Goal: Find contact information: Find contact information

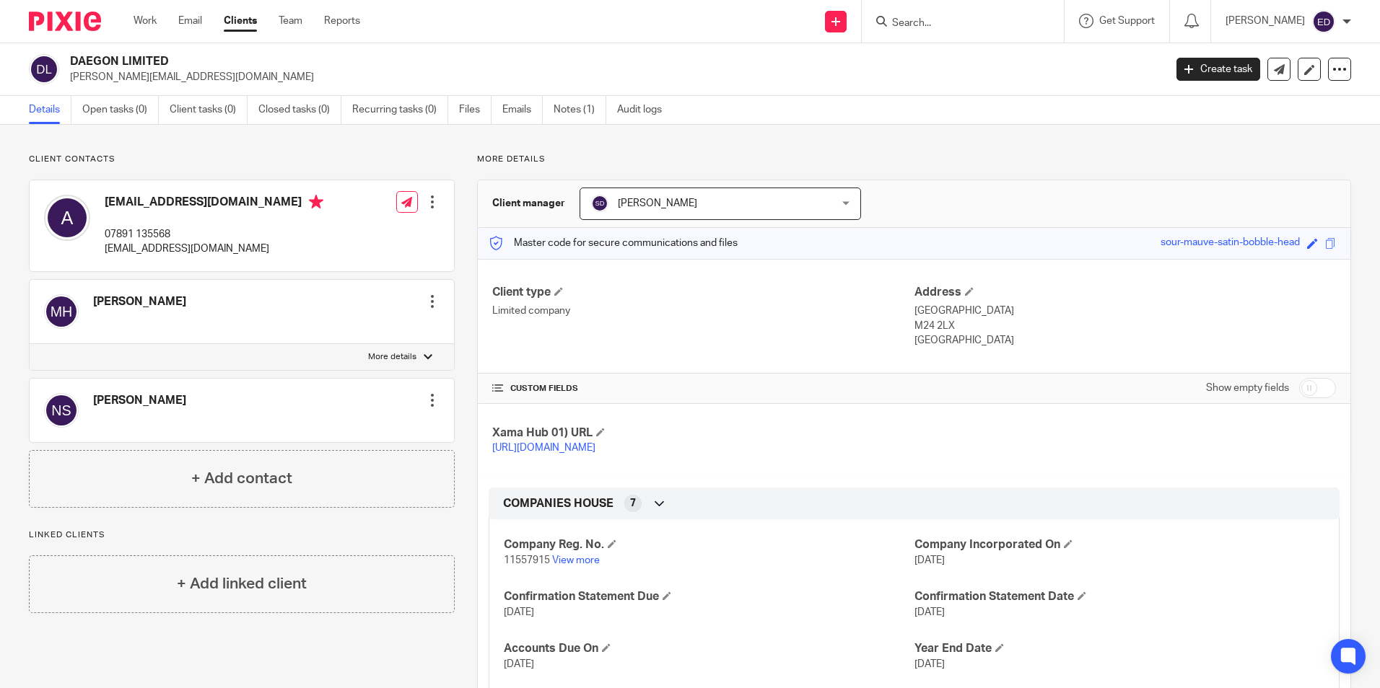
click at [958, 21] on input "Search" at bounding box center [955, 23] width 130 height 13
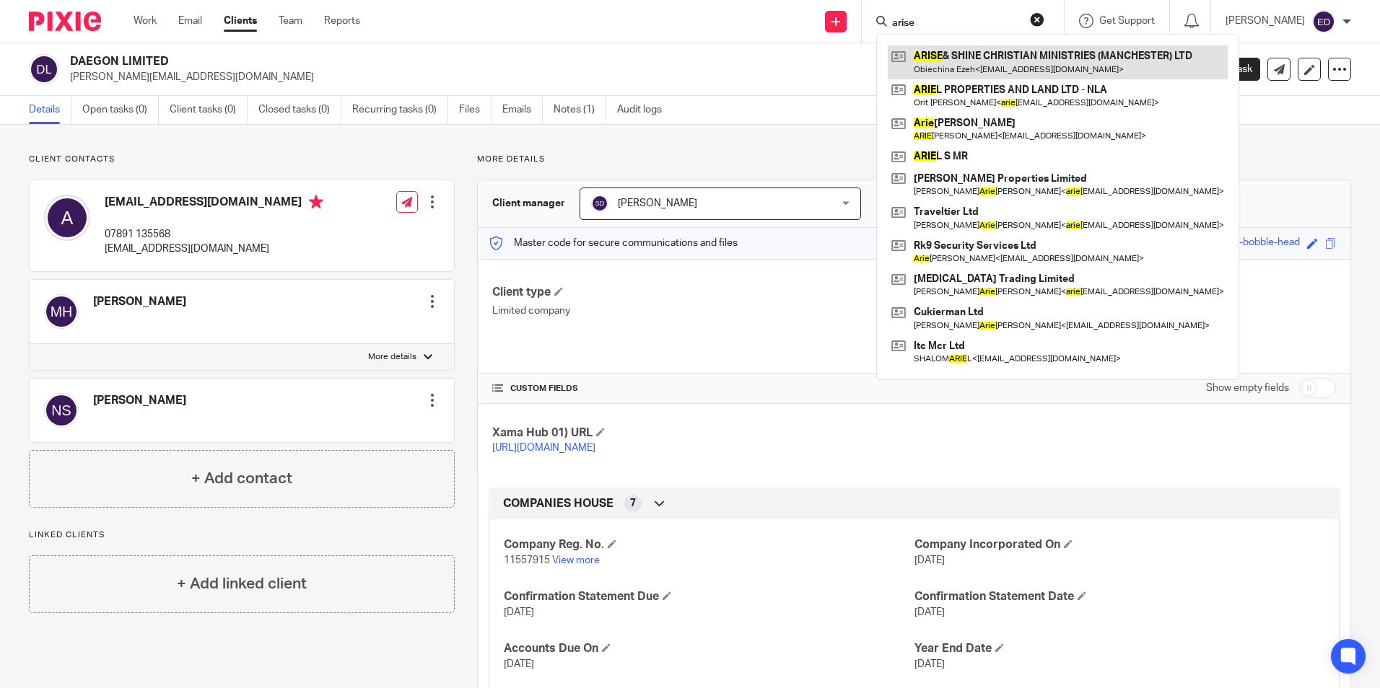
type input "arise"
click at [1126, 69] on link at bounding box center [1058, 61] width 340 height 33
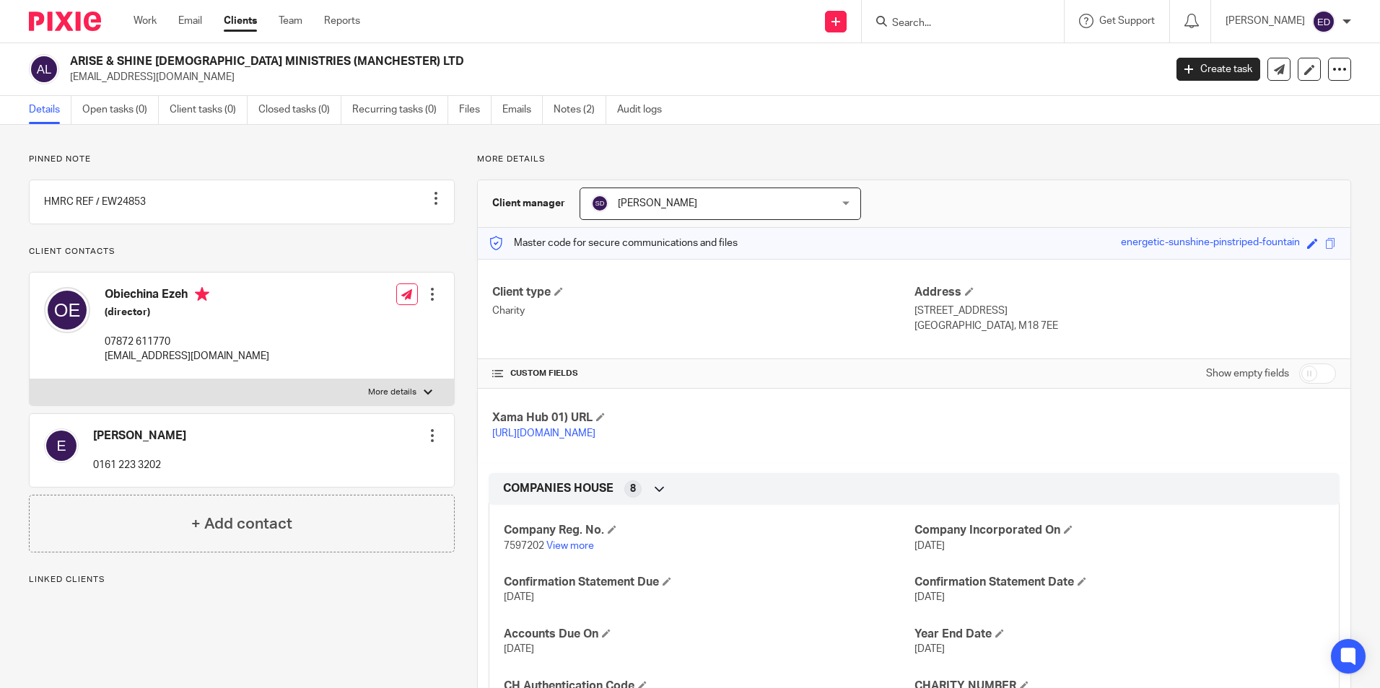
click at [988, 5] on div at bounding box center [963, 21] width 202 height 43
click at [982, 25] on input "Search" at bounding box center [955, 23] width 130 height 13
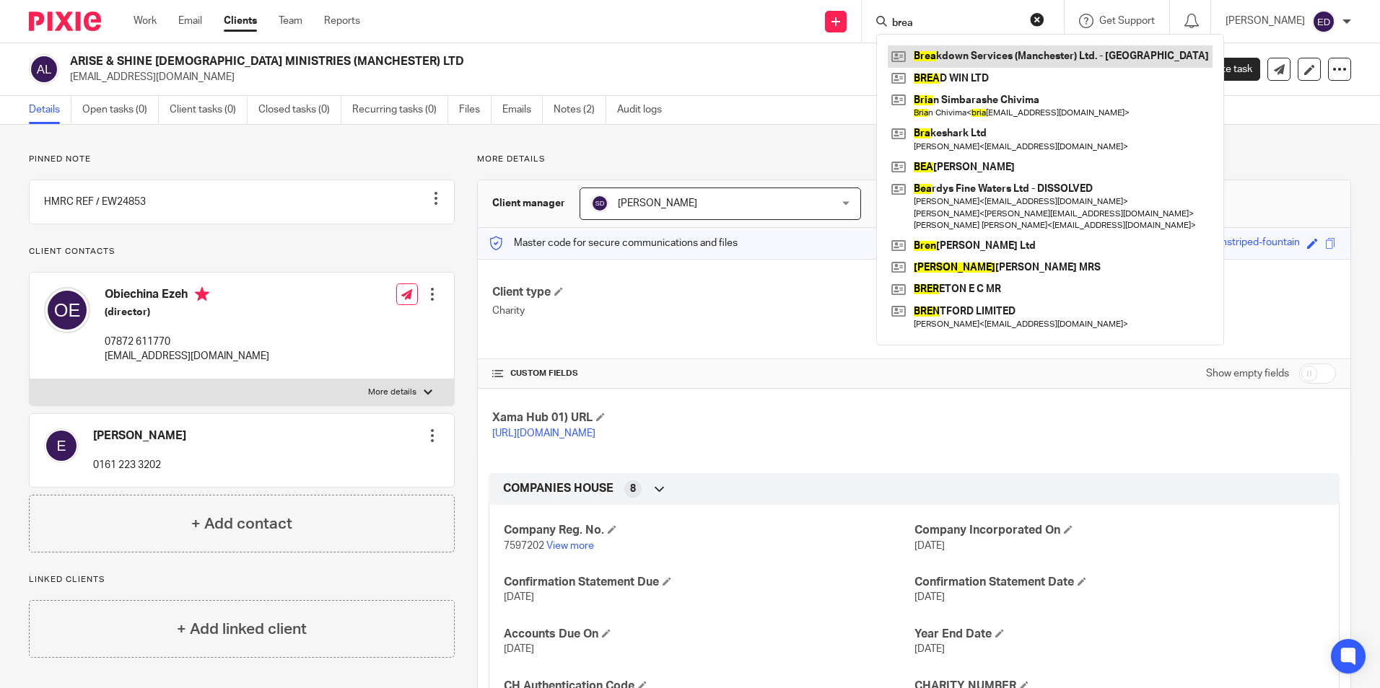
type input "brea"
click at [1087, 65] on link at bounding box center [1050, 56] width 325 height 22
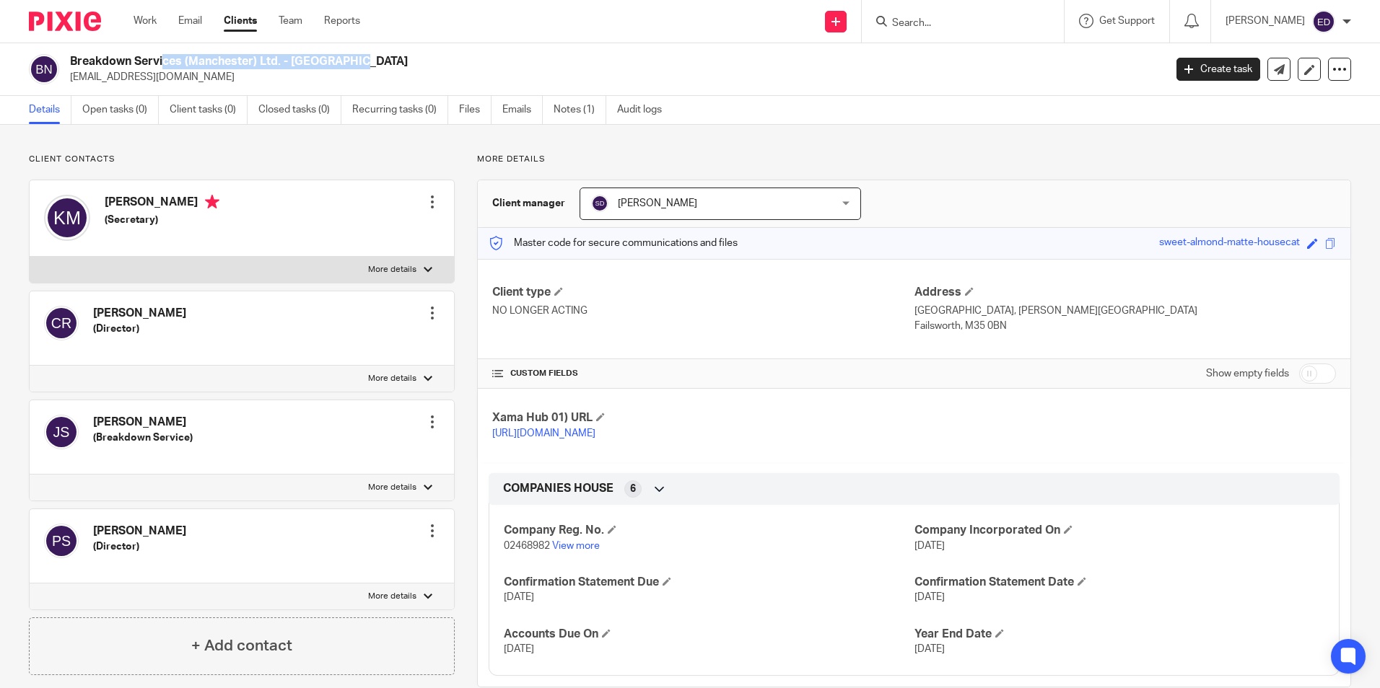
drag, startPoint x: 71, startPoint y: 61, endPoint x: 278, endPoint y: 66, distance: 207.2
click at [278, 66] on h2 "Breakdown Services (Manchester) Ltd. - NLA" at bounding box center [503, 61] width 867 height 15
copy h2 "Breakdown Services (Manchester) Ltd"
click at [937, 18] on input "Search" at bounding box center [955, 23] width 130 height 13
click at [981, 26] on input "Search" at bounding box center [955, 23] width 130 height 13
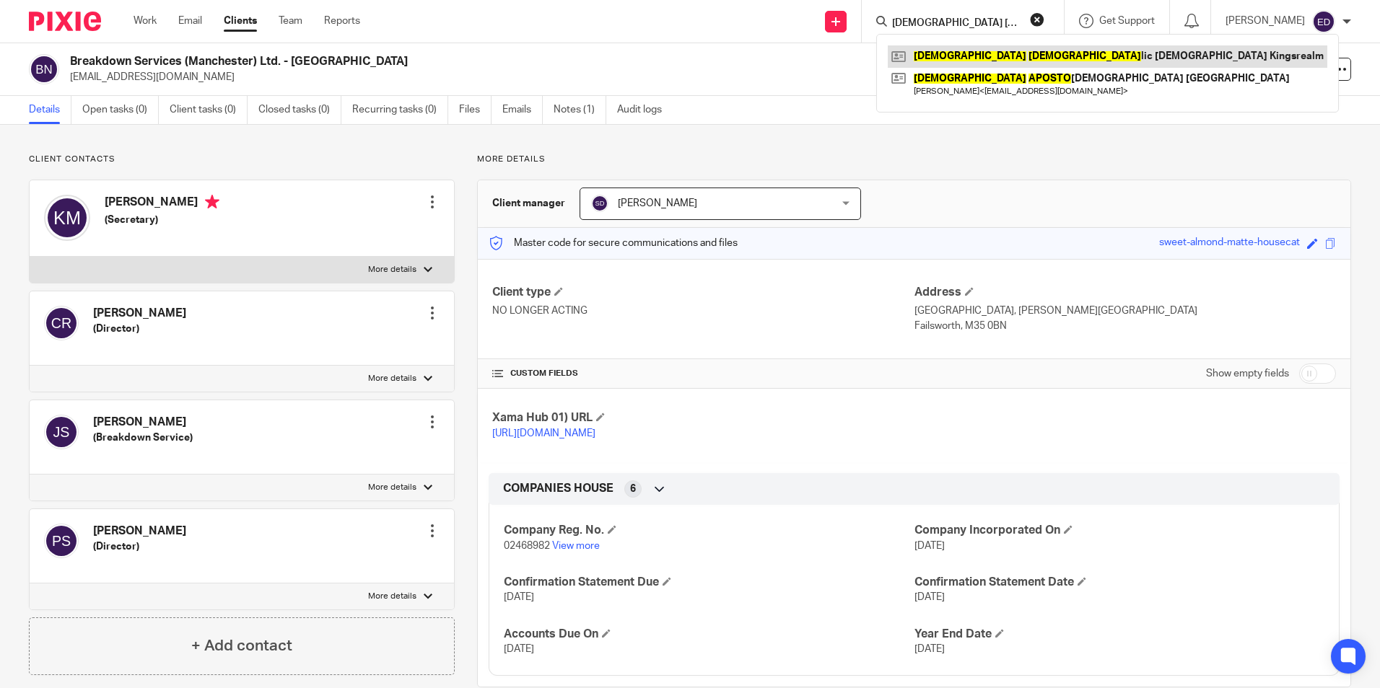
type input "christ aposto"
click at [1015, 55] on link at bounding box center [1107, 56] width 439 height 22
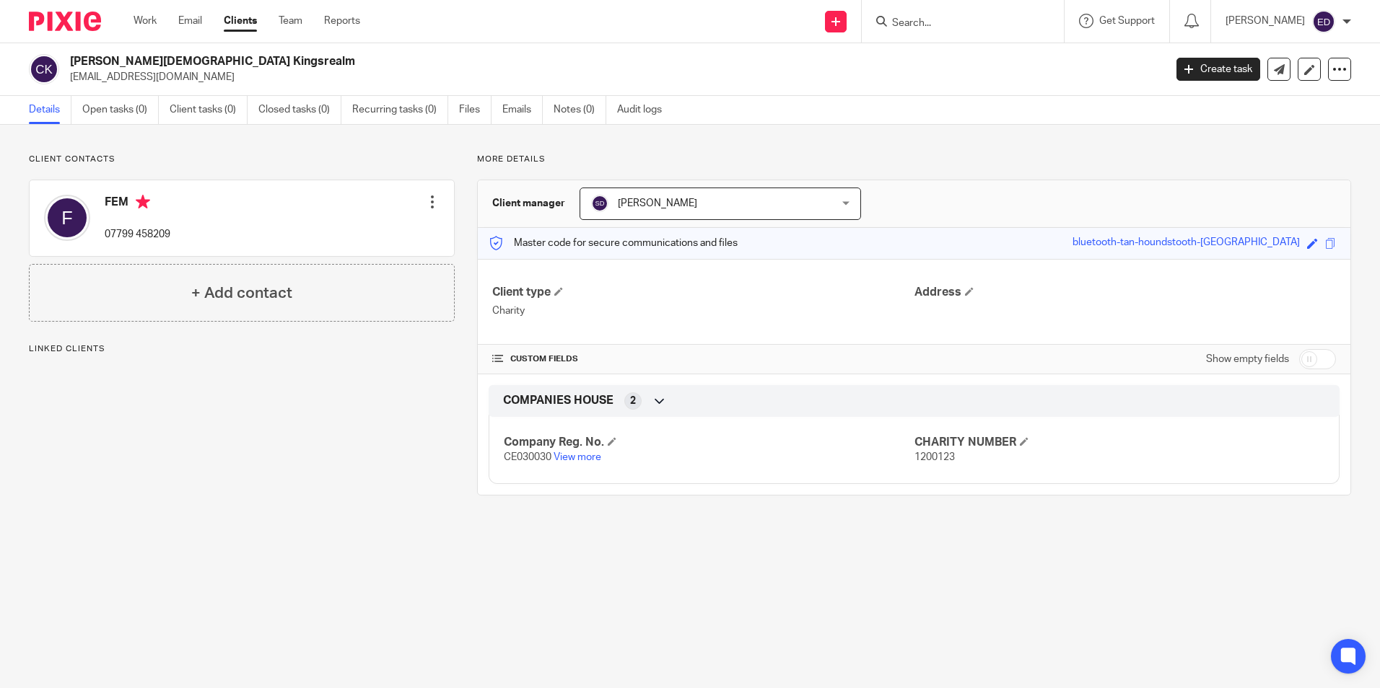
click at [967, 25] on input "Search" at bounding box center [955, 23] width 130 height 13
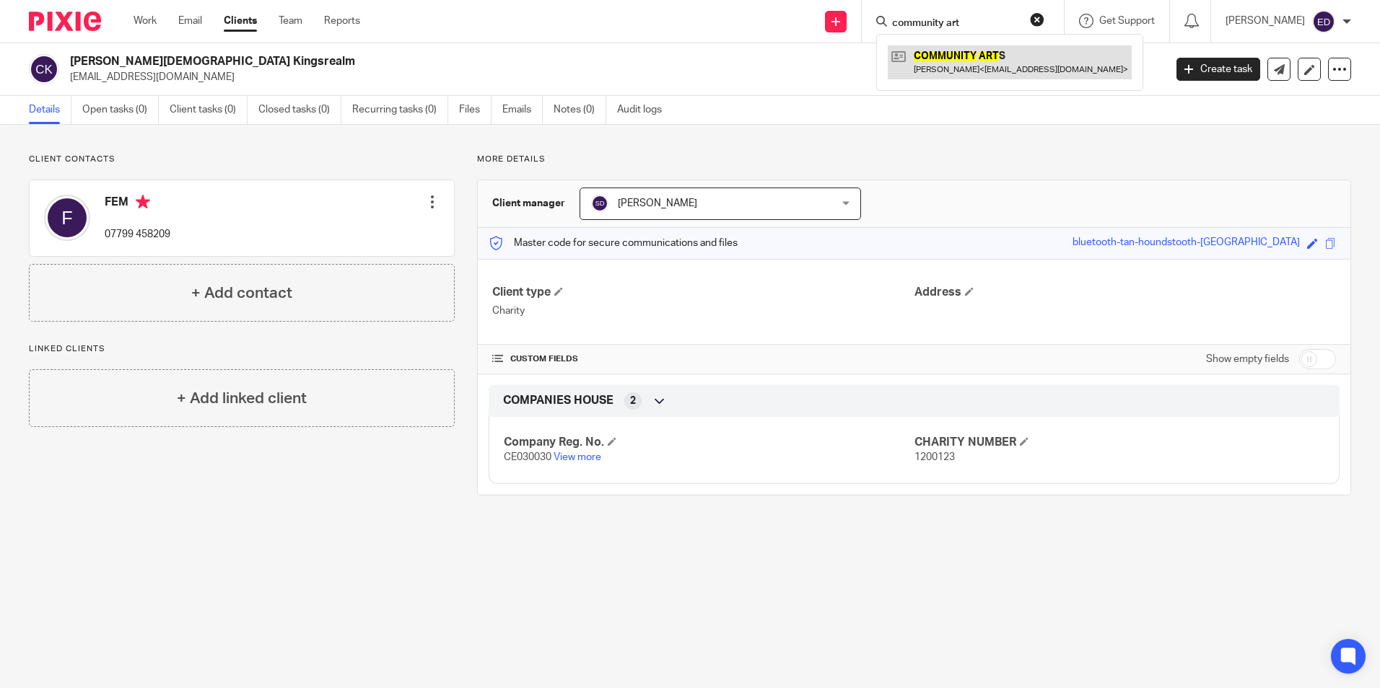
type input "community art"
click at [993, 49] on link at bounding box center [1010, 61] width 244 height 33
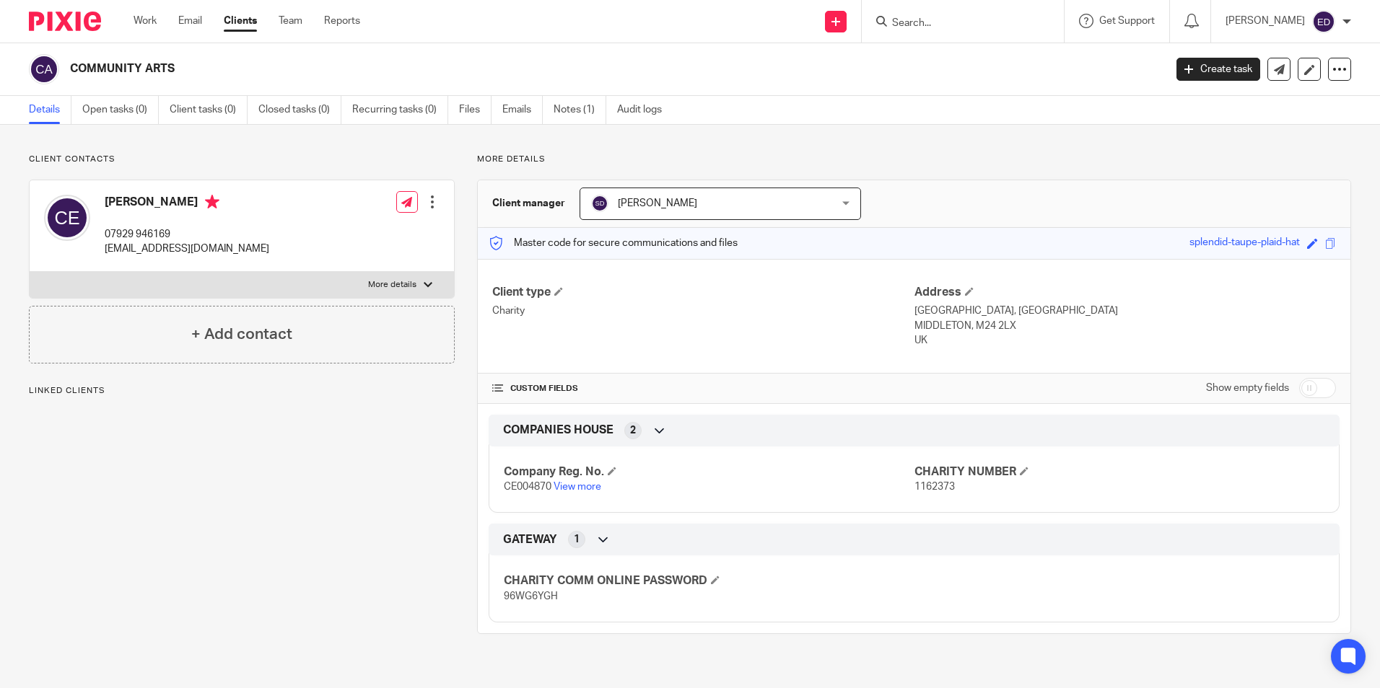
click at [1020, 17] on input "Search" at bounding box center [955, 23] width 130 height 13
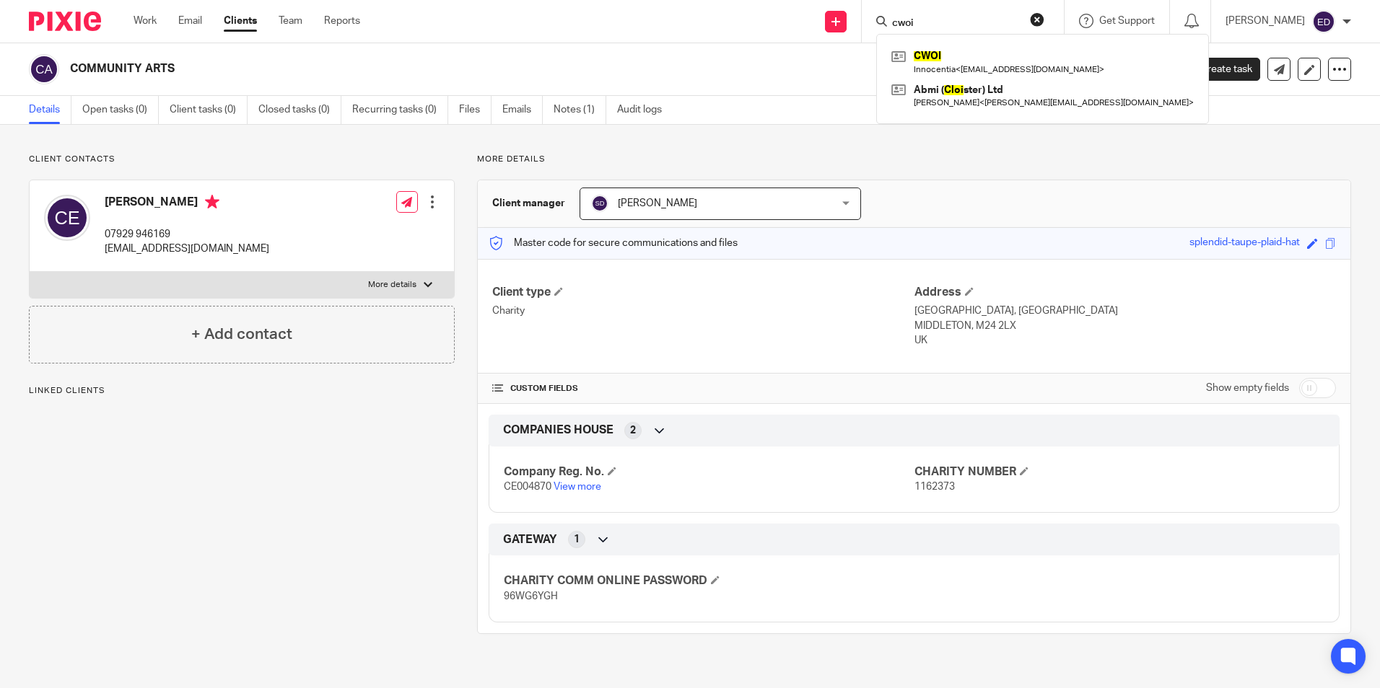
type input "cwoi"
click button "submit" at bounding box center [0, 0] width 0 height 0
click at [991, 51] on link at bounding box center [1043, 61] width 310 height 33
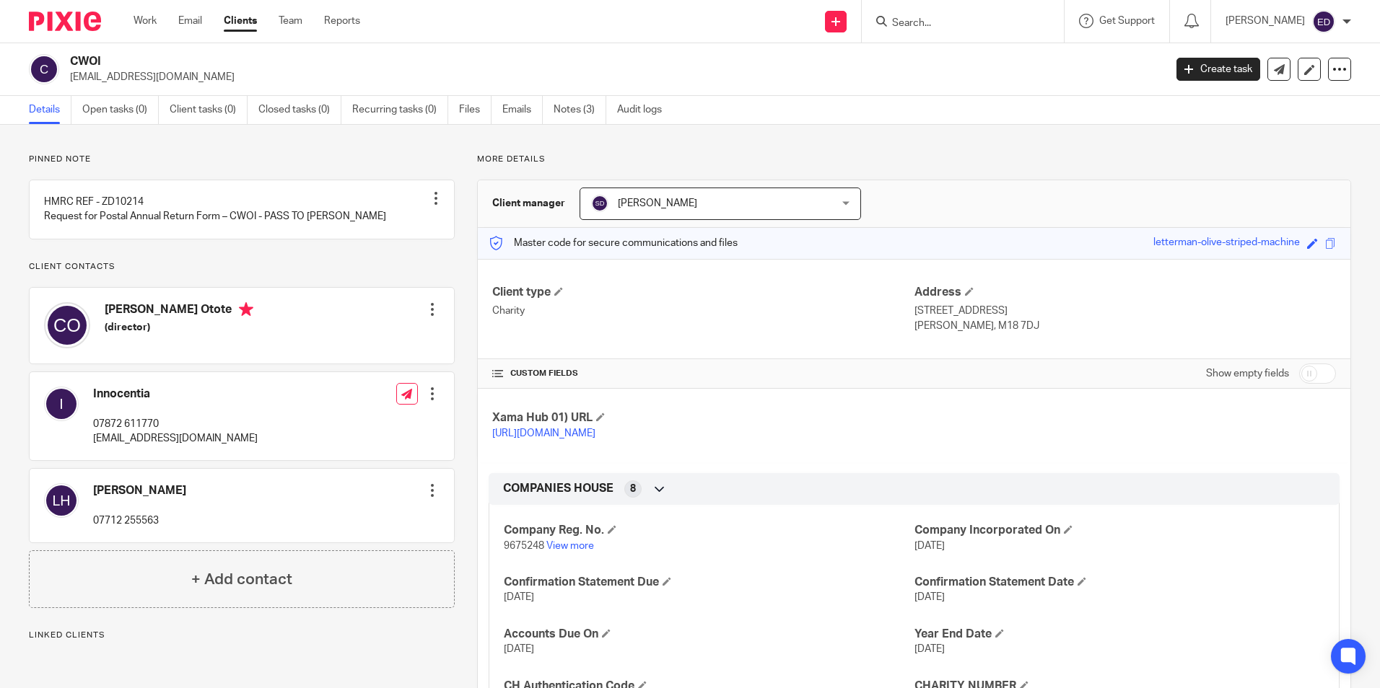
drag, startPoint x: 984, startPoint y: 22, endPoint x: 955, endPoint y: 21, distance: 29.6
click at [984, 22] on input "Search" at bounding box center [955, 23] width 130 height 13
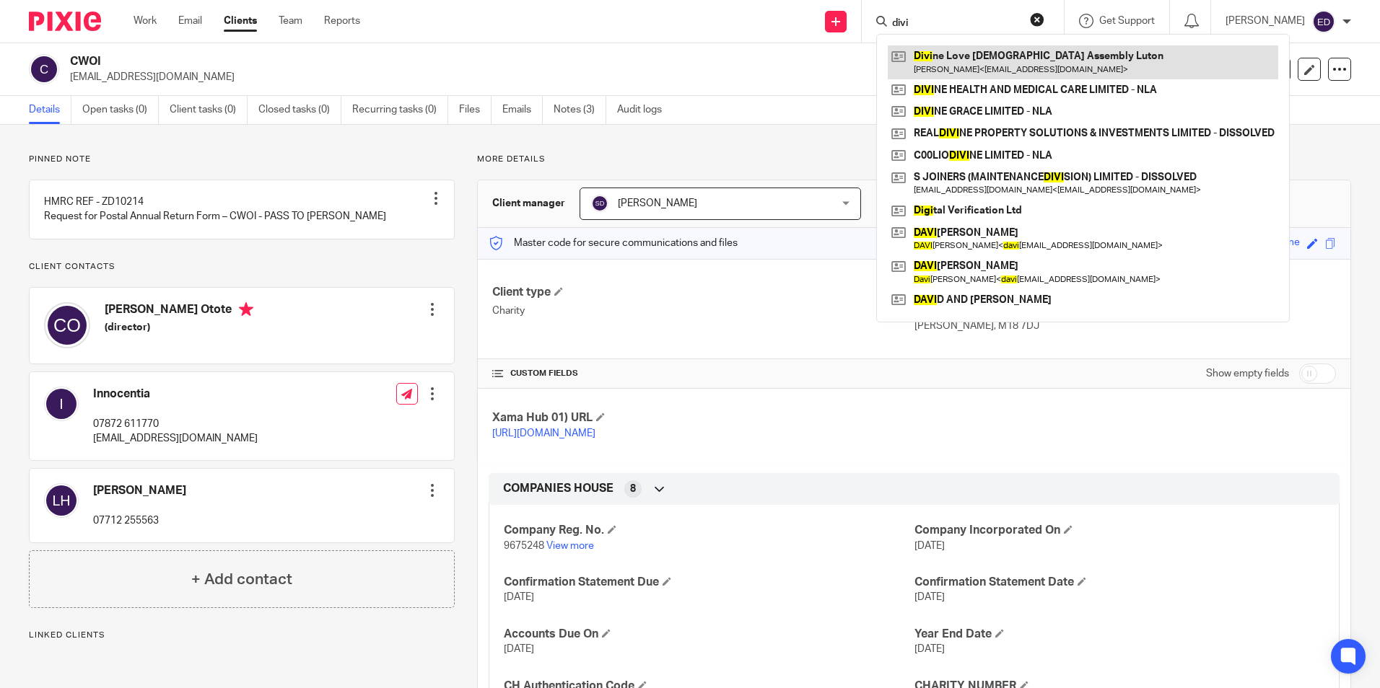
type input "divi"
click at [1082, 67] on link at bounding box center [1083, 61] width 390 height 33
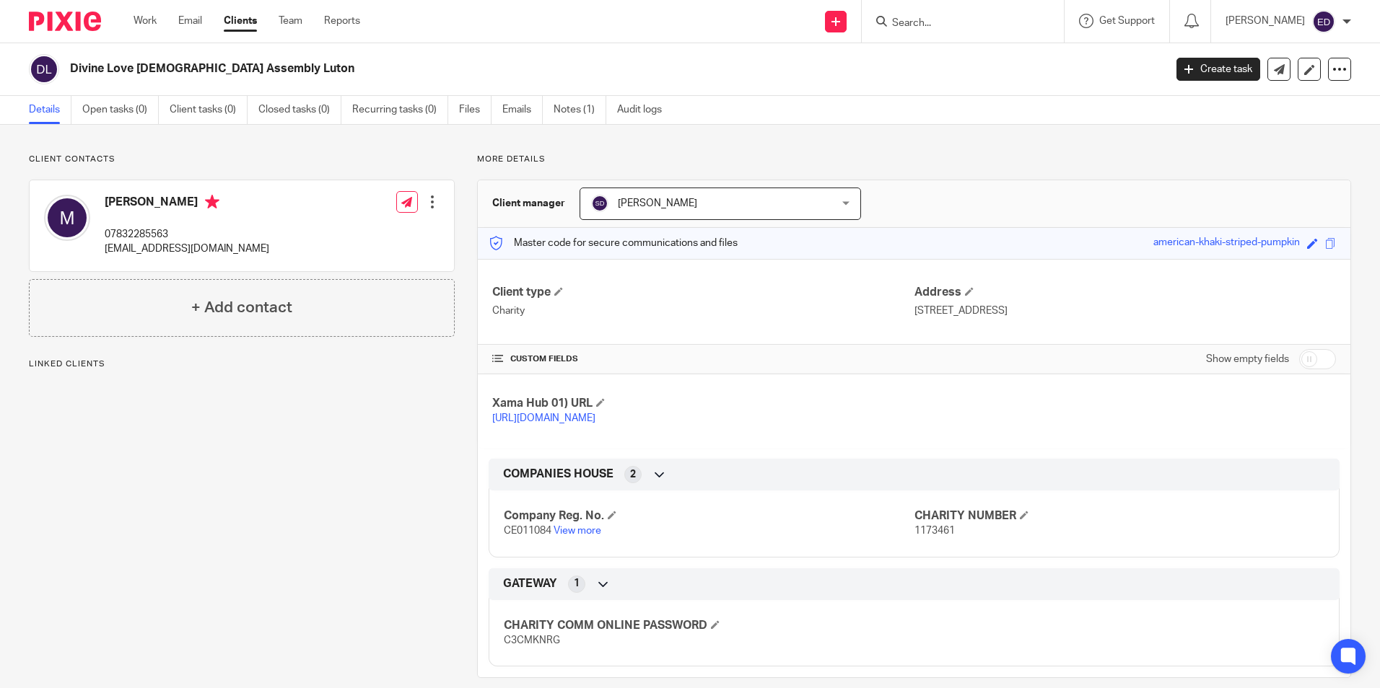
click at [1022, 31] on div at bounding box center [963, 21] width 202 height 43
click at [1020, 19] on input "Search" at bounding box center [955, 23] width 130 height 13
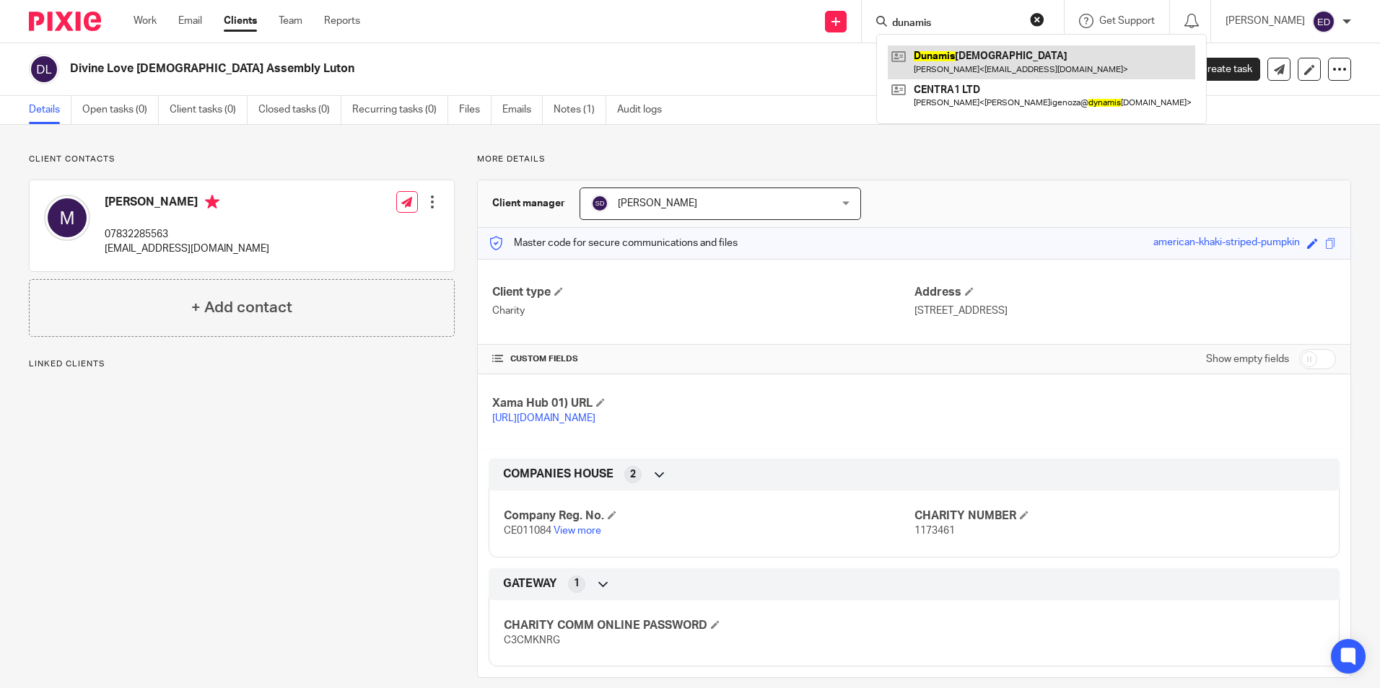
type input "dunamis"
click at [1072, 74] on link at bounding box center [1041, 61] width 307 height 33
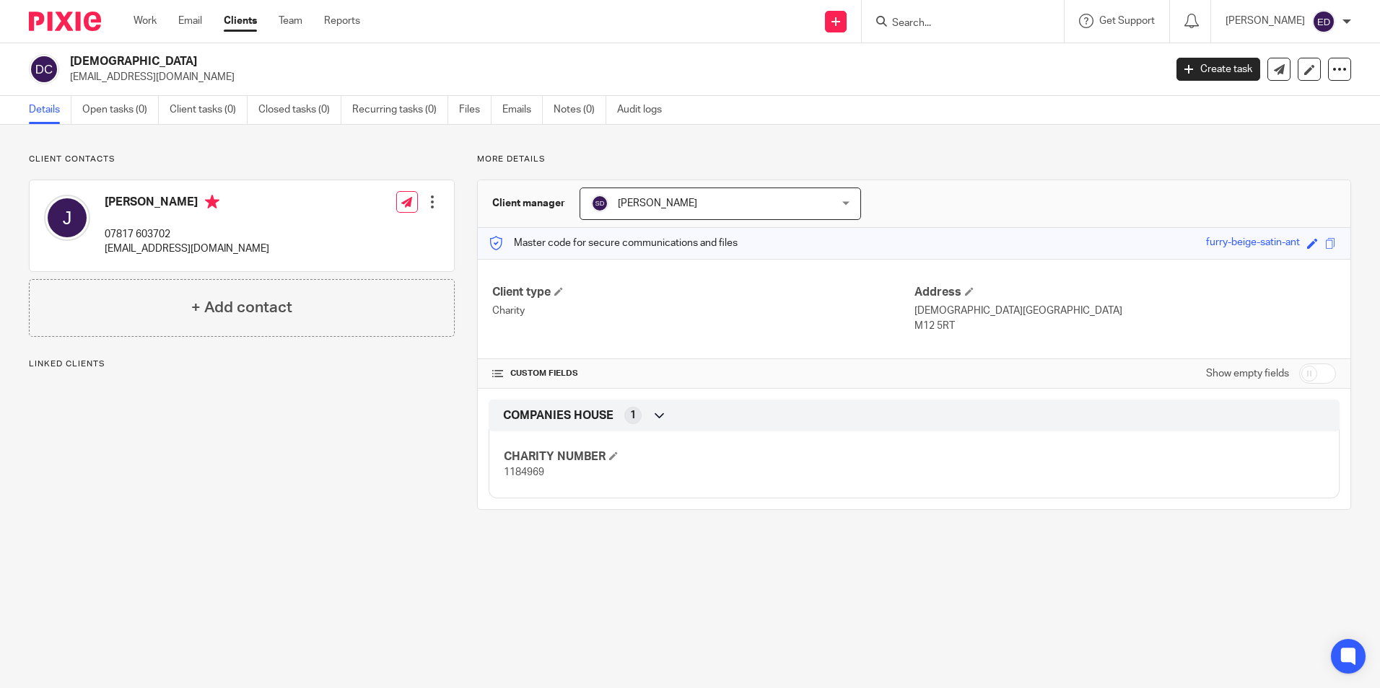
click at [1011, 23] on input "Search" at bounding box center [955, 23] width 130 height 13
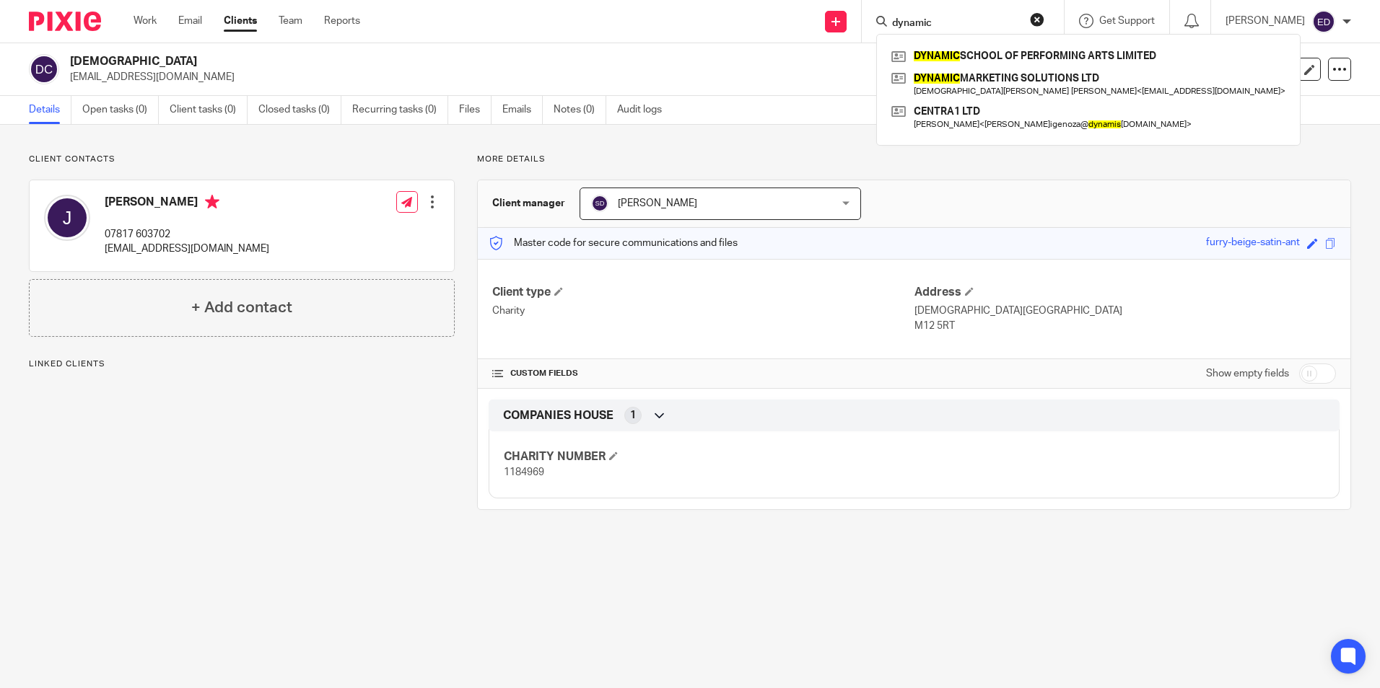
type input "dynamic"
click button "submit" at bounding box center [0, 0] width 0 height 0
click at [1023, 64] on link at bounding box center [1088, 56] width 401 height 22
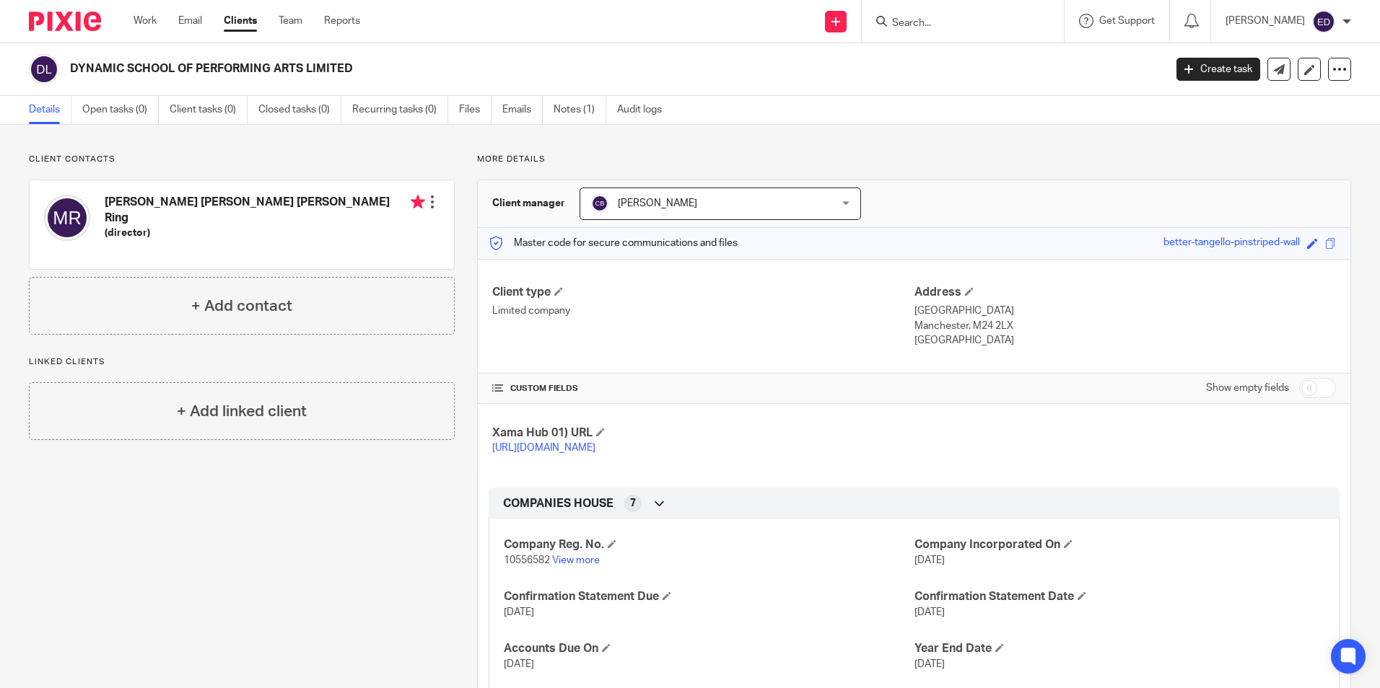
click at [966, 26] on input "Search" at bounding box center [955, 23] width 130 height 13
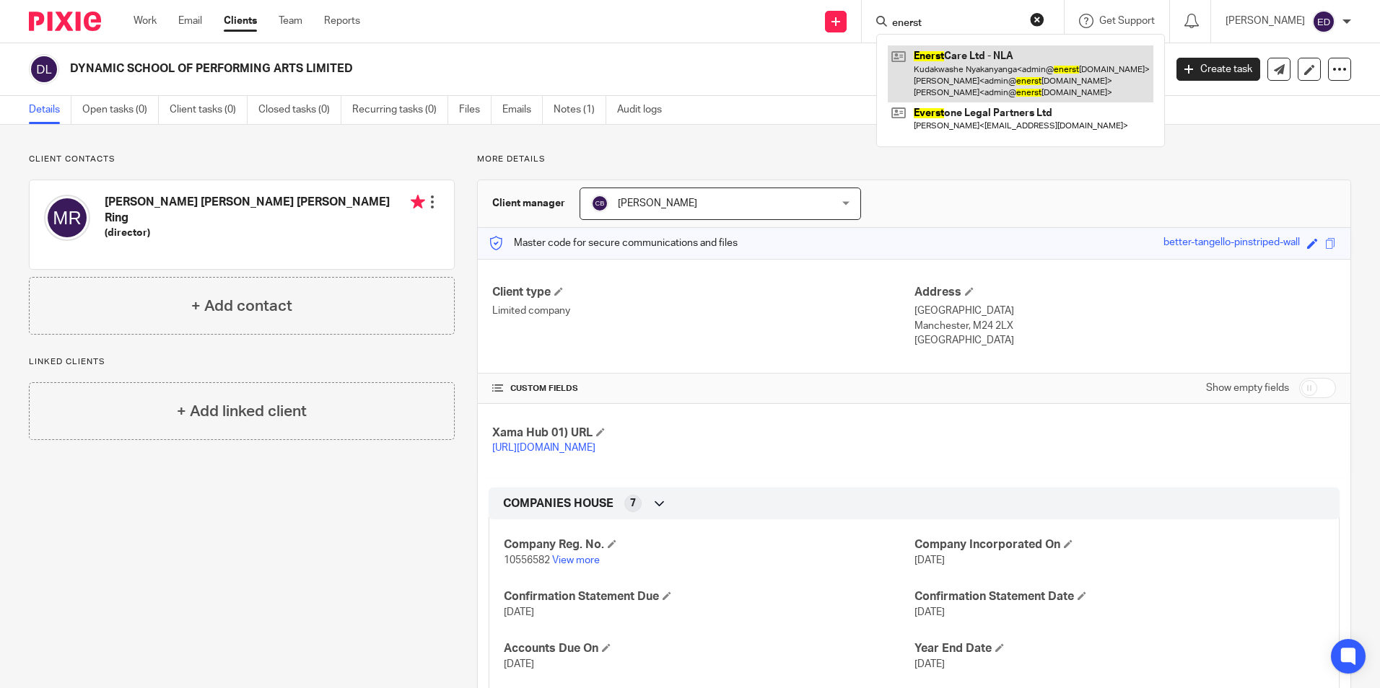
type input "enerst"
click at [1031, 68] on link at bounding box center [1021, 73] width 266 height 57
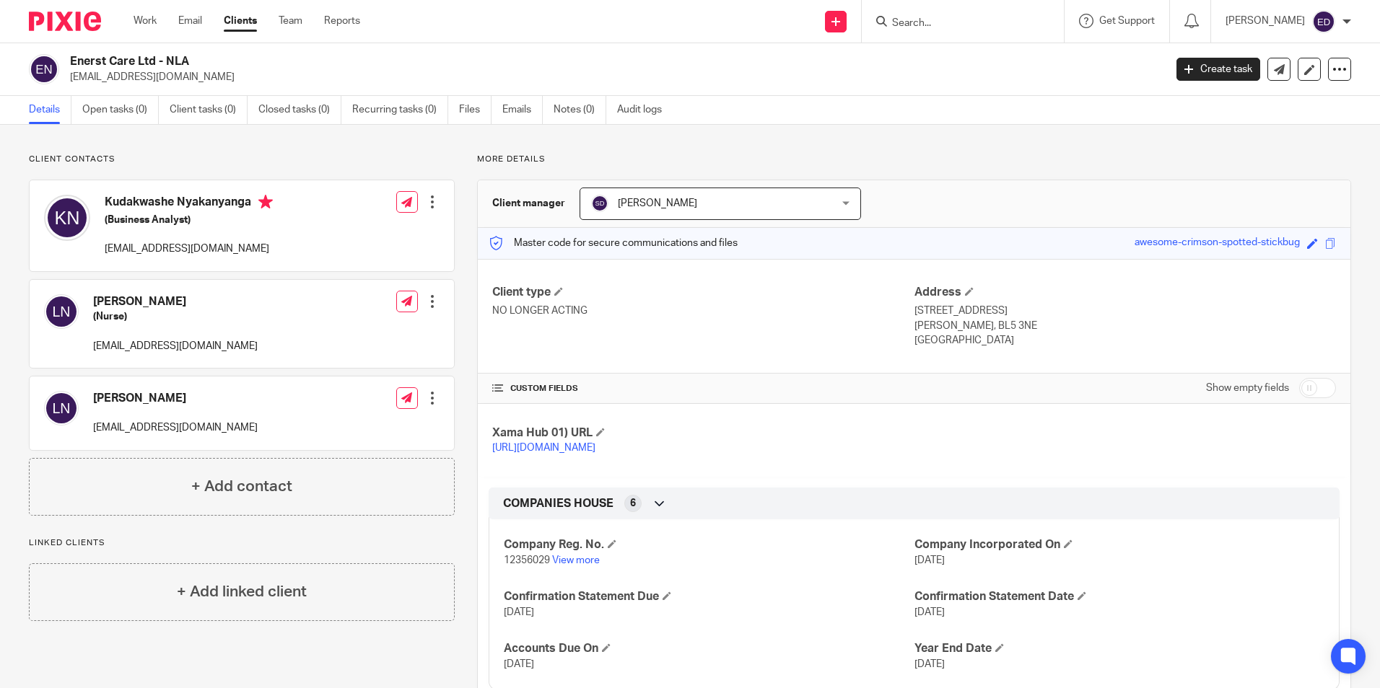
drag, startPoint x: 1020, startPoint y: 18, endPoint x: 960, endPoint y: 25, distance: 60.3
click at [1020, 19] on input "Search" at bounding box center [955, 23] width 130 height 13
type input "ezion"
click at [997, 23] on input "ezion" at bounding box center [955, 23] width 130 height 13
click at [1044, 23] on button "reset" at bounding box center [1037, 19] width 14 height 14
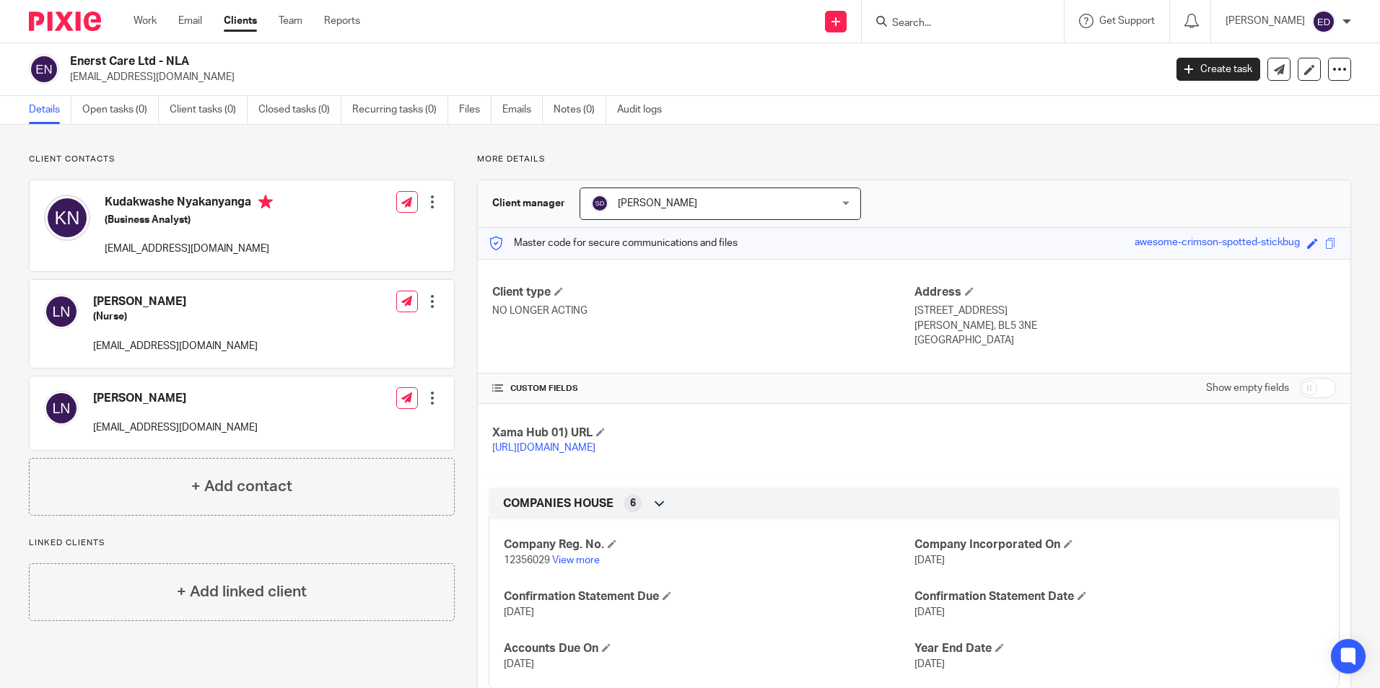
click at [1020, 22] on input "Search" at bounding box center [955, 23] width 130 height 13
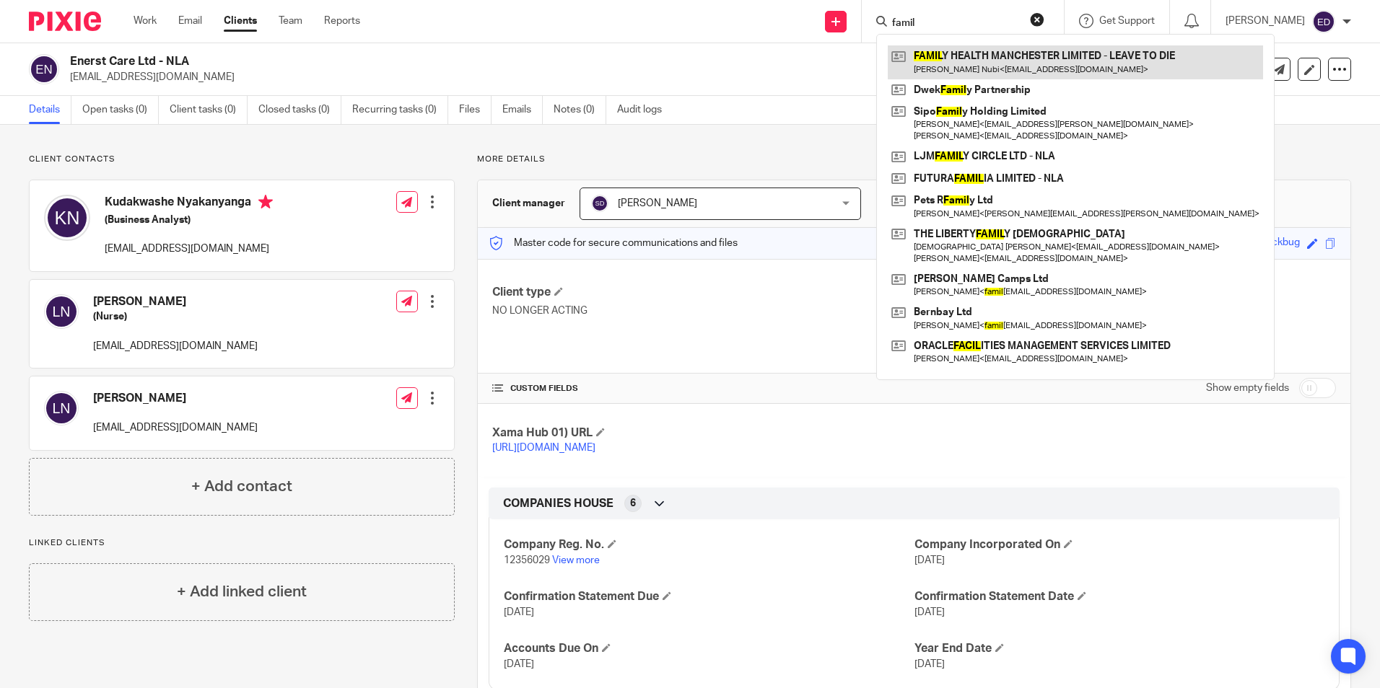
type input "famil"
click at [1037, 58] on link at bounding box center [1075, 61] width 375 height 33
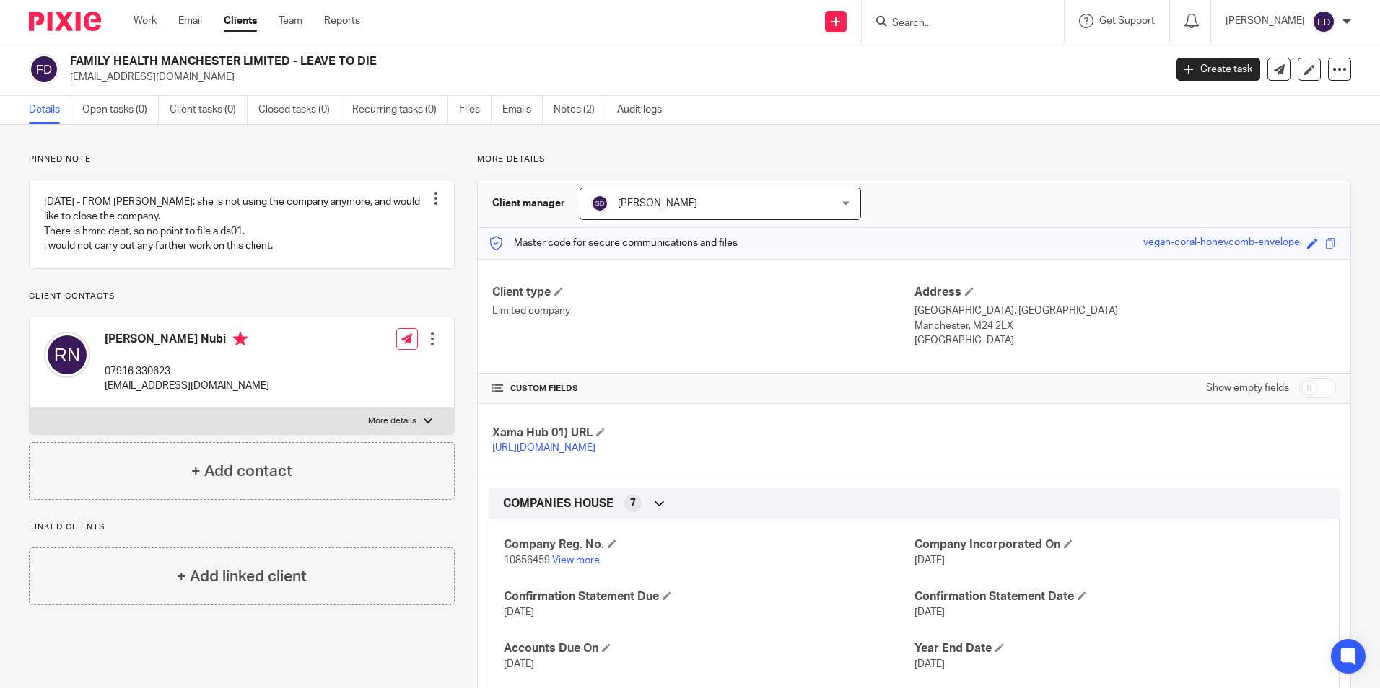
click at [964, 32] on div at bounding box center [963, 21] width 202 height 43
click at [971, 19] on input "Search" at bounding box center [955, 23] width 130 height 13
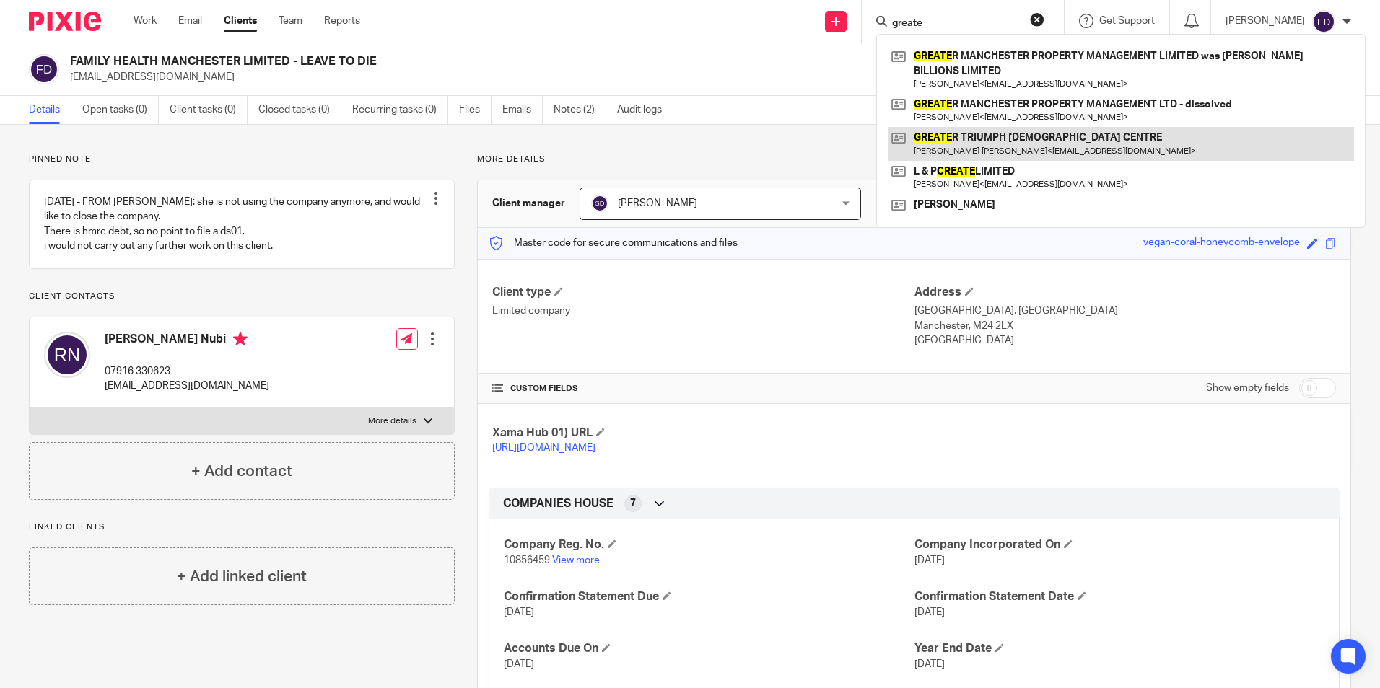
type input "greate"
click at [1048, 132] on link at bounding box center [1121, 143] width 466 height 33
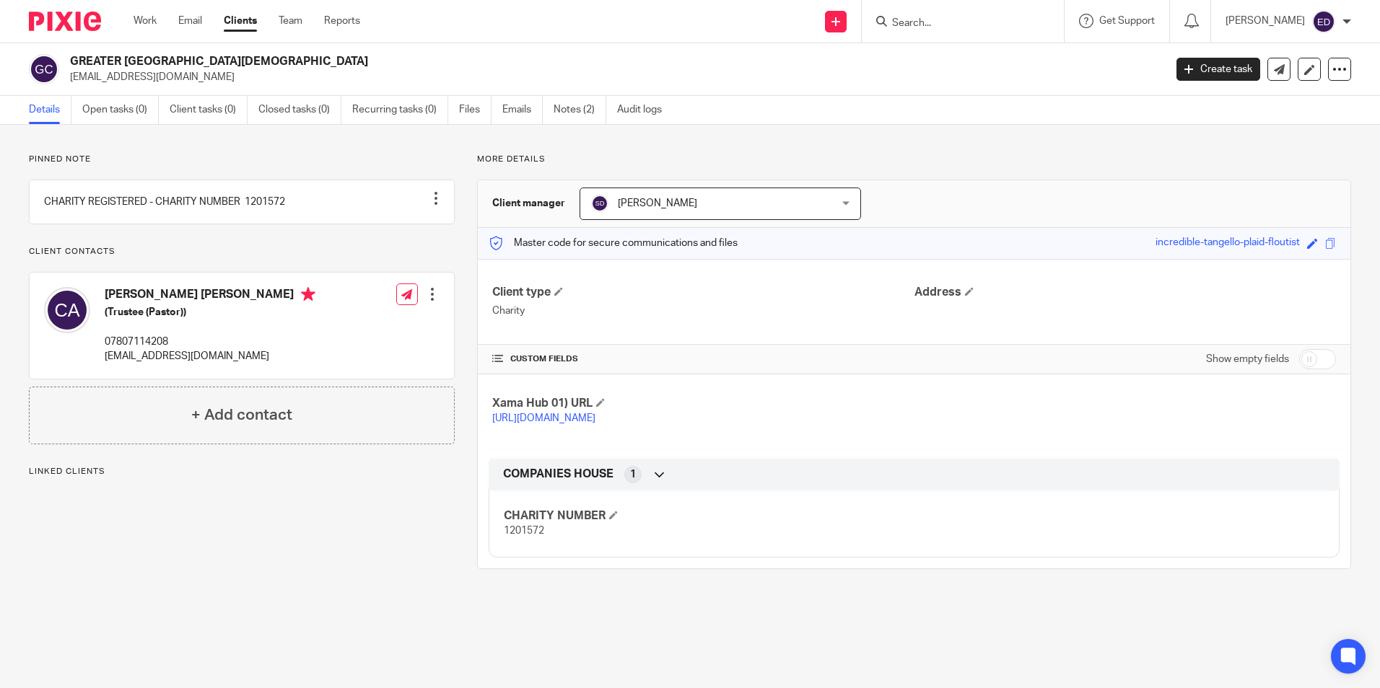
click at [970, 30] on form at bounding box center [967, 21] width 154 height 18
click at [971, 24] on input "Search" at bounding box center [955, 23] width 130 height 13
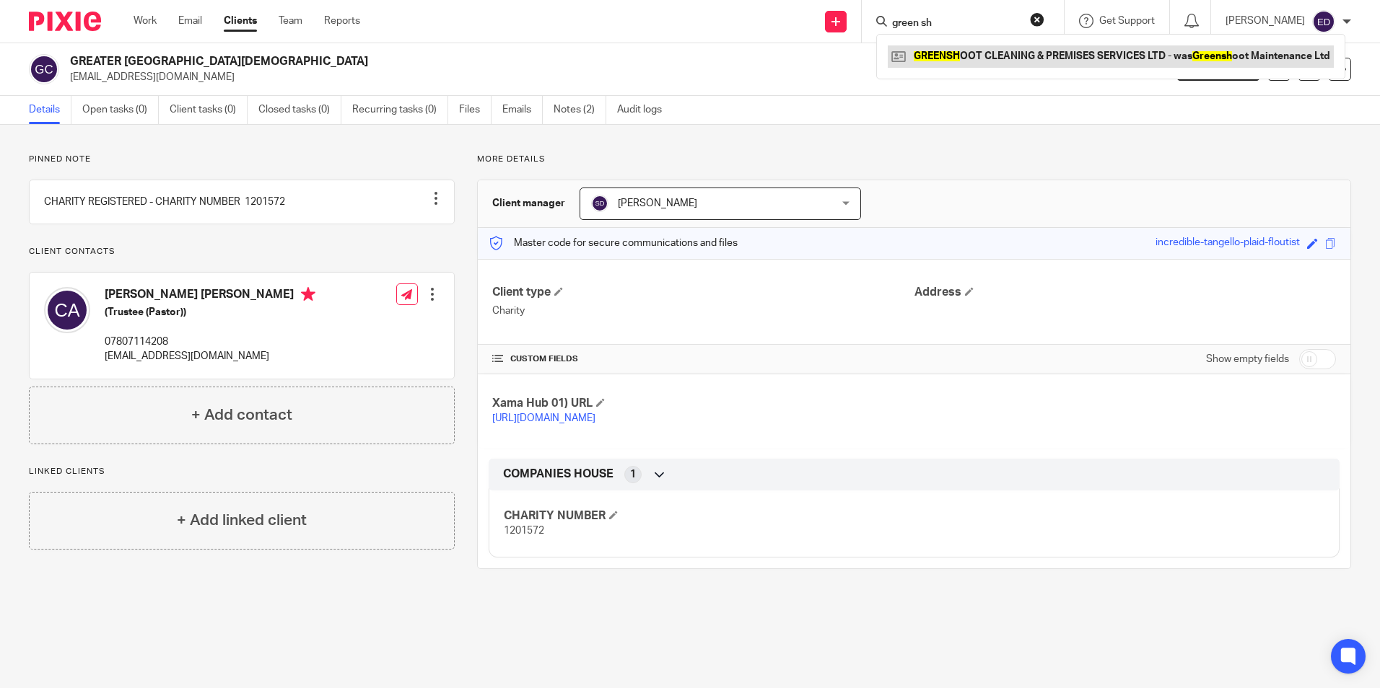
type input "green sh"
click at [1067, 67] on link at bounding box center [1111, 56] width 446 height 22
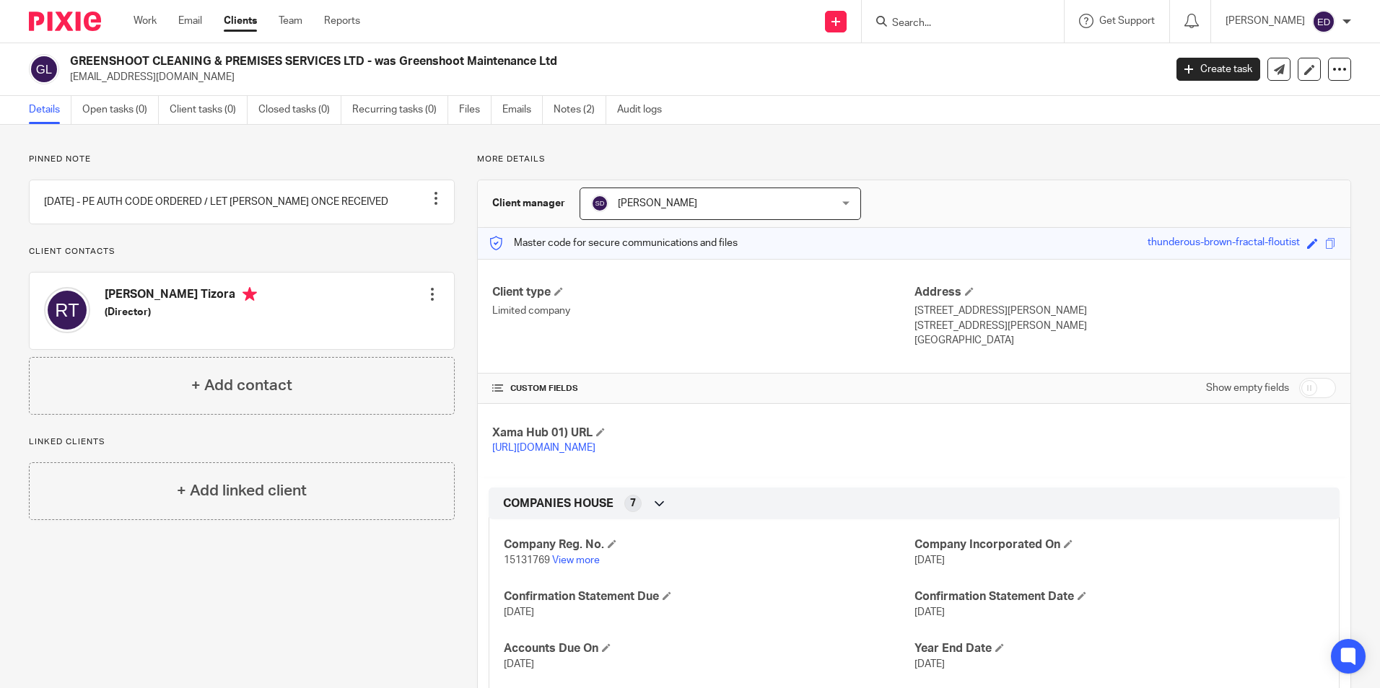
click at [1020, 22] on input "Search" at bounding box center [955, 23] width 130 height 13
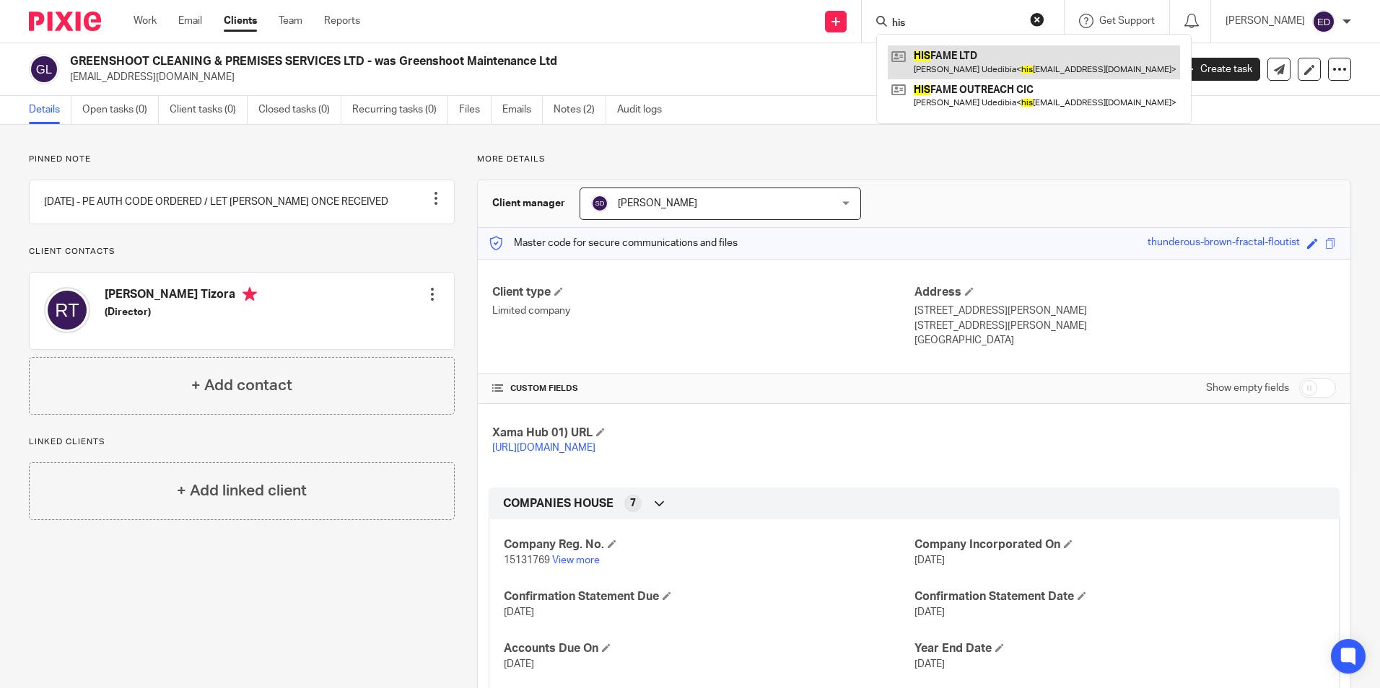
type input "his"
click at [976, 58] on link at bounding box center [1034, 61] width 292 height 33
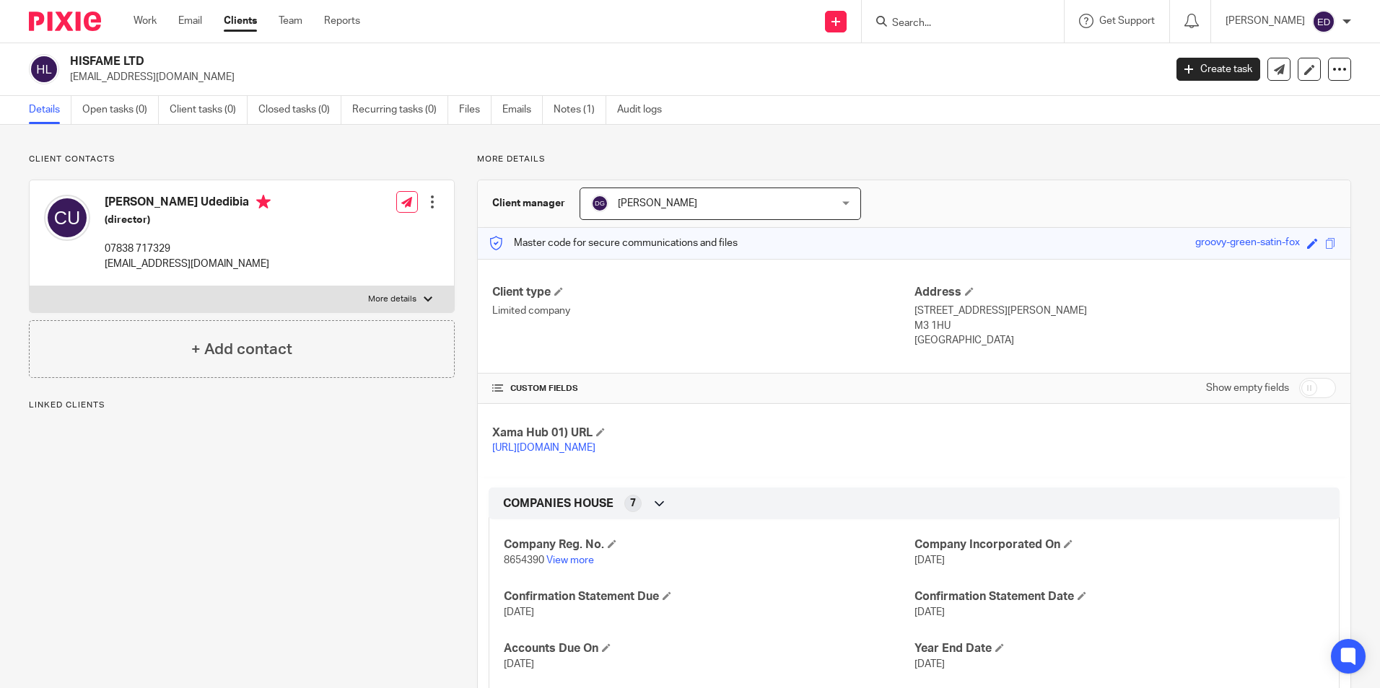
click at [955, 24] on input "Search" at bounding box center [955, 23] width 130 height 13
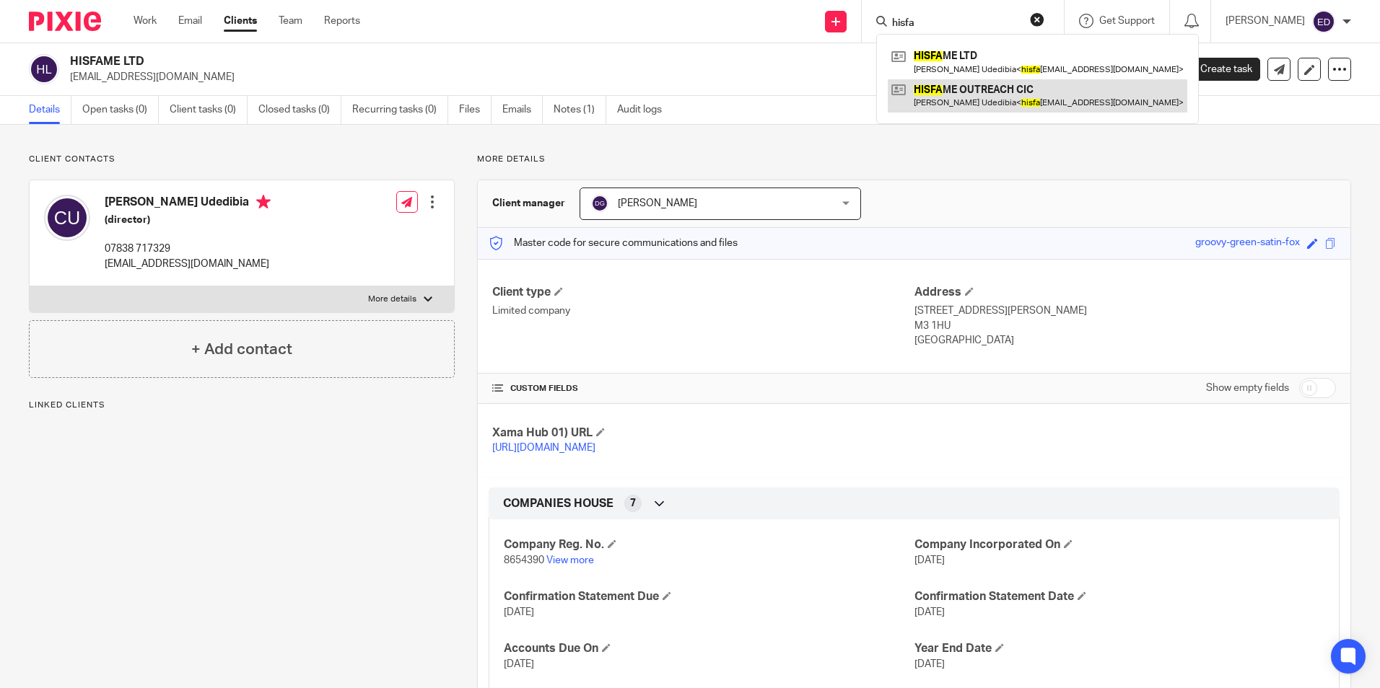
type input "hisfa"
click at [1027, 97] on link at bounding box center [1037, 95] width 299 height 33
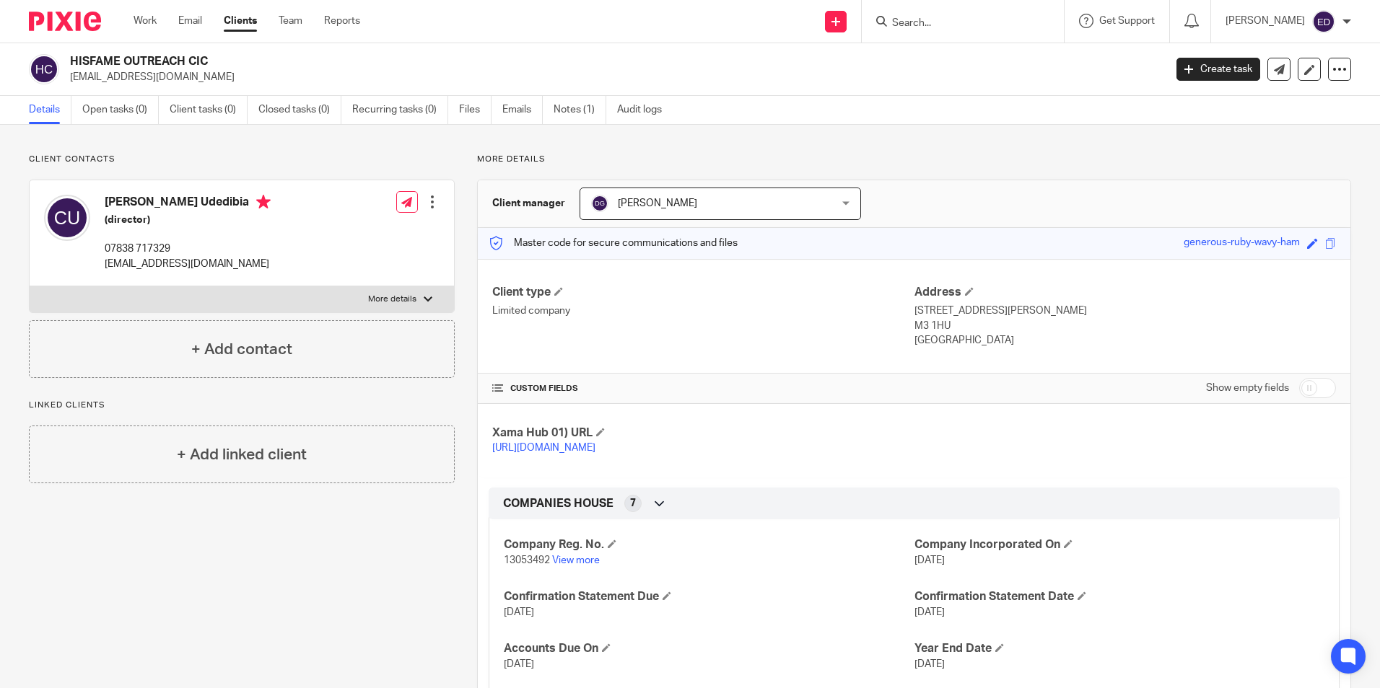
drag, startPoint x: 964, startPoint y: 32, endPoint x: 965, endPoint y: 24, distance: 8.7
click at [965, 32] on div at bounding box center [963, 21] width 202 height 43
click at [965, 16] on form at bounding box center [967, 21] width 154 height 18
click at [965, 20] on input "Search" at bounding box center [955, 23] width 130 height 13
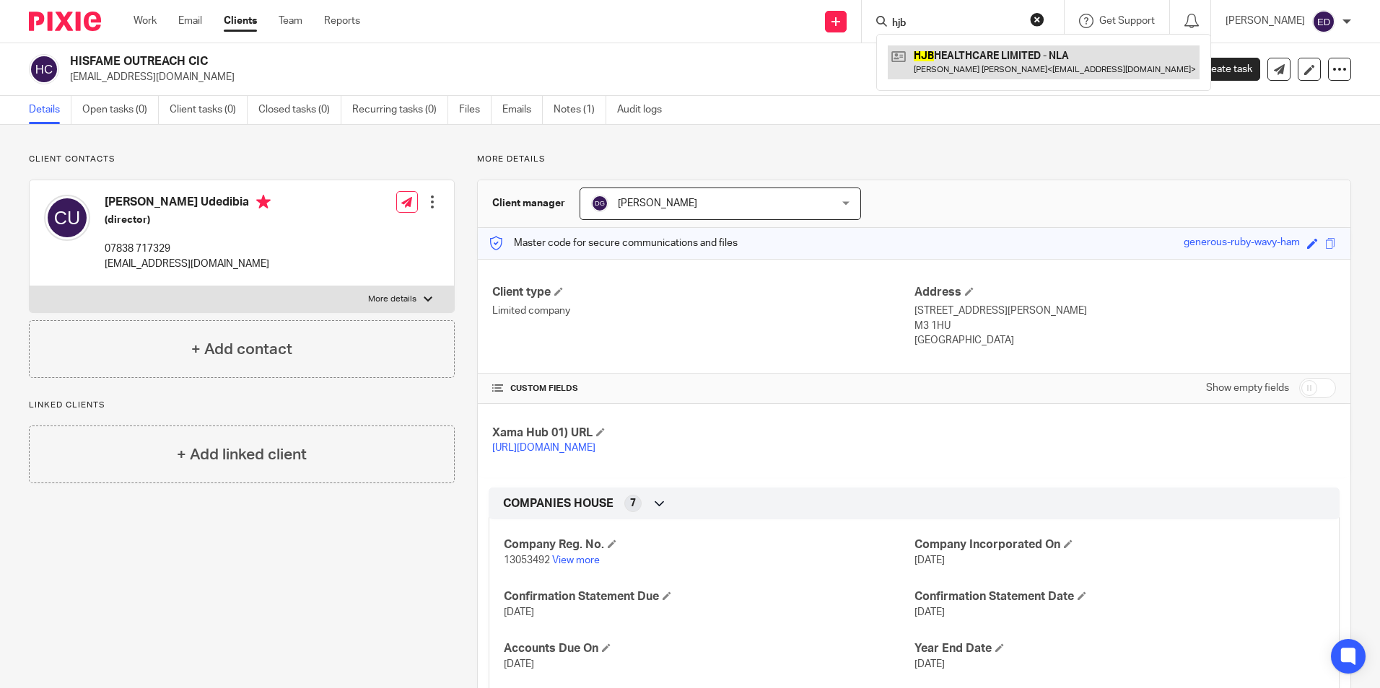
type input "hjb"
click at [964, 64] on link at bounding box center [1044, 61] width 312 height 33
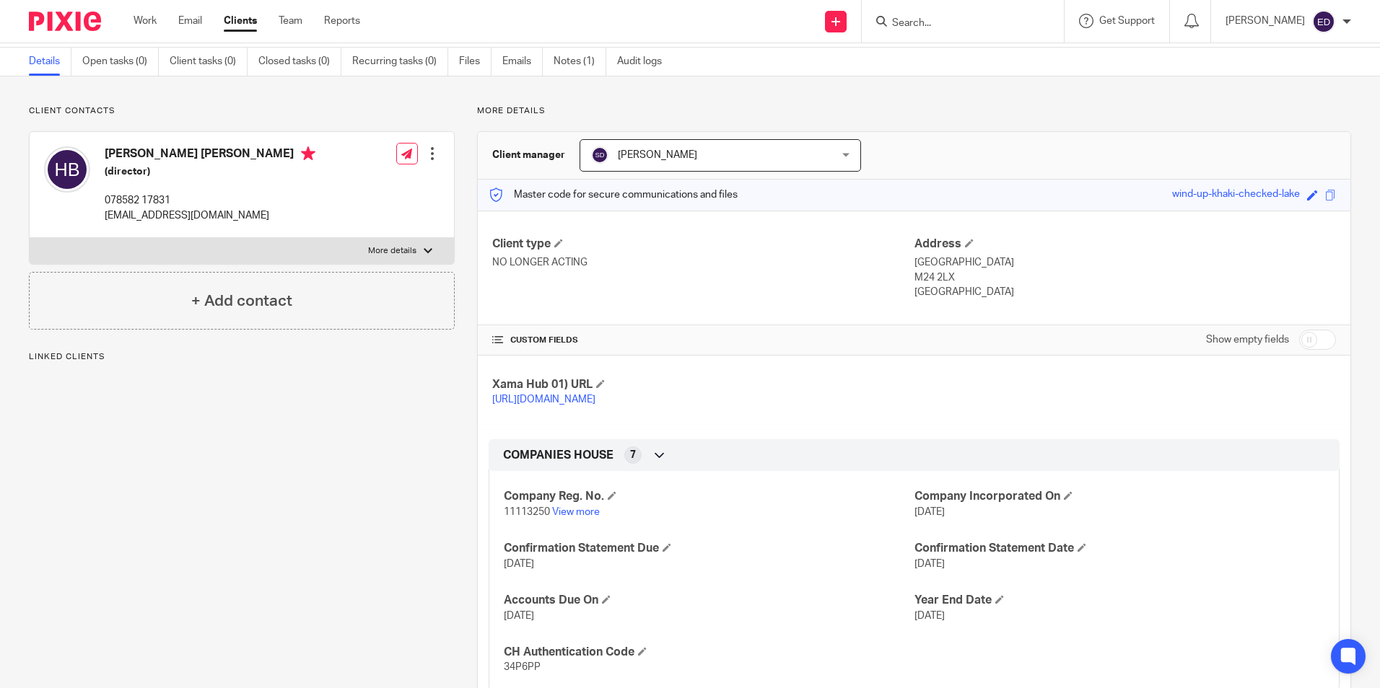
scroll to position [72, 0]
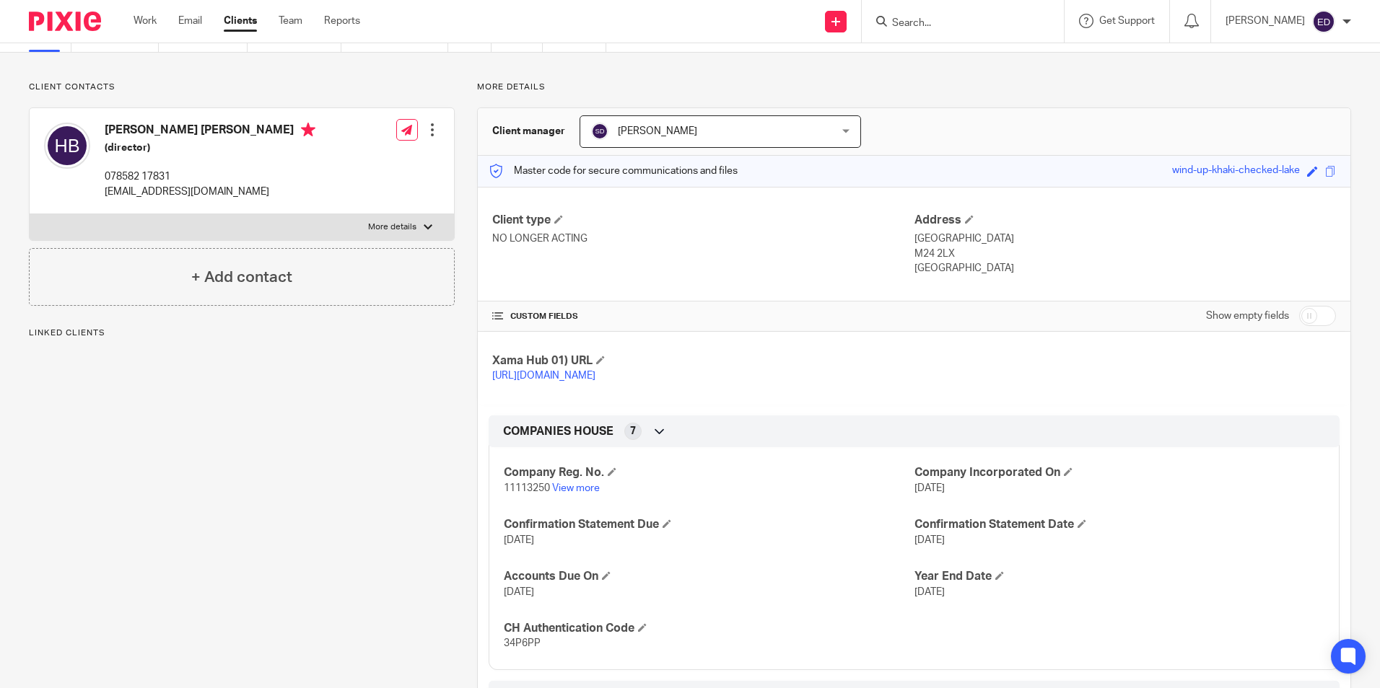
click at [980, 25] on input "Search" at bounding box center [955, 23] width 130 height 13
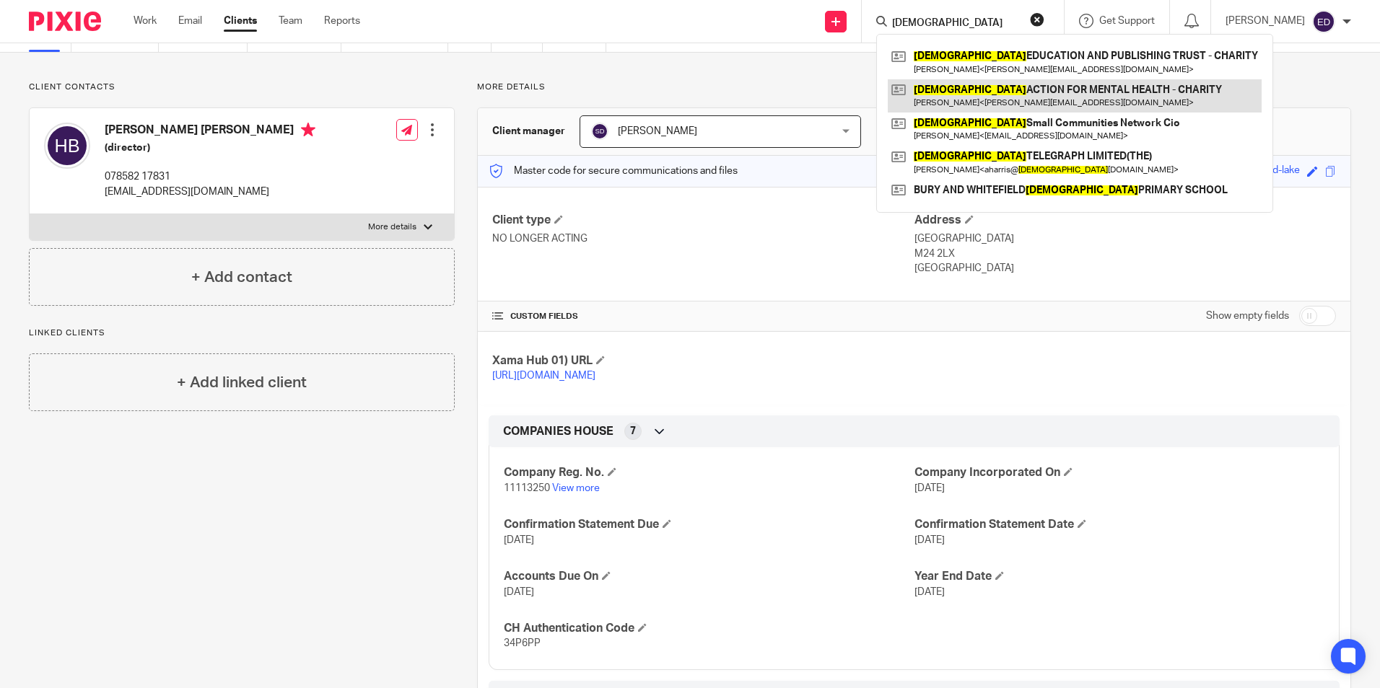
type input "jewish"
click at [1025, 103] on link at bounding box center [1075, 95] width 374 height 33
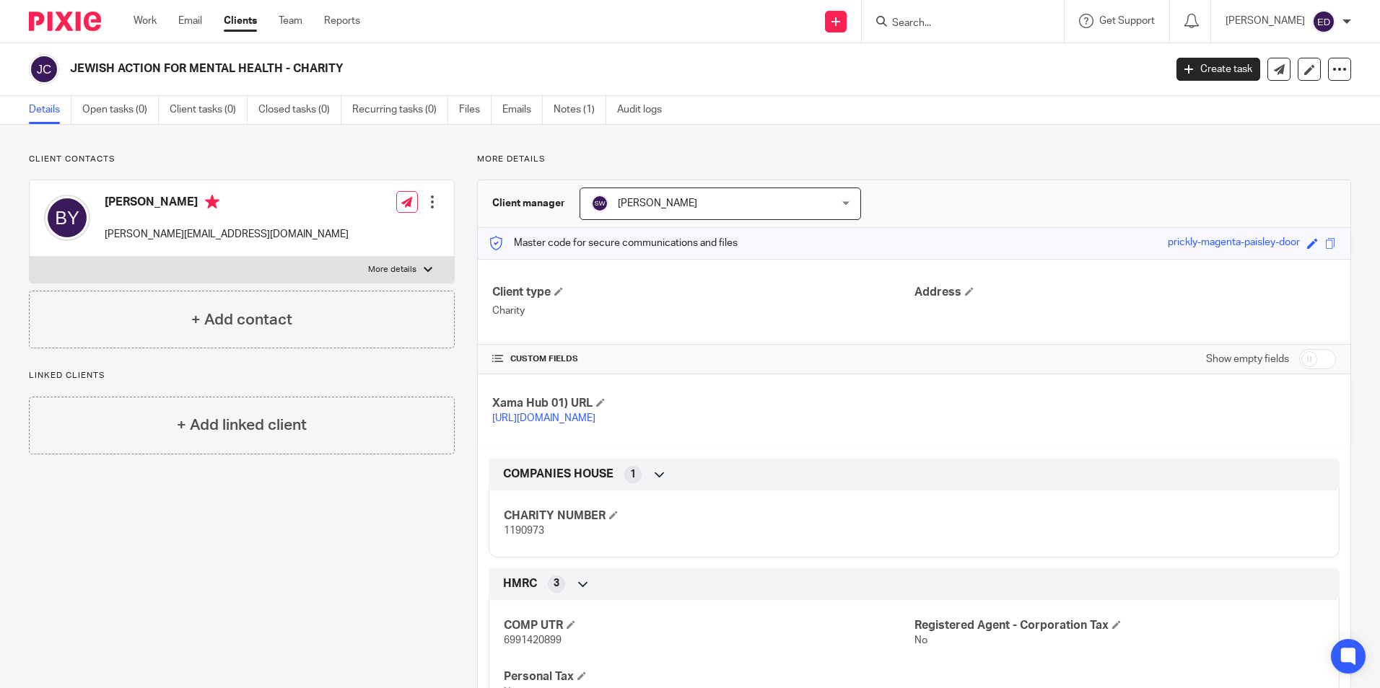
click at [988, 22] on input "Search" at bounding box center [955, 23] width 130 height 13
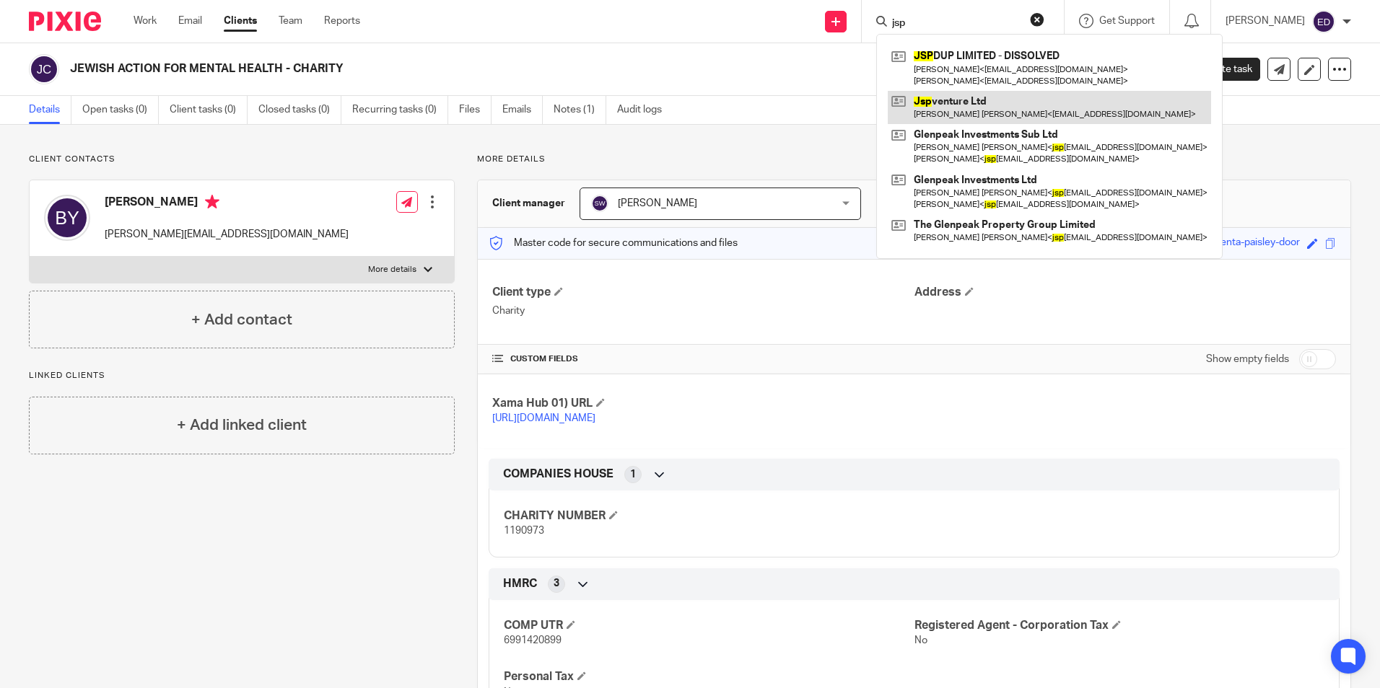
type input "jsp"
click at [1056, 102] on link at bounding box center [1049, 107] width 323 height 33
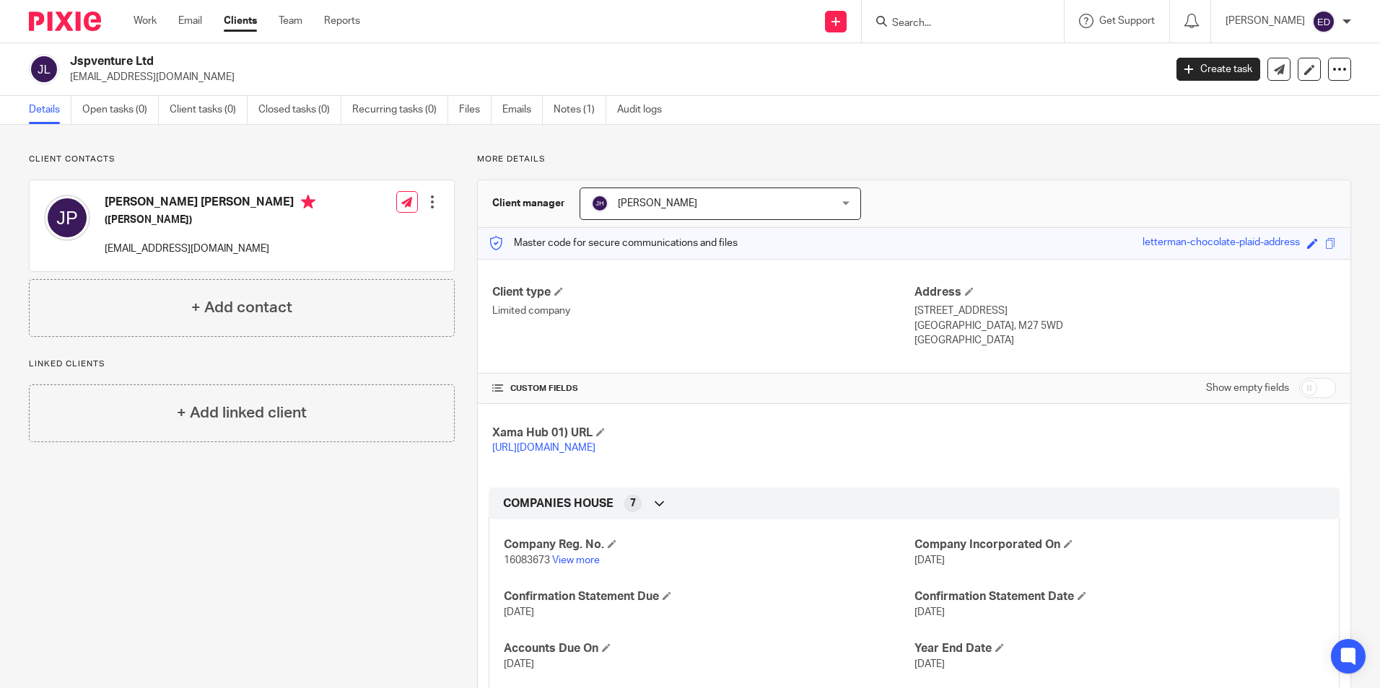
click at [997, 30] on input "Search" at bounding box center [955, 23] width 130 height 13
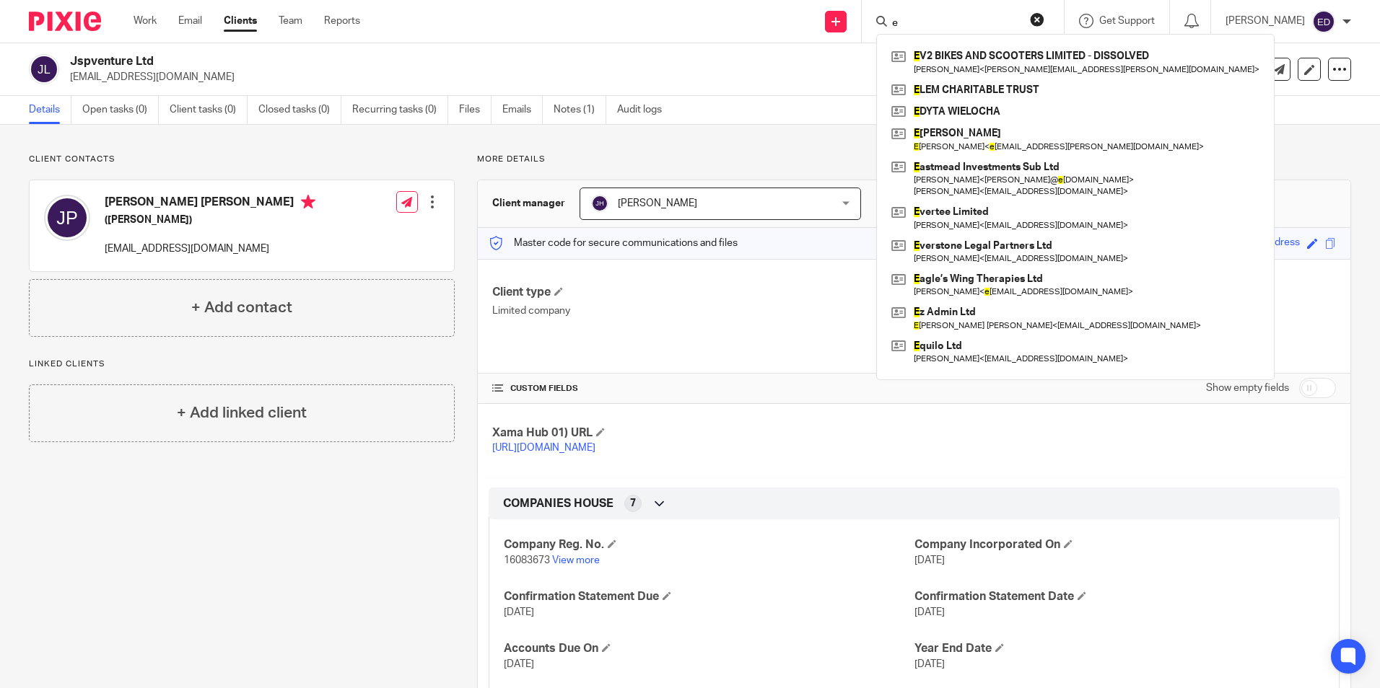
type input "e"
click button "submit" at bounding box center [0, 0] width 0 height 0
click at [1044, 14] on button "reset" at bounding box center [1037, 19] width 14 height 14
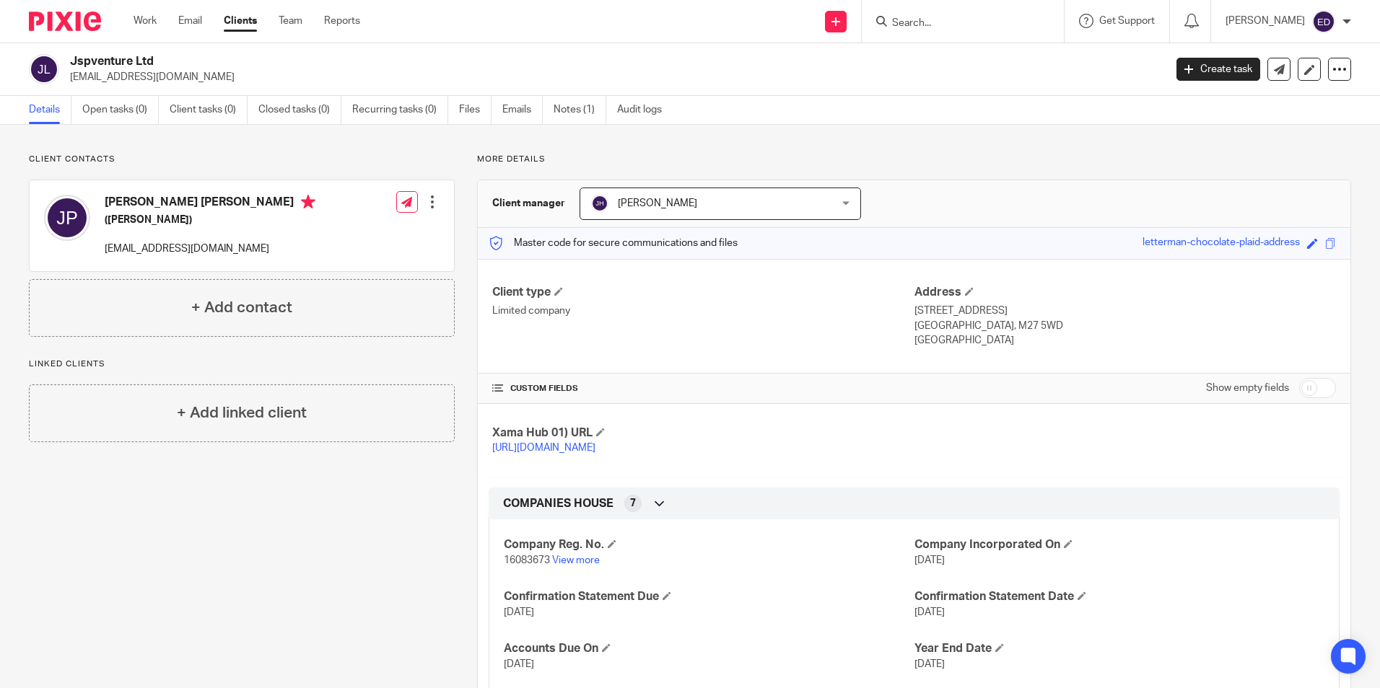
click at [953, 13] on form at bounding box center [967, 21] width 154 height 18
click at [972, 23] on input "Search" at bounding box center [955, 23] width 130 height 13
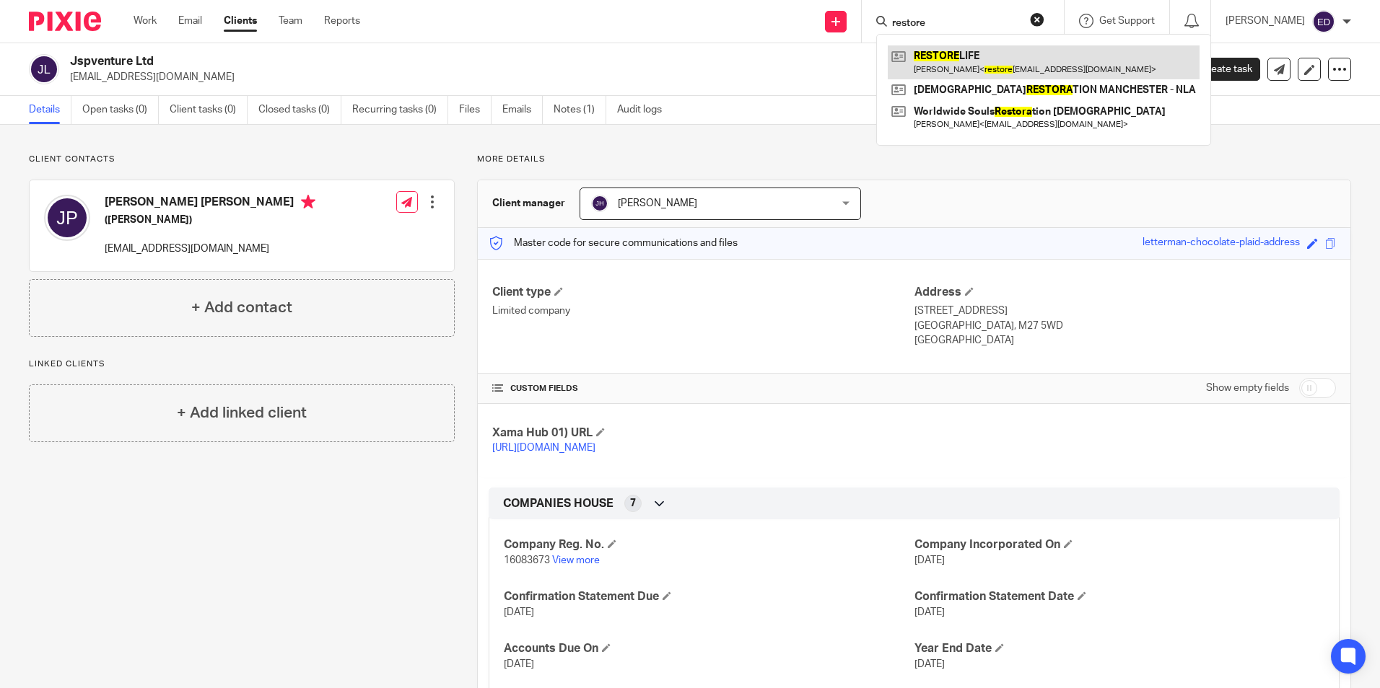
type input "restore"
click at [989, 72] on link at bounding box center [1044, 61] width 312 height 33
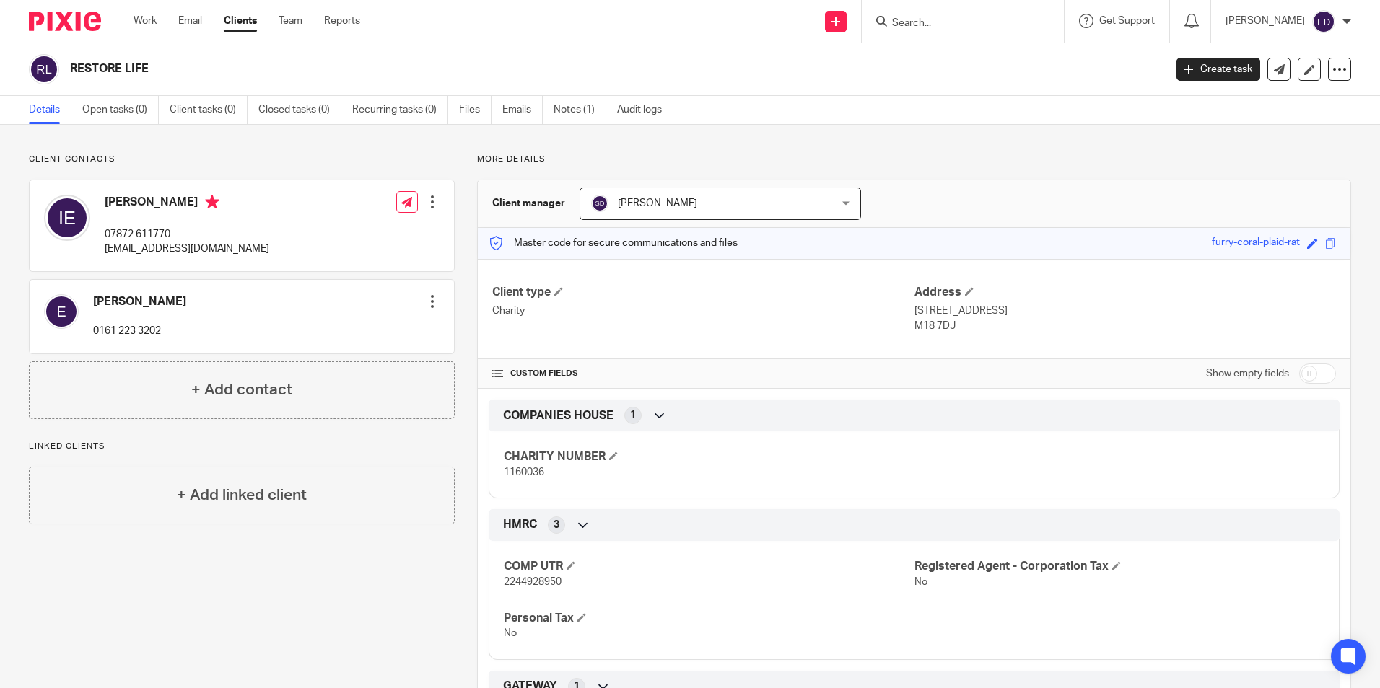
click at [989, 29] on input "Search" at bounding box center [955, 23] width 130 height 13
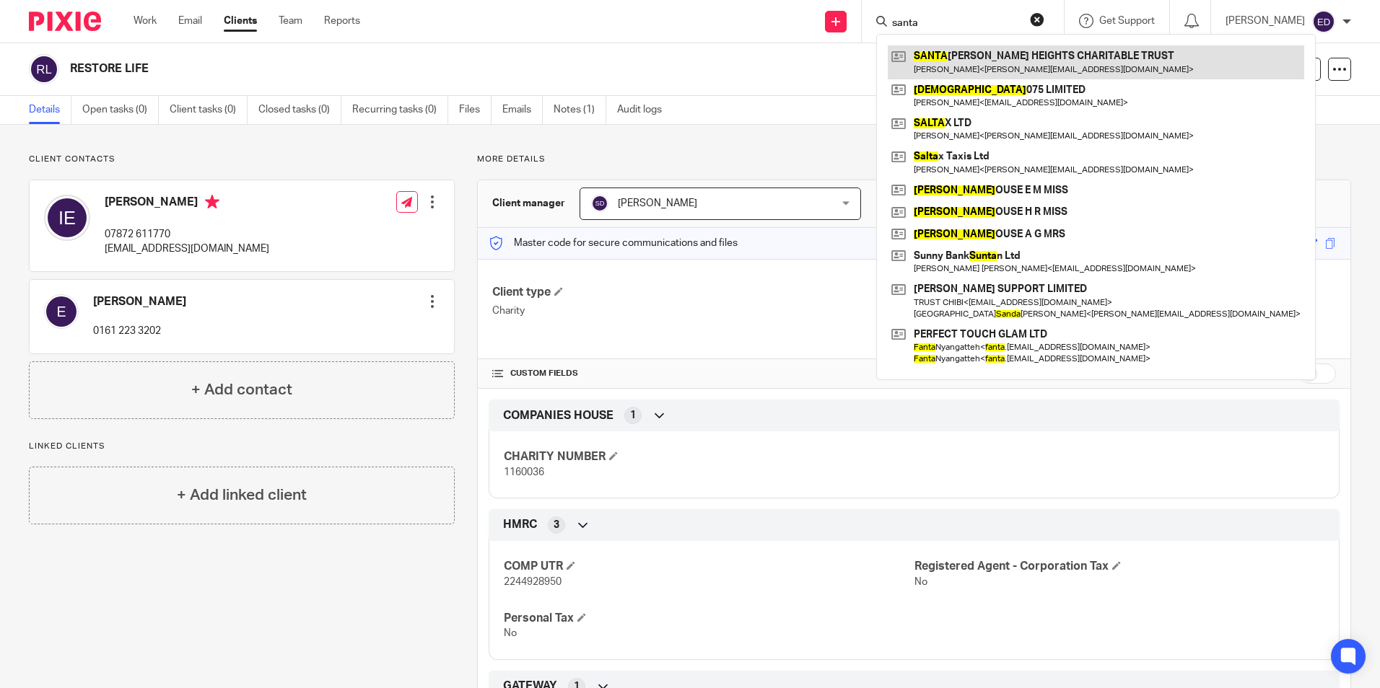
type input "santa"
click at [1033, 58] on link at bounding box center [1096, 61] width 416 height 33
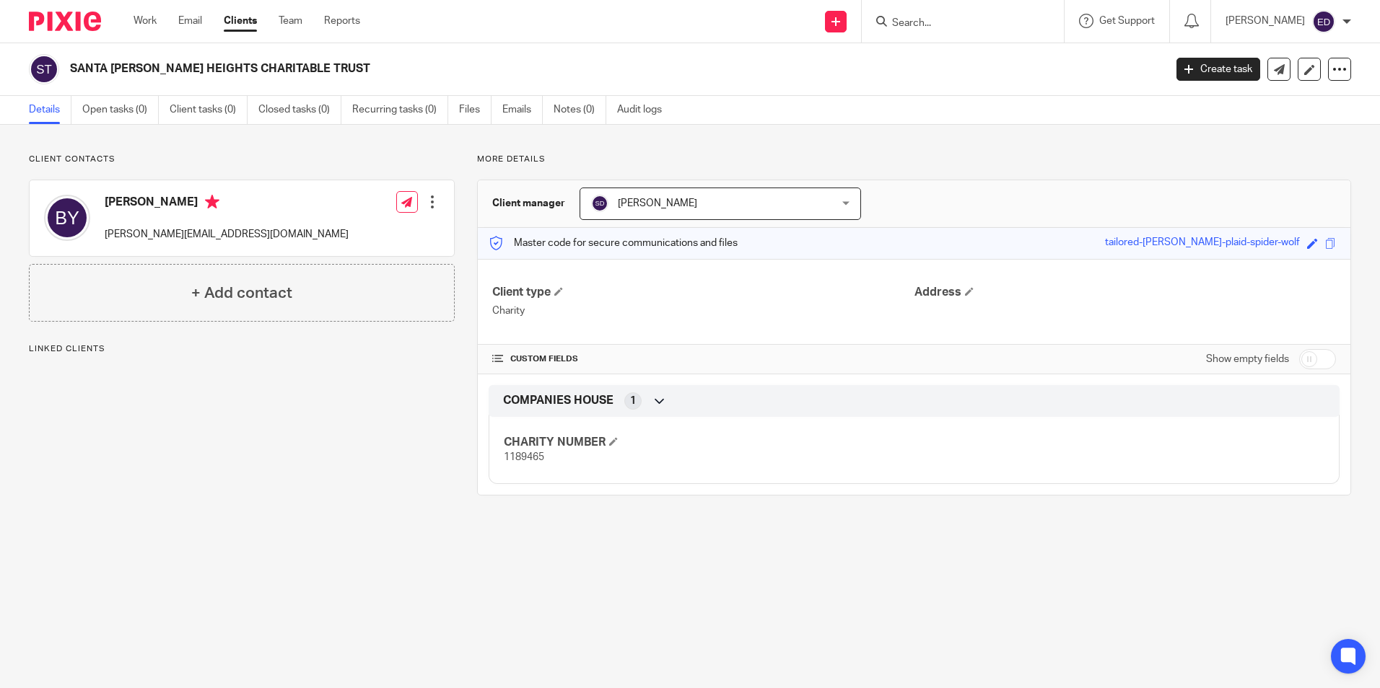
click at [1002, 22] on input "Search" at bounding box center [955, 23] width 130 height 13
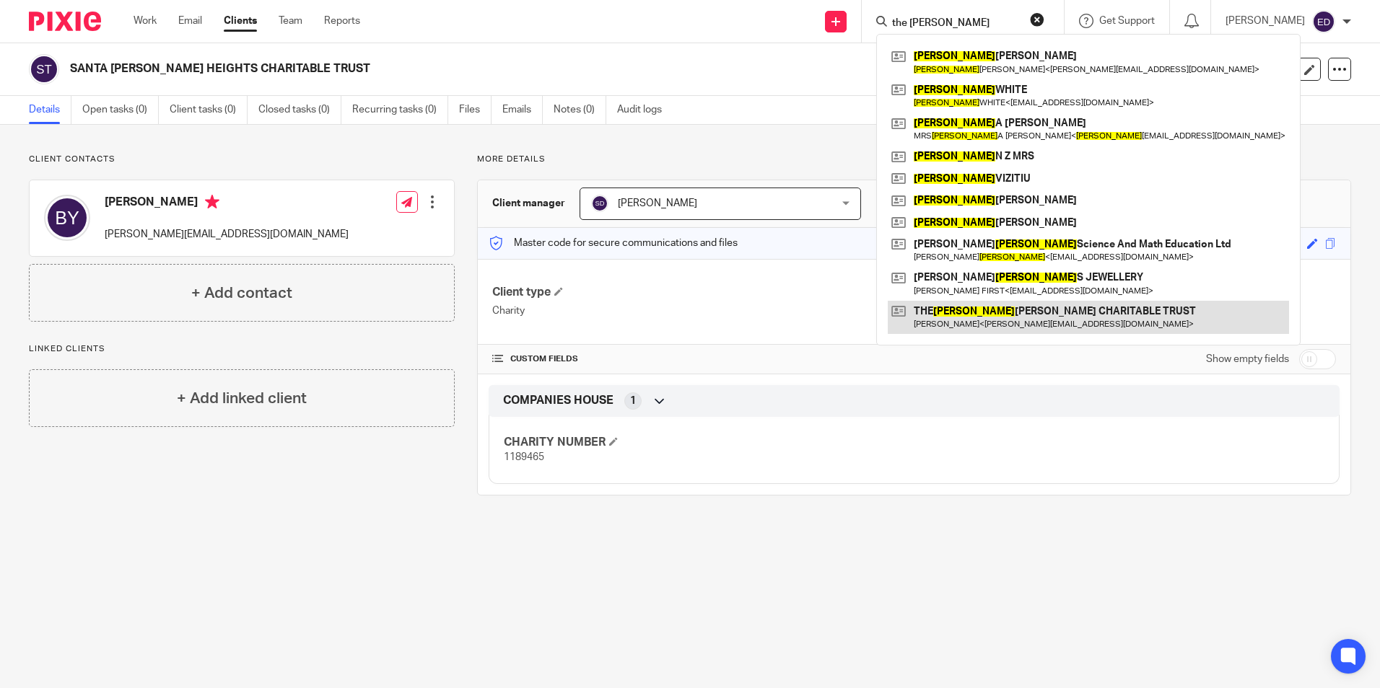
type input "the daniel"
click at [1129, 312] on link at bounding box center [1088, 317] width 401 height 33
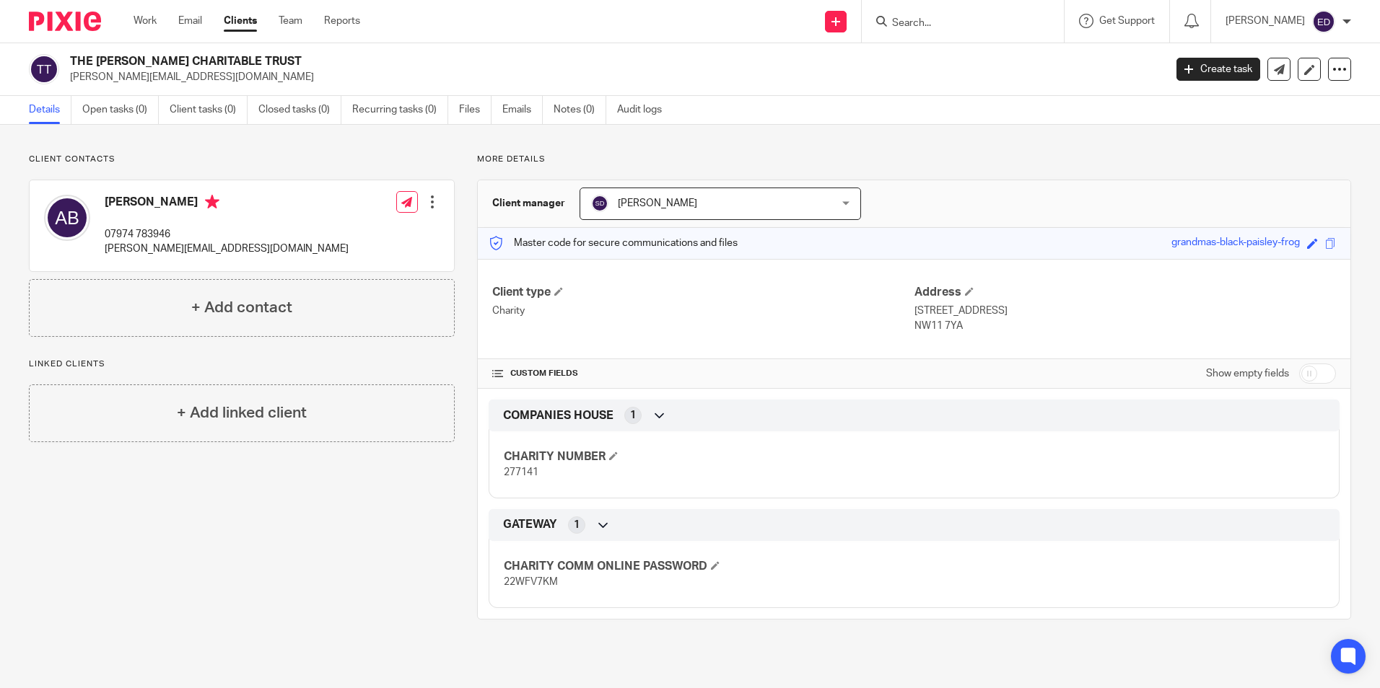
click at [1005, 34] on div at bounding box center [963, 21] width 202 height 43
click at [1004, 23] on input "Search" at bounding box center [955, 23] width 130 height 13
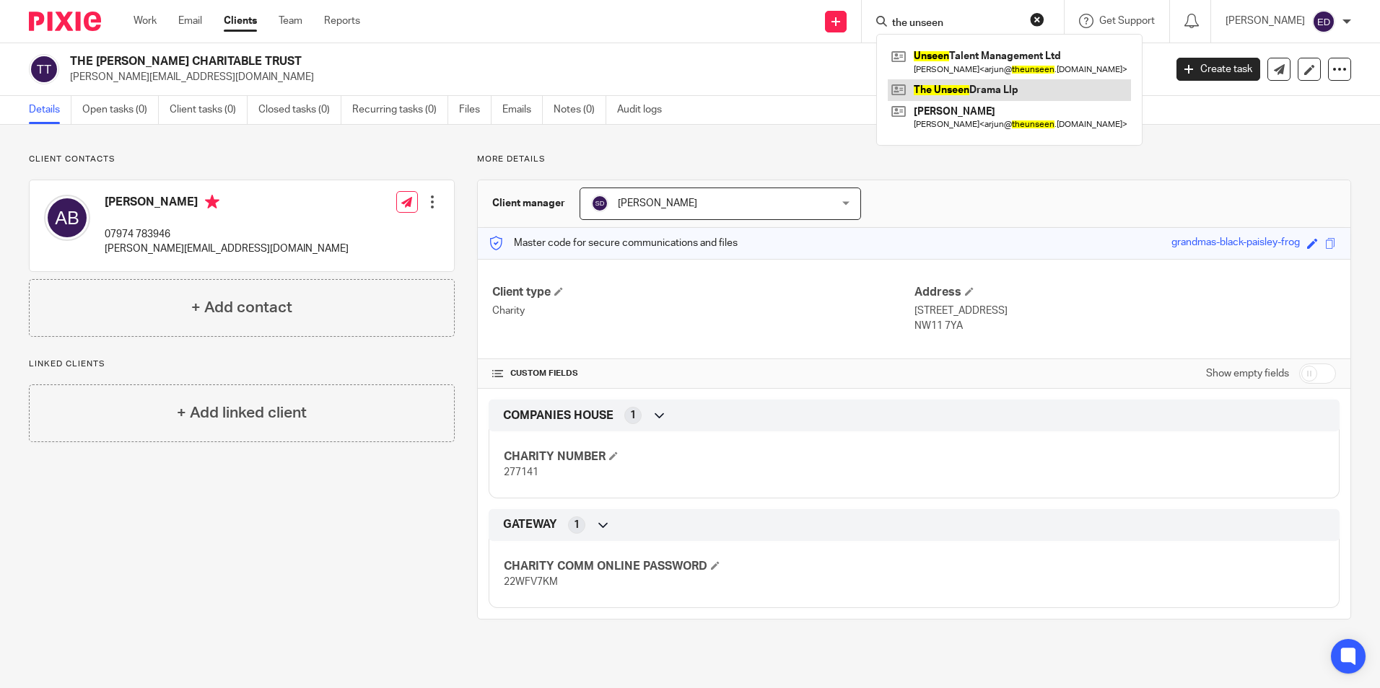
type input "the unseen"
click at [960, 79] on link at bounding box center [1009, 90] width 243 height 22
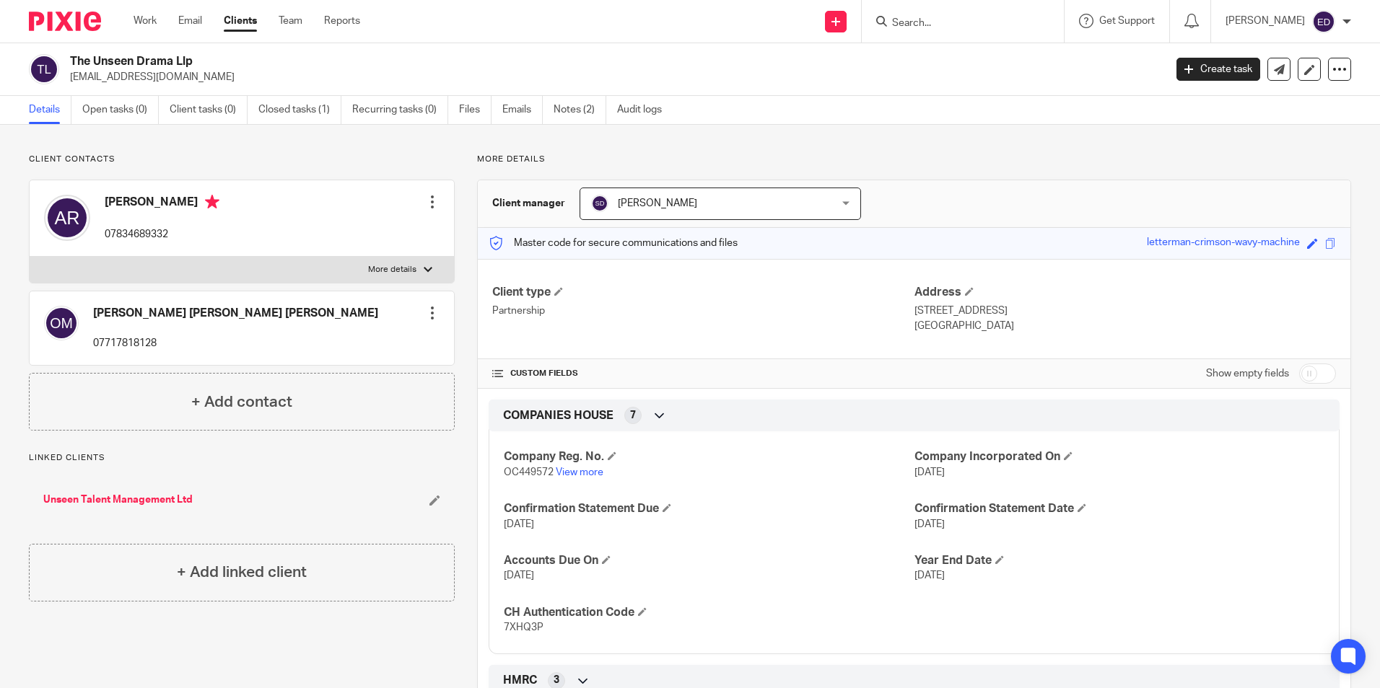
click at [996, 32] on div at bounding box center [963, 21] width 202 height 43
click at [991, 21] on input "Search" at bounding box center [955, 23] width 130 height 13
type input "uk nan"
click at [1015, 66] on link at bounding box center [1010, 61] width 244 height 33
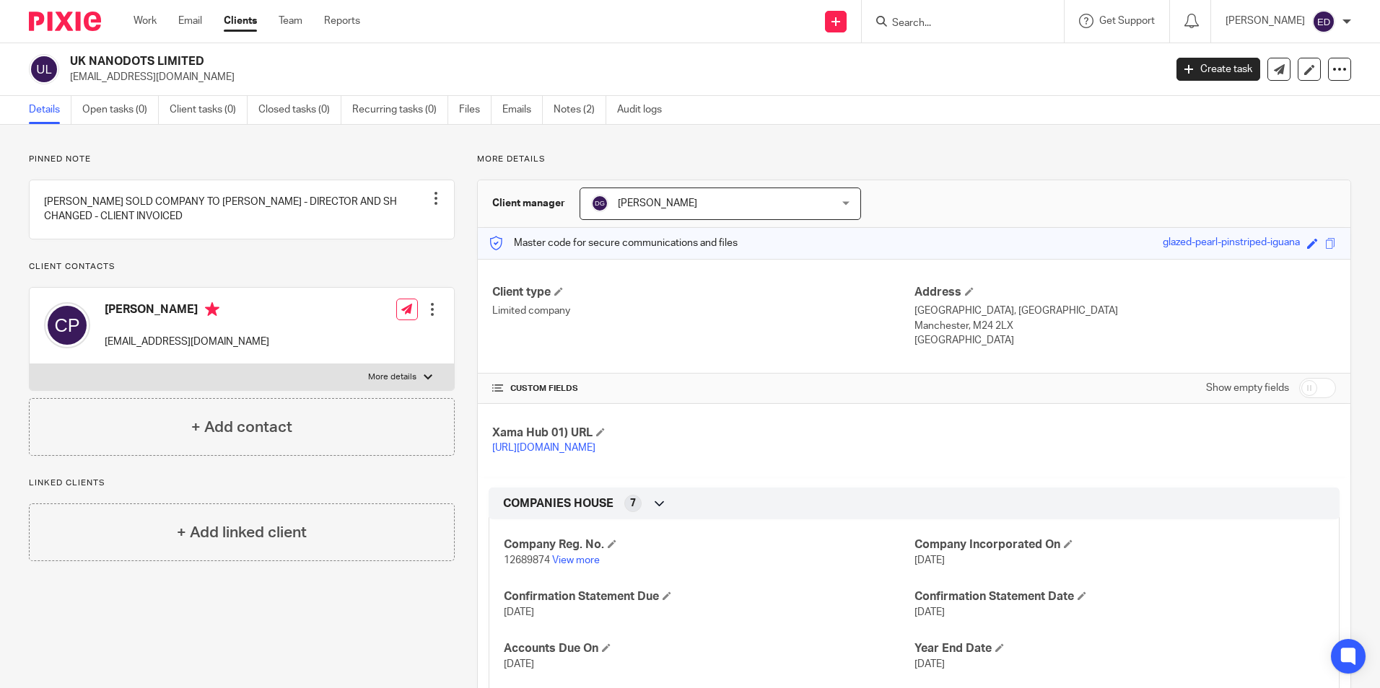
click at [989, 17] on input "Search" at bounding box center [955, 23] width 130 height 13
click at [995, 22] on input "Search" at bounding box center [955, 23] width 130 height 13
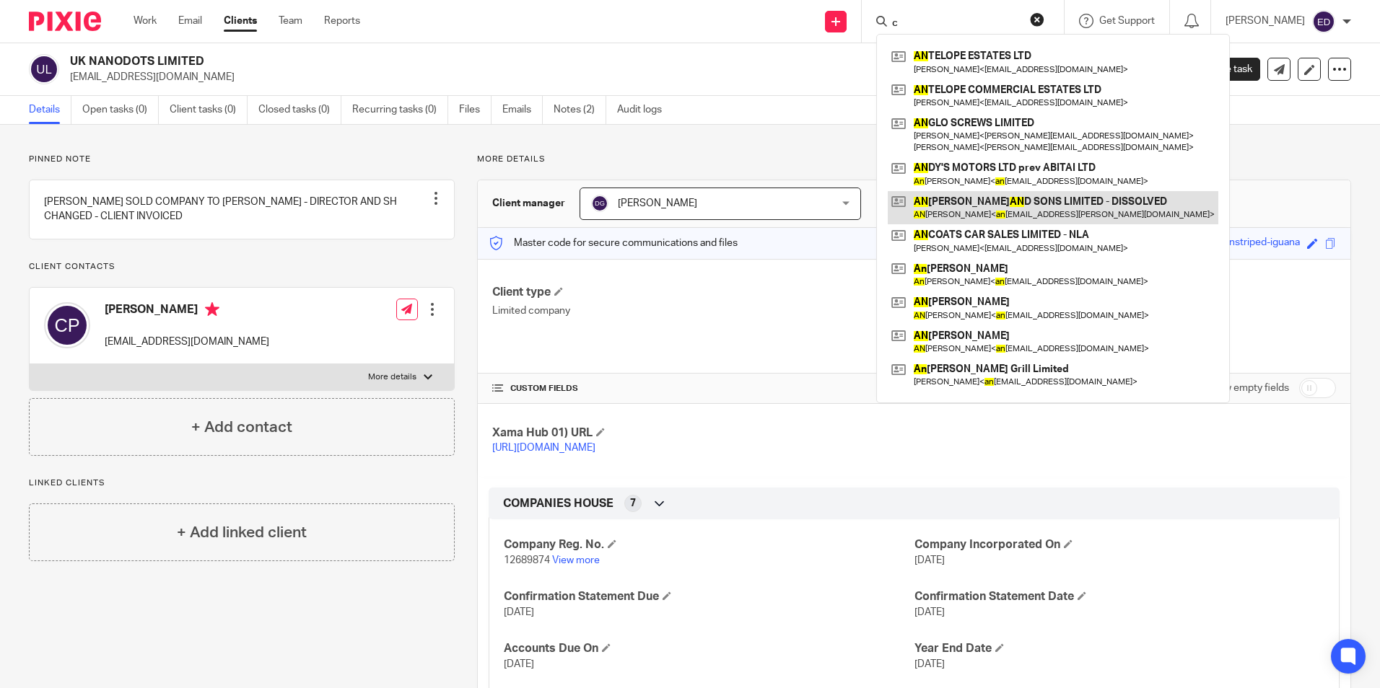
type input "c"
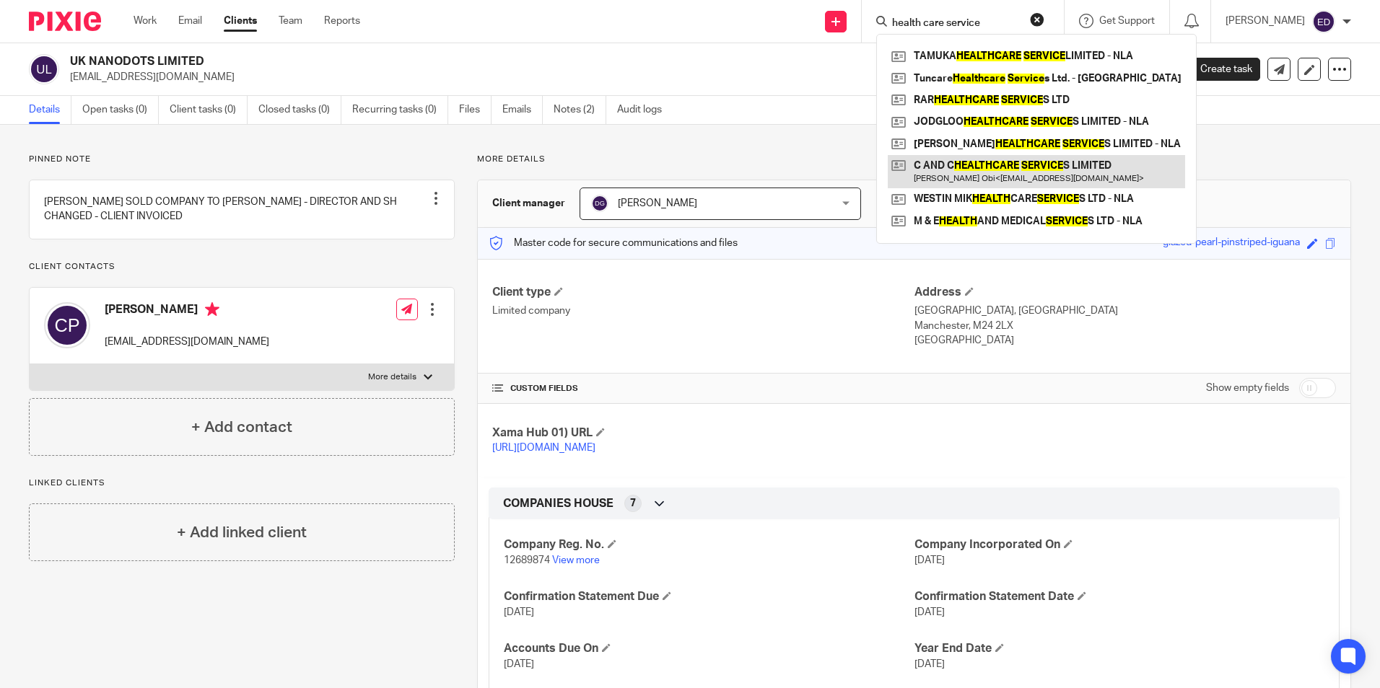
type input "health care service"
click at [1031, 164] on link at bounding box center [1036, 171] width 297 height 33
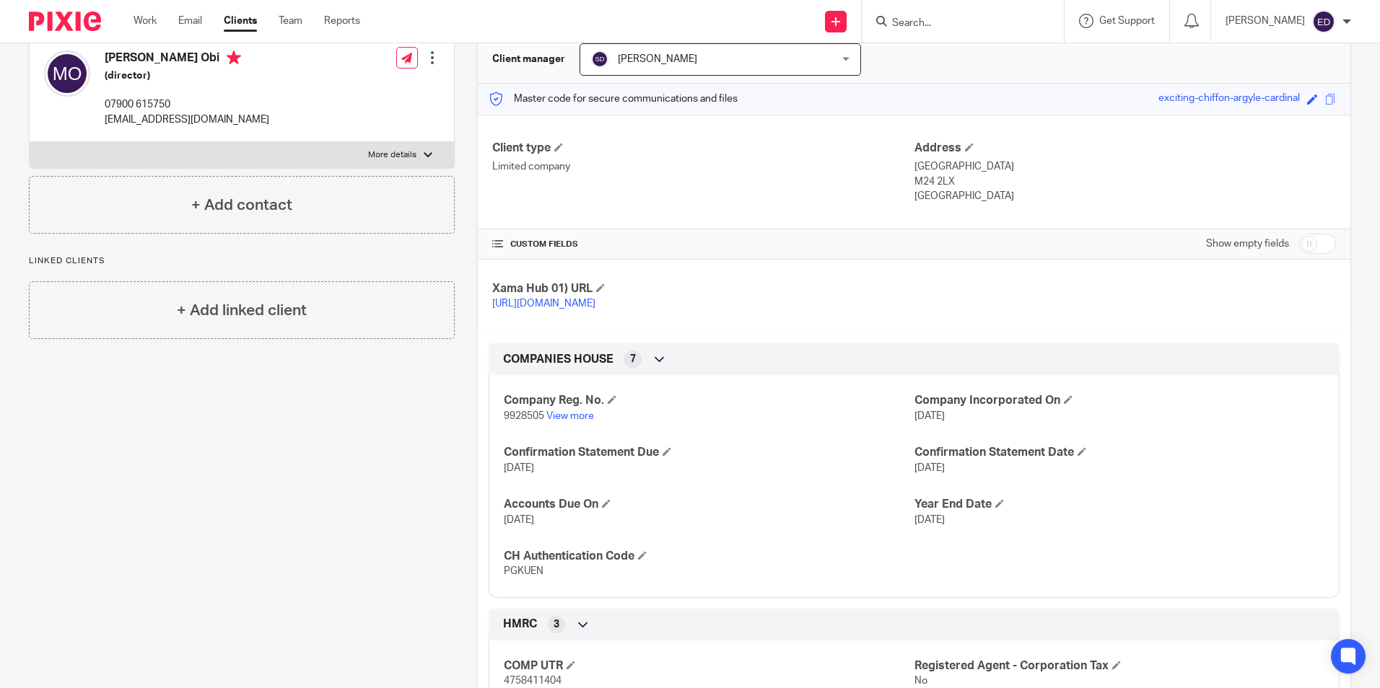
scroll to position [72, 0]
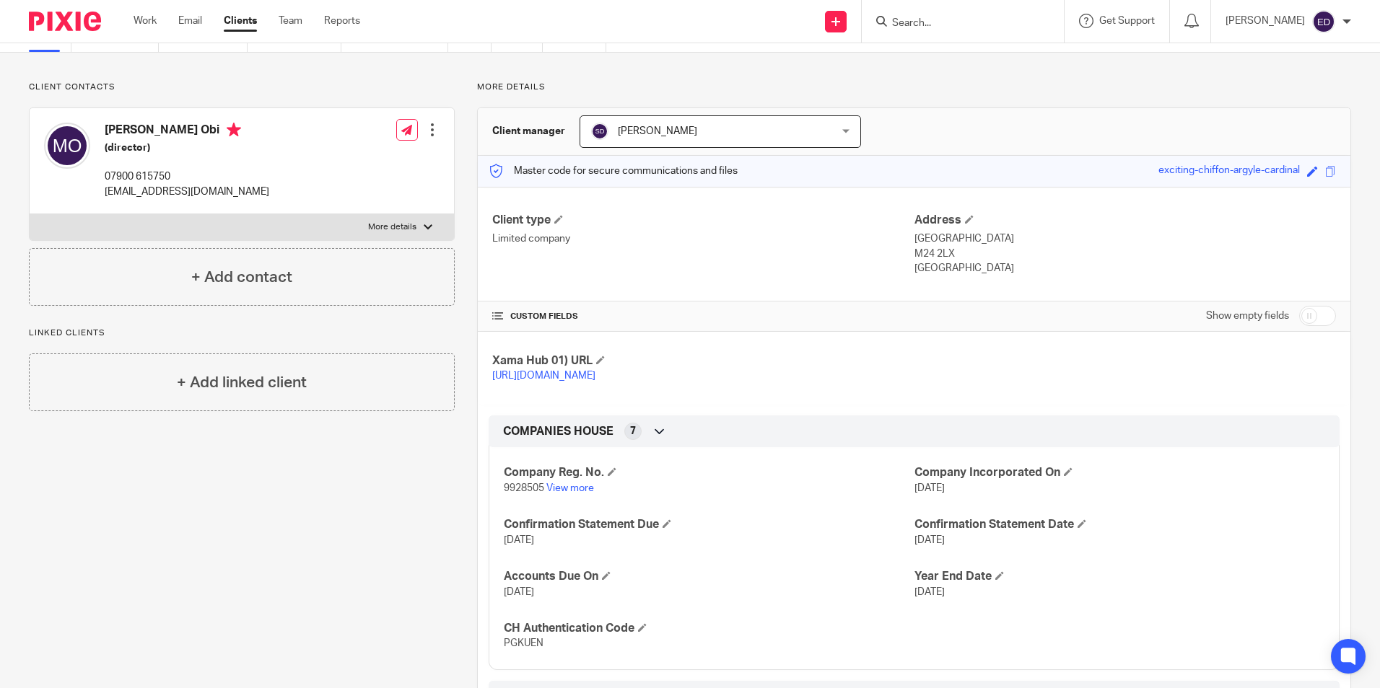
drag, startPoint x: 106, startPoint y: 131, endPoint x: 234, endPoint y: 140, distance: 128.1
click at [234, 140] on h4 "Mabel Nkechinyere Obi" at bounding box center [187, 132] width 165 height 18
copy h4 "Mabel Nkechinyere Obi"
drag, startPoint x: 104, startPoint y: 197, endPoint x: 229, endPoint y: 206, distance: 125.9
click at [229, 206] on div "Mabel Nkechinyere Obi (director) 07900 615750 mabelpraise@hotmail.com" at bounding box center [156, 160] width 225 height 91
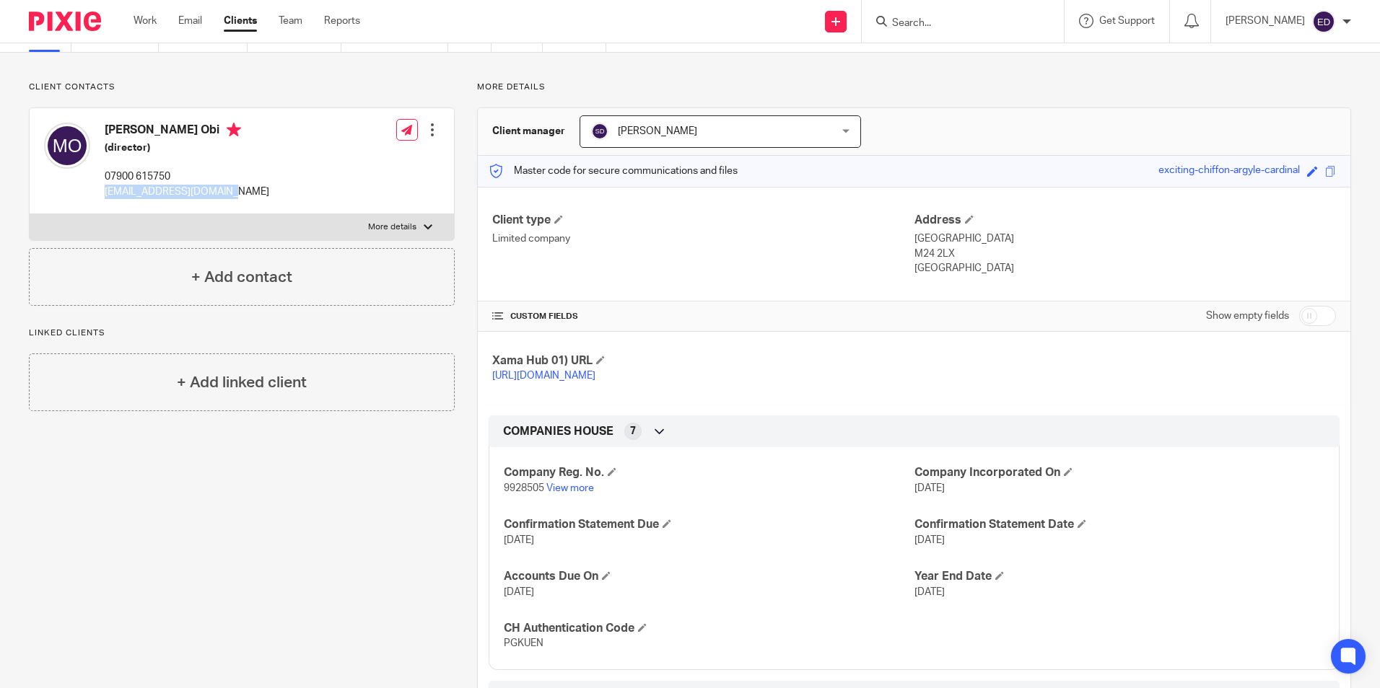
copy p "mabelpraise@hotmail.com"
click at [167, 176] on p "07900 615750" at bounding box center [187, 177] width 165 height 14
drag, startPoint x: 178, startPoint y: 177, endPoint x: 99, endPoint y: 177, distance: 78.7
click at [99, 177] on div "Mabel Nkechinyere Obi (director) 07900 615750 mabelpraise@hotmail.com" at bounding box center [156, 160] width 225 height 91
copy p "07900 615750"
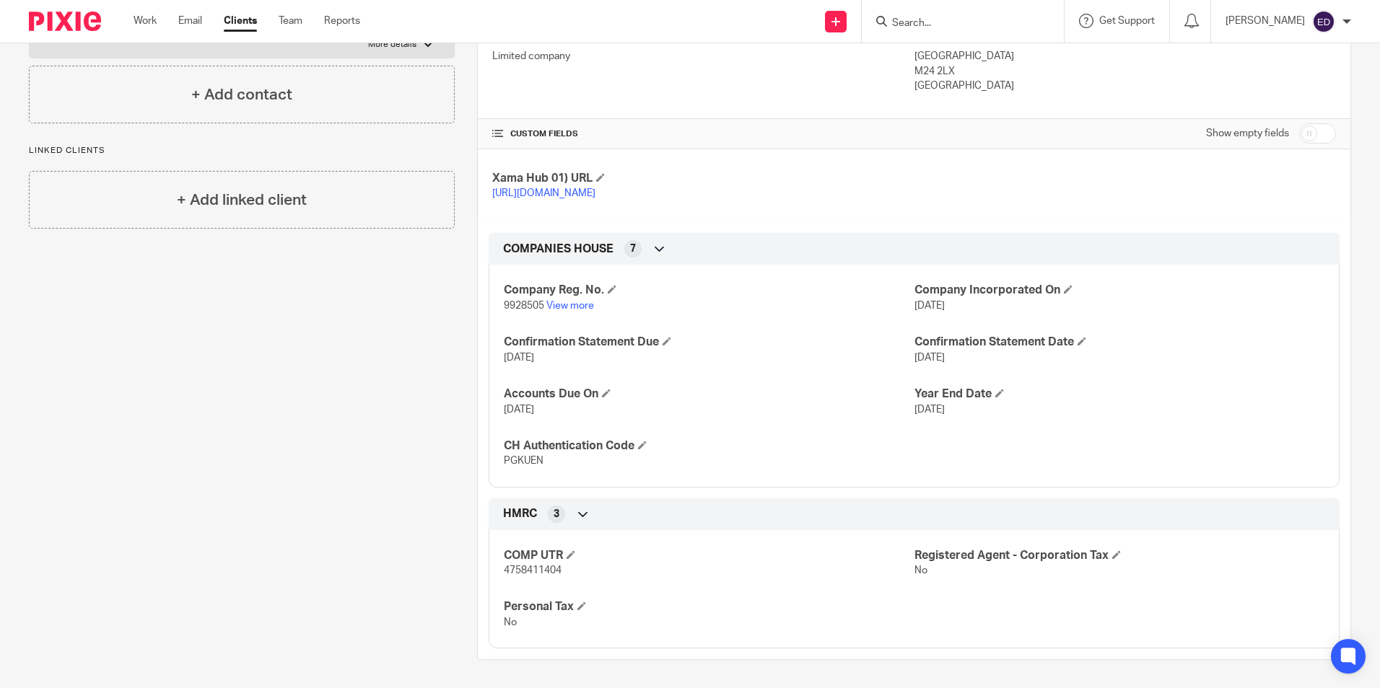
scroll to position [271, 0]
paste input "CHEYENNE PROPERTIES LTD"
type input "CHEYENNE PROPERTIES LTD"
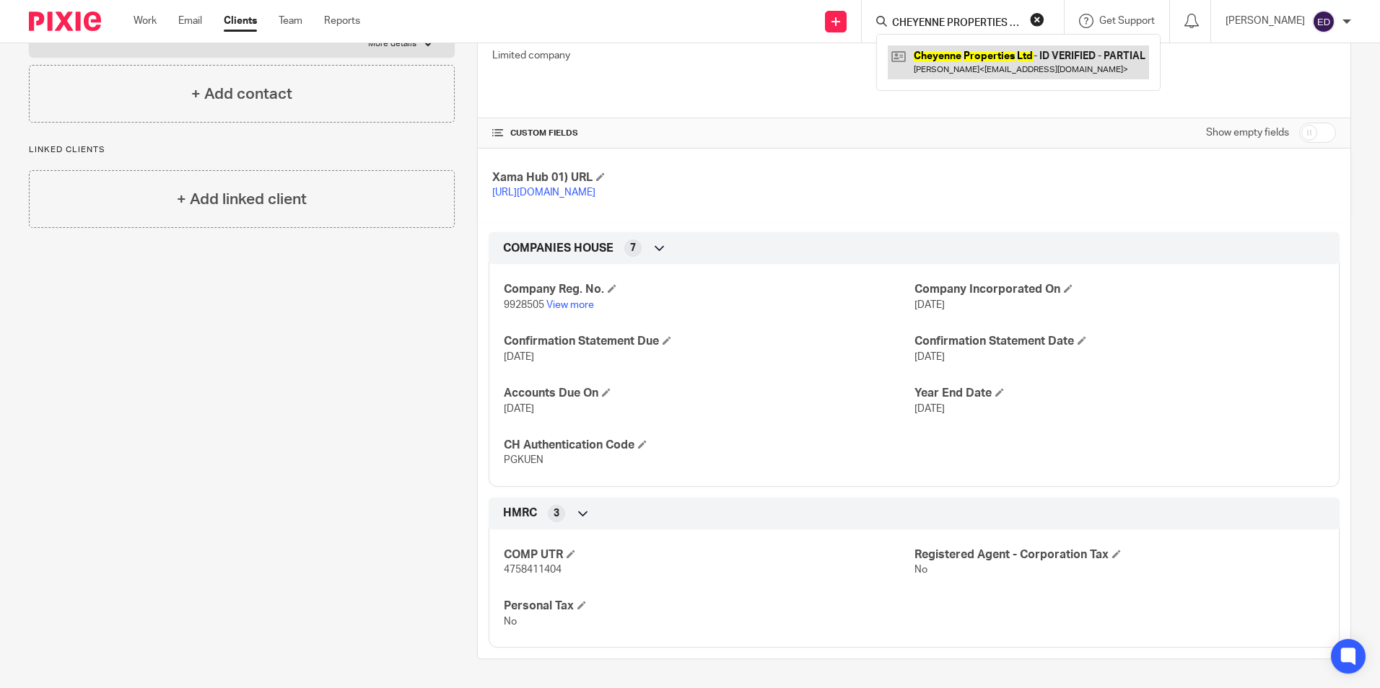
click at [998, 74] on link at bounding box center [1018, 61] width 261 height 33
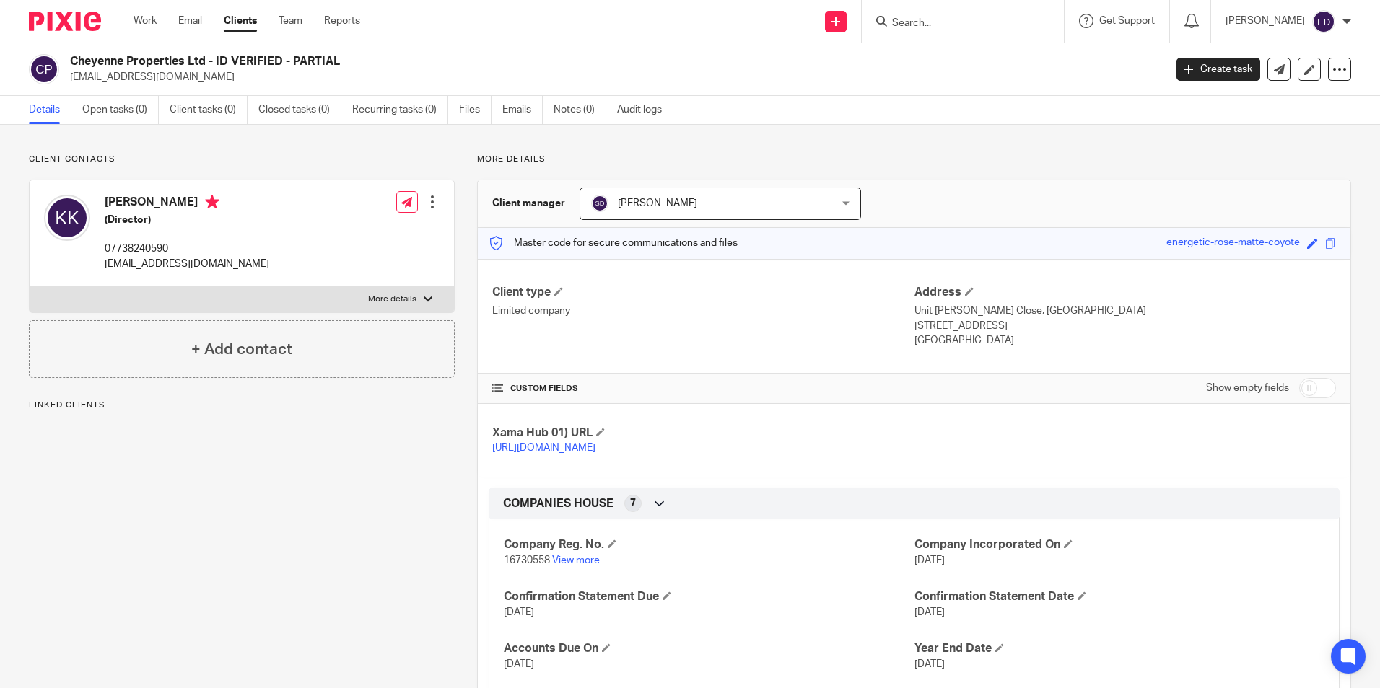
click at [1360, 235] on div "Client contacts [PERSON_NAME] (Director) 07738240590 [EMAIL_ADDRESS][DOMAIN_NAM…" at bounding box center [690, 508] width 1380 height 767
drag, startPoint x: 68, startPoint y: 61, endPoint x: 204, endPoint y: 64, distance: 136.4
click at [204, 64] on div "Cheyenne Properties Ltd - ID VERIFIED - PARTIAL [EMAIL_ADDRESS][DOMAIN_NAME]" at bounding box center [592, 69] width 1126 height 30
drag, startPoint x: 217, startPoint y: 61, endPoint x: 341, endPoint y: 64, distance: 123.4
click at [341, 64] on h2 "Cheyenne Properties Ltd - ID VERIFIED - PARTIAL" at bounding box center [503, 61] width 867 height 15
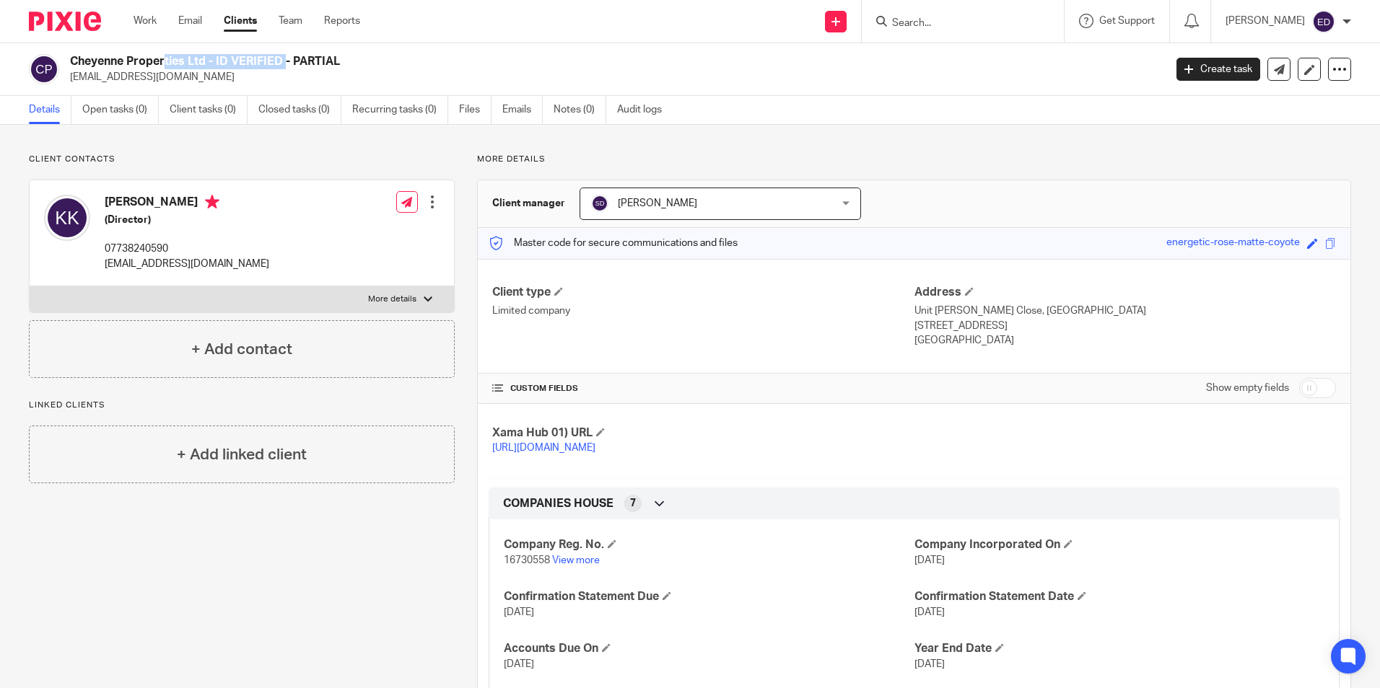
copy h2 "ID VERIFIED - PARTIAL"
drag, startPoint x: 237, startPoint y: 265, endPoint x: 101, endPoint y: 269, distance: 135.7
click at [101, 269] on div "[PERSON_NAME] (Director) 07738240590 [EMAIL_ADDRESS][DOMAIN_NAME] Edit contact …" at bounding box center [242, 233] width 424 height 106
copy p "[EMAIL_ADDRESS][DOMAIN_NAME]"
drag, startPoint x: 97, startPoint y: 251, endPoint x: 175, endPoint y: 252, distance: 77.9
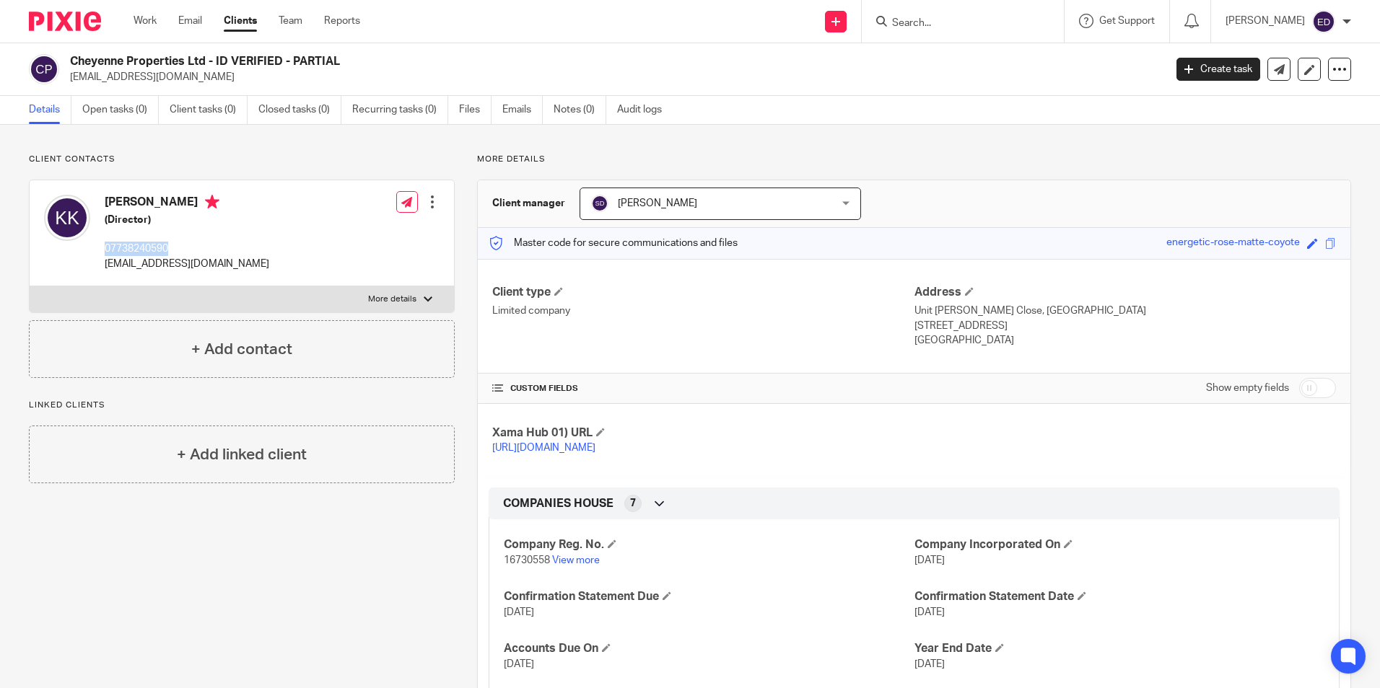
click at [175, 252] on div "[PERSON_NAME] (Director) 07738240590 [EMAIL_ADDRESS][DOMAIN_NAME]" at bounding box center [156, 233] width 225 height 91
copy p "07738240590"
paste input "LML DESIGN LTD"
type input "LML DESIGN LTD"
click at [1004, 56] on link at bounding box center [1008, 61] width 240 height 33
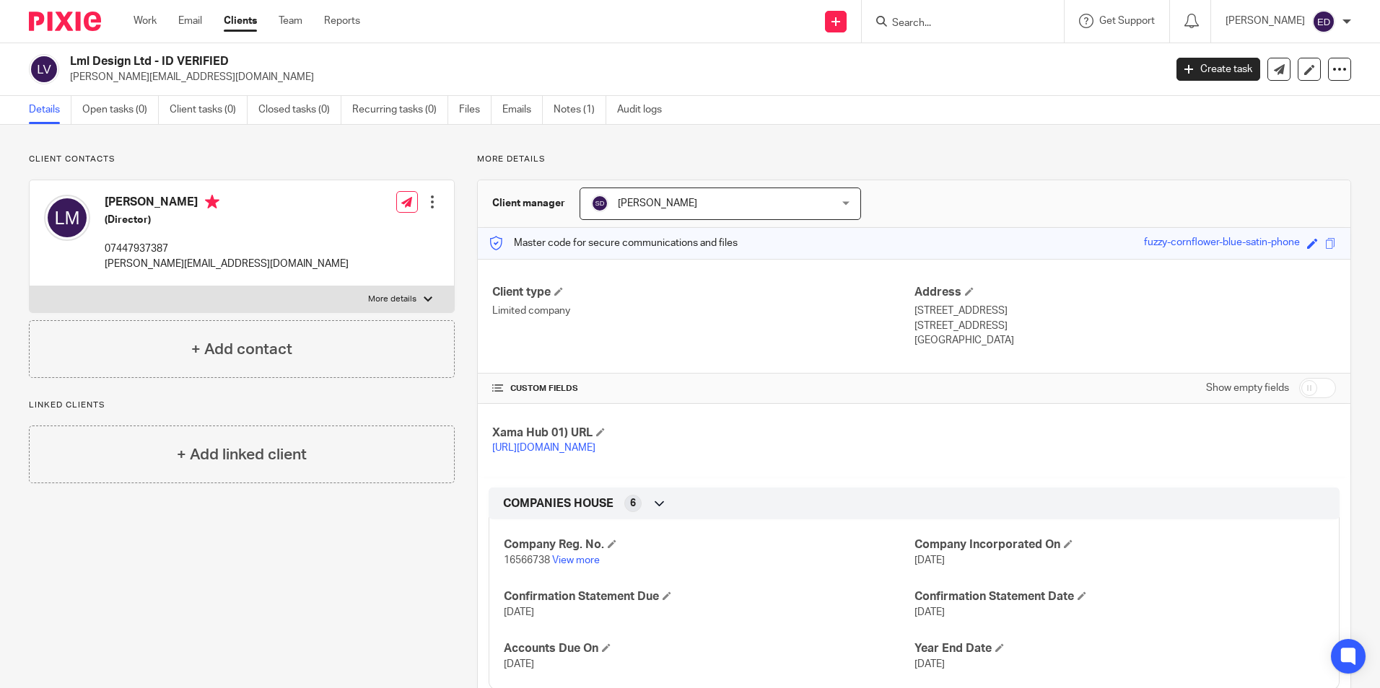
drag, startPoint x: 162, startPoint y: 60, endPoint x: 248, endPoint y: 61, distance: 85.9
click at [248, 61] on h2 "Lml Design Ltd - ID VERIFIED" at bounding box center [503, 61] width 867 height 15
copy h2 "ID VERIFIED"
drag, startPoint x: 110, startPoint y: 205, endPoint x: 184, endPoint y: 208, distance: 74.4
click at [184, 208] on h4 "Laura Jane Mackie" at bounding box center [227, 204] width 244 height 18
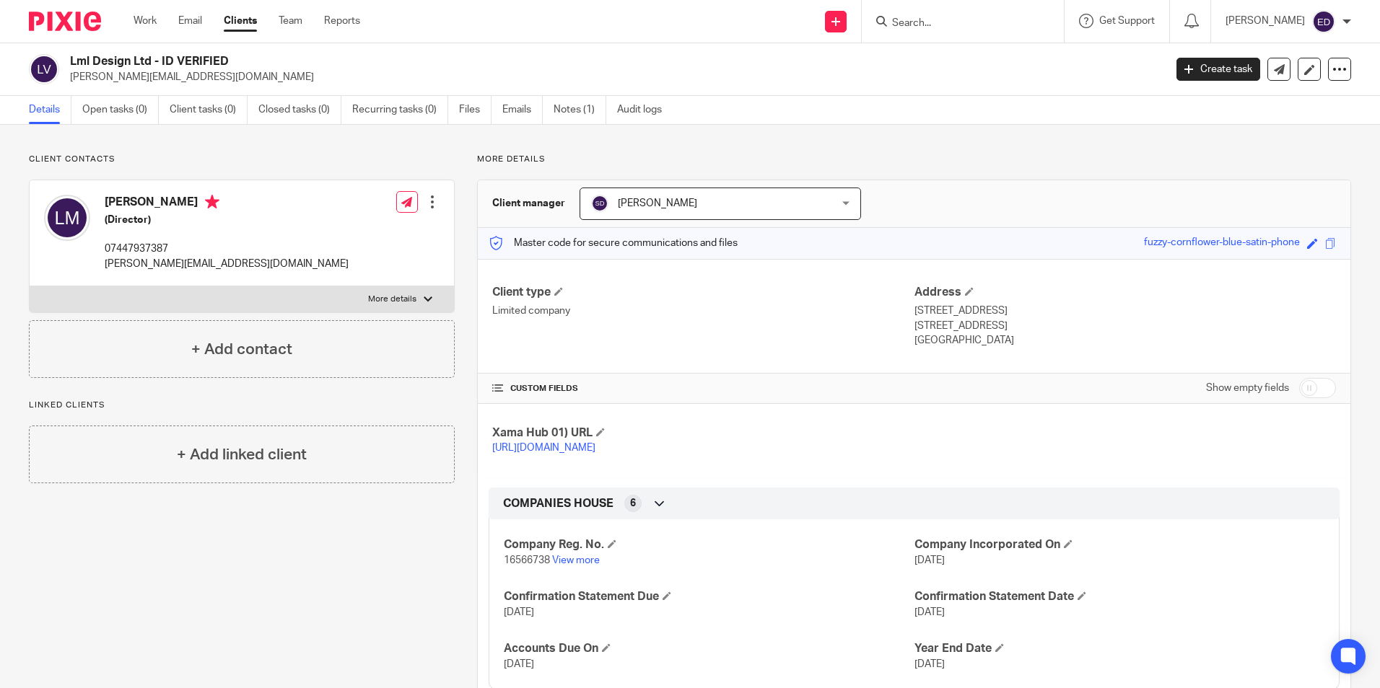
click at [190, 209] on h4 "Laura Jane Mackie" at bounding box center [227, 204] width 244 height 18
drag, startPoint x: 102, startPoint y: 203, endPoint x: 207, endPoint y: 207, distance: 105.4
click at [207, 207] on div "Laura Jane Mackie (Director) 07447937387 laura@lml-design.com" at bounding box center [196, 233] width 305 height 91
copy h4 "Laura Jane Mackie"
drag, startPoint x: 100, startPoint y: 269, endPoint x: 224, endPoint y: 271, distance: 123.4
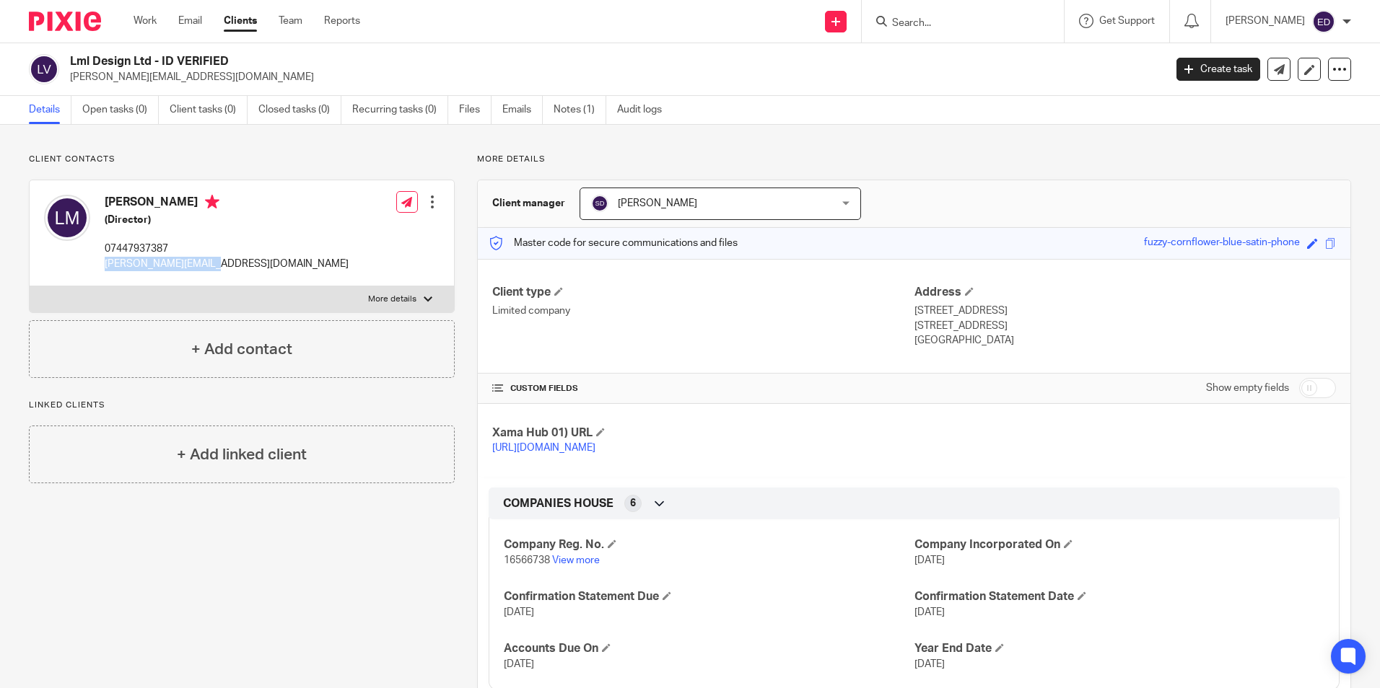
click at [224, 271] on div "Laura Jane Mackie (Director) 07447937387 laura@lml-design.com" at bounding box center [196, 233] width 305 height 91
copy p "laura@lml-design.com"
drag, startPoint x: 175, startPoint y: 244, endPoint x: 105, endPoint y: 253, distance: 71.2
click at [105, 253] on p "07447937387" at bounding box center [227, 249] width 244 height 14
copy p "07447937387"
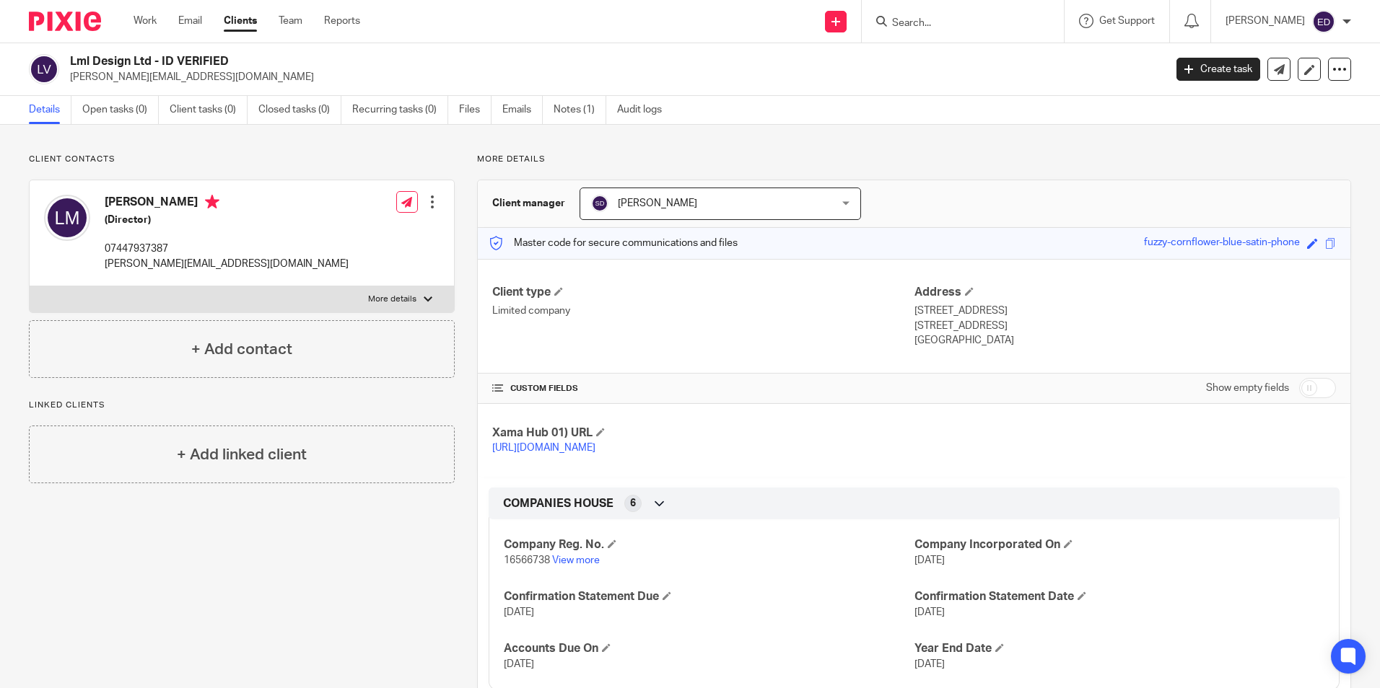
paste input "SM SALES CONSULTANTS LTD"
type input "SM SALES CONSULTANTS LTD"
click at [1010, 65] on link at bounding box center [1016, 61] width 257 height 33
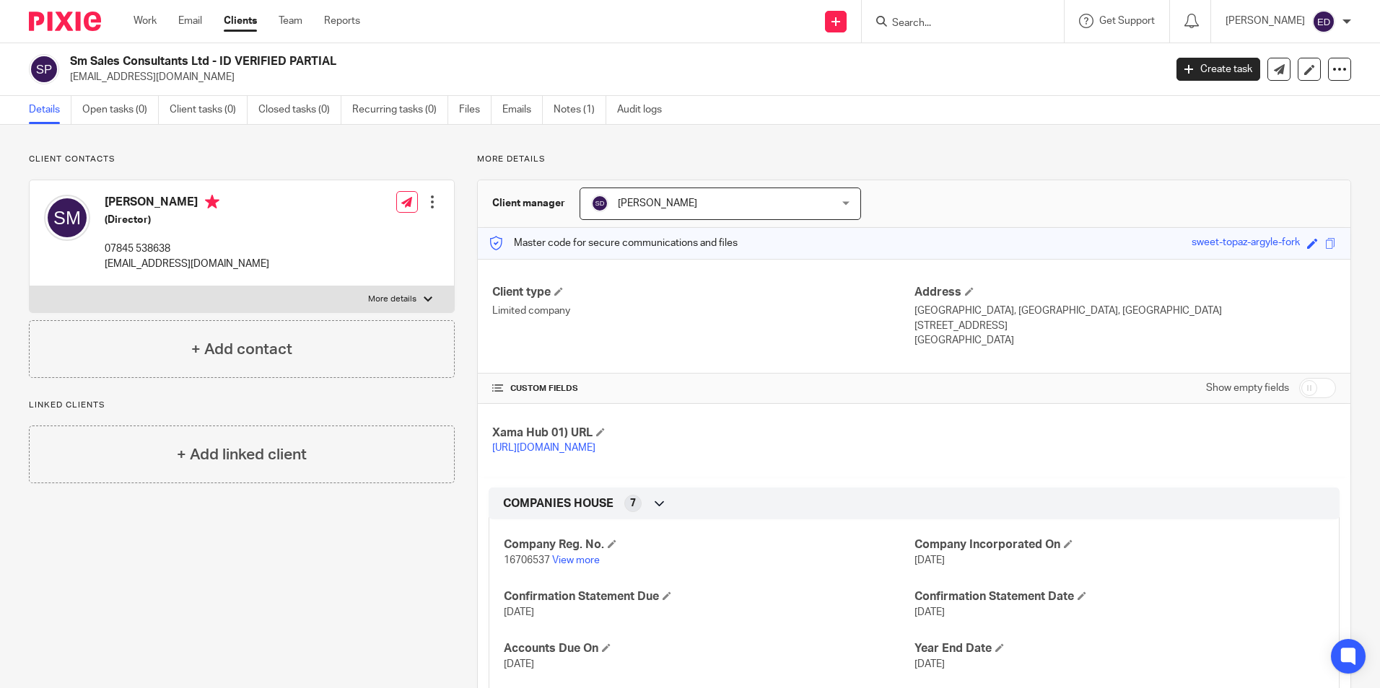
drag, startPoint x: 219, startPoint y: 57, endPoint x: 339, endPoint y: 53, distance: 120.6
click at [339, 53] on div "Sm Sales Consultants Ltd - ID VERIFIED PARTIAL [EMAIL_ADDRESS][DOMAIN_NAME] Cre…" at bounding box center [690, 69] width 1380 height 53
copy h2 "ID VERIFIED PARTIAL"
drag, startPoint x: 102, startPoint y: 268, endPoint x: 216, endPoint y: 264, distance: 114.8
click at [216, 264] on div "[PERSON_NAME] (Director) 07845 538638 [EMAIL_ADDRESS][DOMAIN_NAME] Edit contact…" at bounding box center [242, 233] width 424 height 106
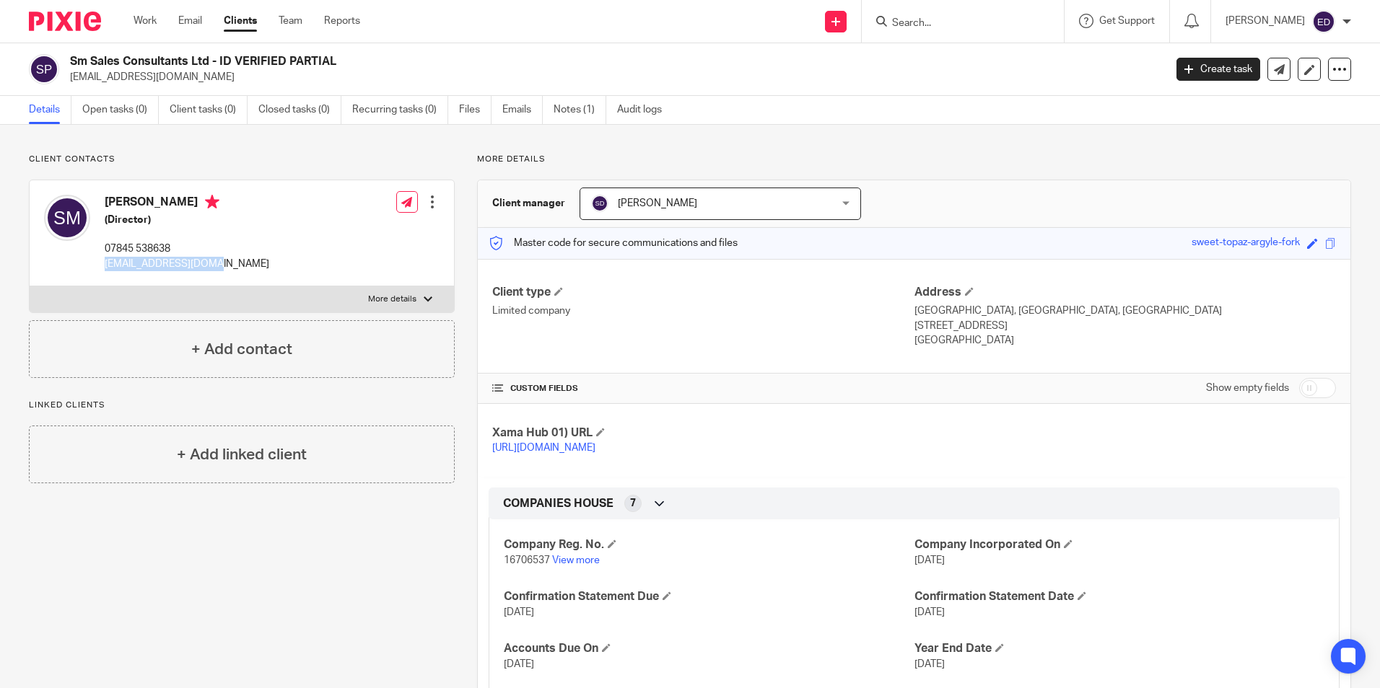
copy p "[EMAIL_ADDRESS][DOMAIN_NAME]"
drag, startPoint x: 106, startPoint y: 248, endPoint x: 174, endPoint y: 245, distance: 67.9
click at [174, 245] on p "07845 538638" at bounding box center [187, 249] width 165 height 14
copy p "07845 538638"
click at [1012, 17] on input "Search" at bounding box center [955, 23] width 130 height 13
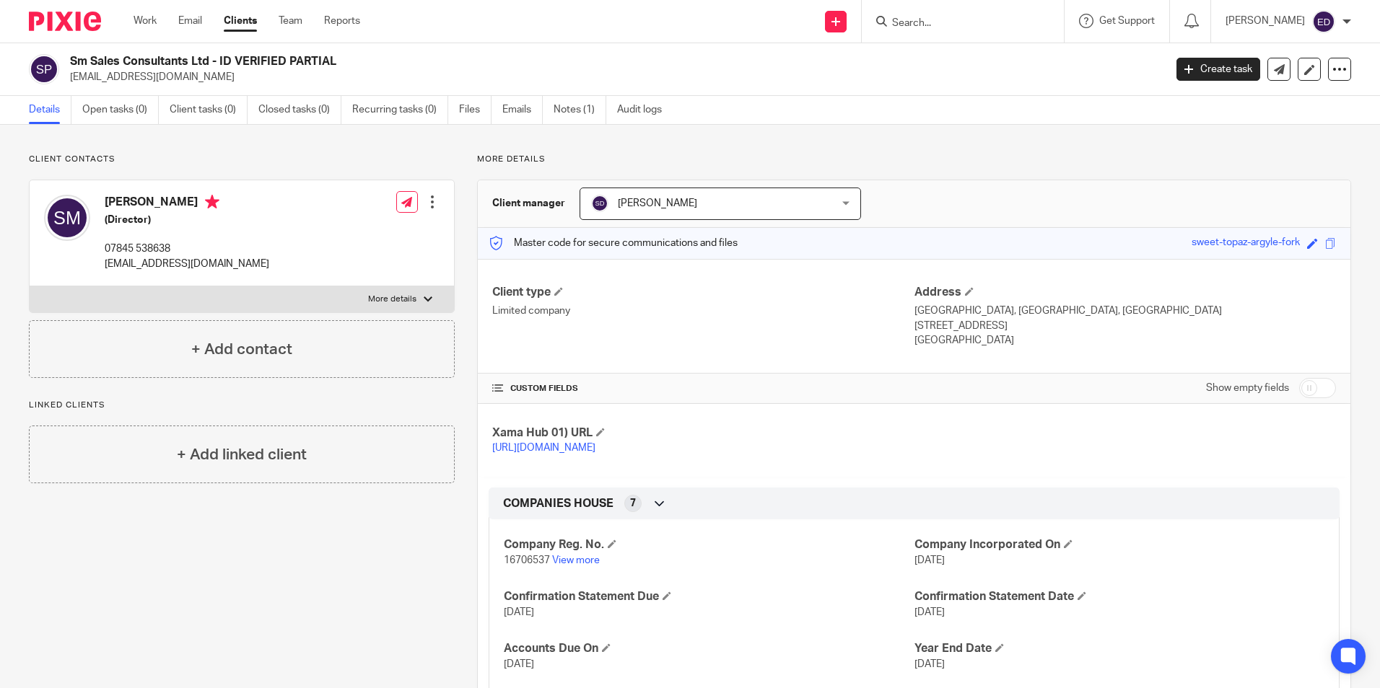
paste input "UNIT CONSULTANCY GROUP LTD"
type input "UNIT CONSULTANCY GROUP LTD"
click at [1028, 64] on link at bounding box center [1010, 61] width 244 height 33
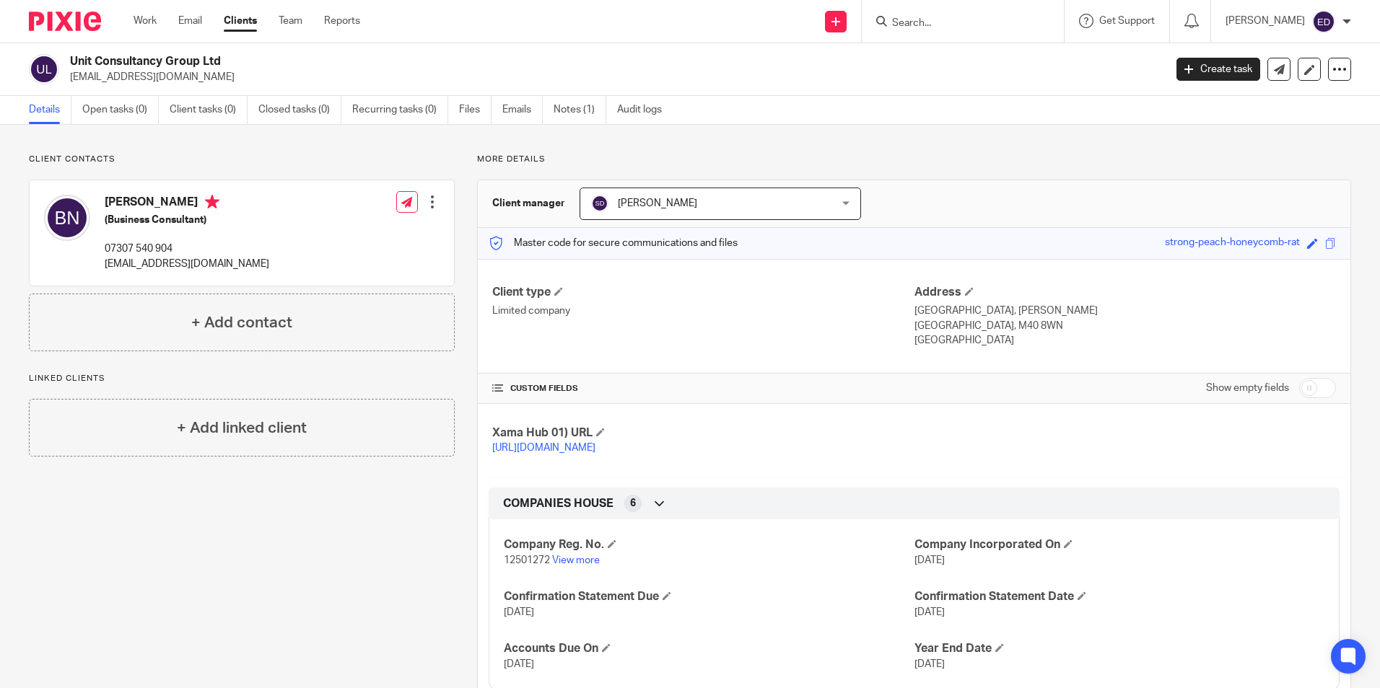
click at [289, 244] on div "[PERSON_NAME] (Business Consultant) 07307 540 904 [EMAIL_ADDRESS][DOMAIN_NAME] …" at bounding box center [242, 232] width 424 height 105
drag, startPoint x: 104, startPoint y: 201, endPoint x: 258, endPoint y: 205, distance: 153.8
click at [258, 205] on div "[PERSON_NAME] (Business Consultant) 07307 540 904 [EMAIL_ADDRESS][DOMAIN_NAME]" at bounding box center [156, 233] width 225 height 91
copy h4 "[PERSON_NAME]"
drag, startPoint x: 100, startPoint y: 267, endPoint x: 197, endPoint y: 271, distance: 96.8
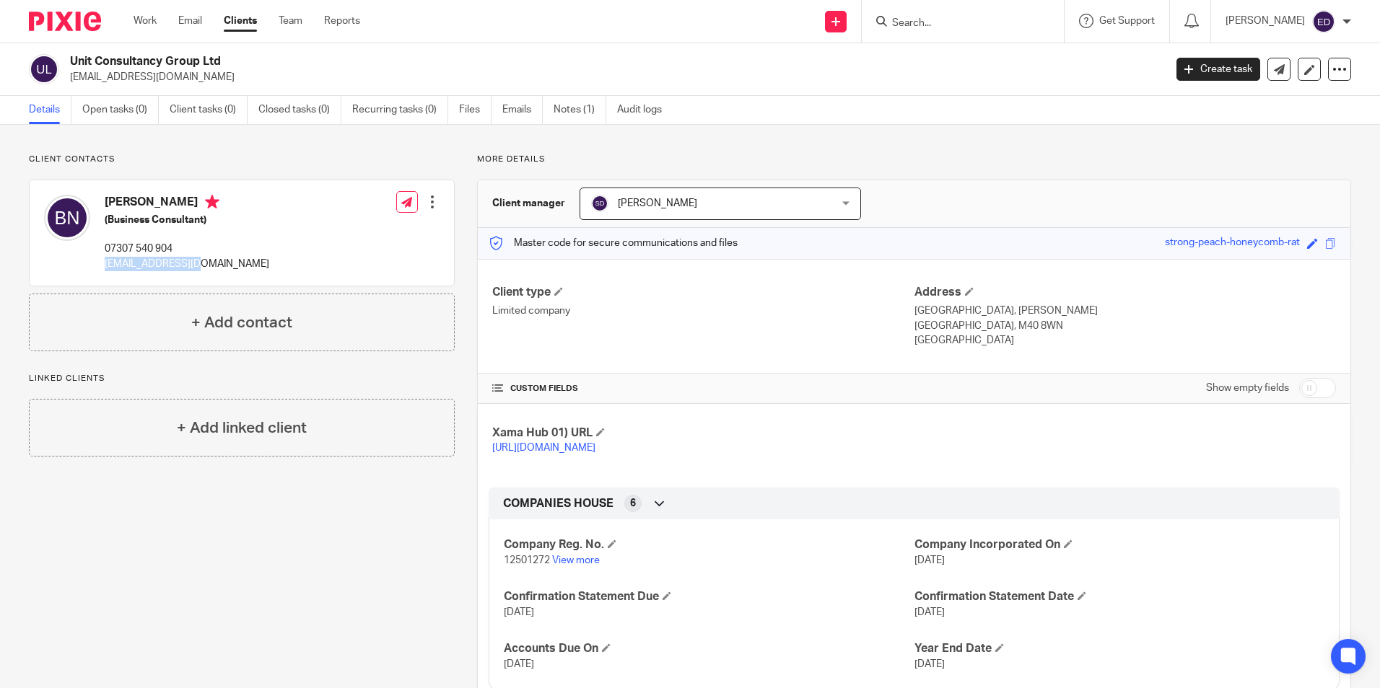
click at [197, 271] on div "[PERSON_NAME] (Business Consultant) 07307 540 904 [EMAIL_ADDRESS][DOMAIN_NAME]" at bounding box center [156, 233] width 225 height 91
copy p "[EMAIL_ADDRESS][DOMAIN_NAME]"
drag, startPoint x: 99, startPoint y: 245, endPoint x: 188, endPoint y: 253, distance: 89.1
click at [188, 253] on div "[PERSON_NAME] (Business Consultant) 07307 540 904 [EMAIL_ADDRESS][DOMAIN_NAME]" at bounding box center [156, 233] width 225 height 91
copy p "07307 540 904"
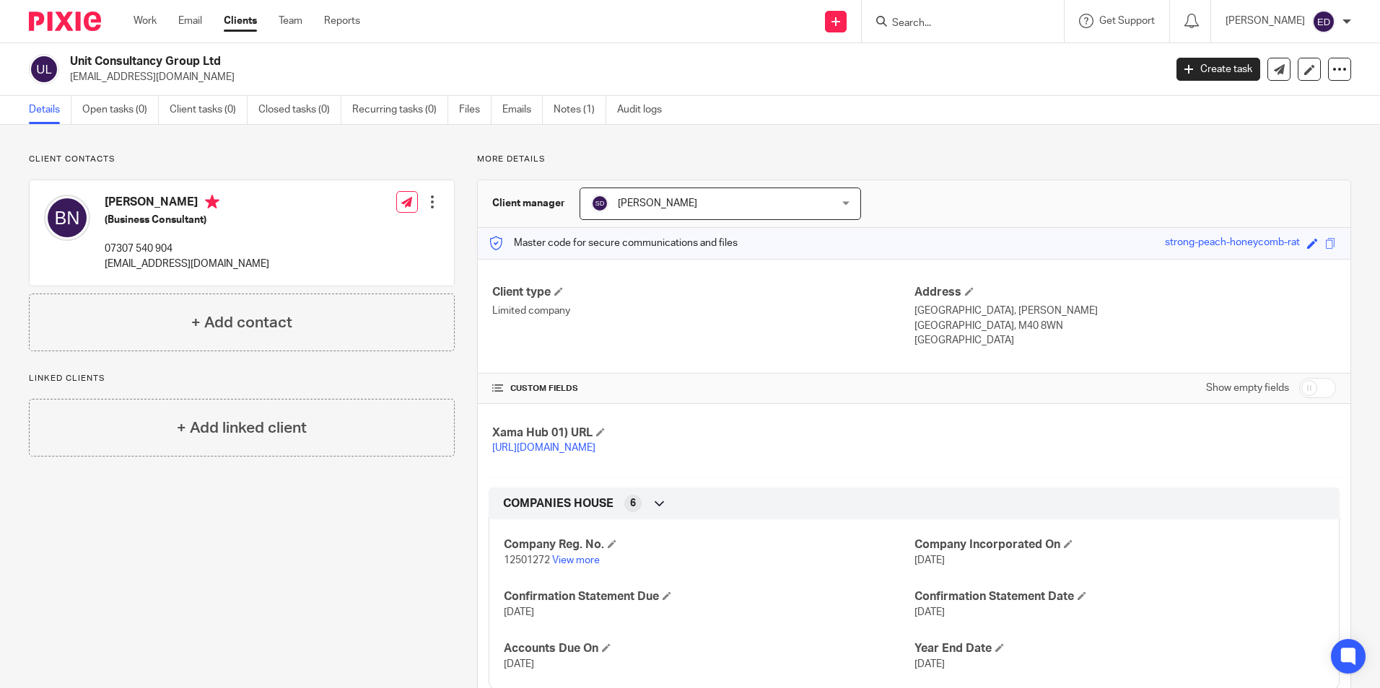
click at [207, 39] on div "Work Email Clients Team Reports Work Email Clients Team Reports Settings" at bounding box center [250, 21] width 263 height 43
click at [233, 59] on h2 "Unit Consultancy Group Ltd" at bounding box center [503, 61] width 867 height 15
click at [955, 13] on form at bounding box center [967, 21] width 154 height 18
click at [956, 18] on input "Search" at bounding box center [955, 23] width 130 height 13
paste input "SM SALES CONSULTANTS LTD"
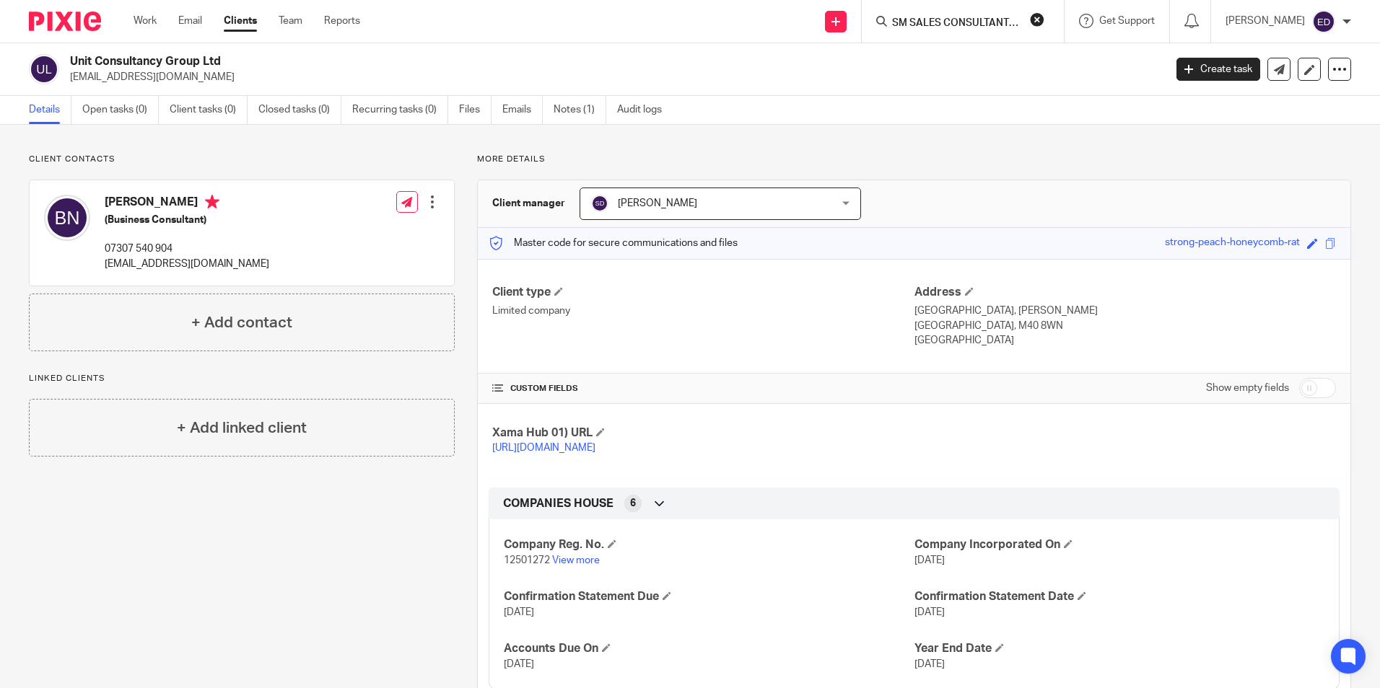
scroll to position [0, 15]
type input "SM SALES CONSULTANTS LTD"
click at [1023, 67] on link at bounding box center [1016, 61] width 257 height 33
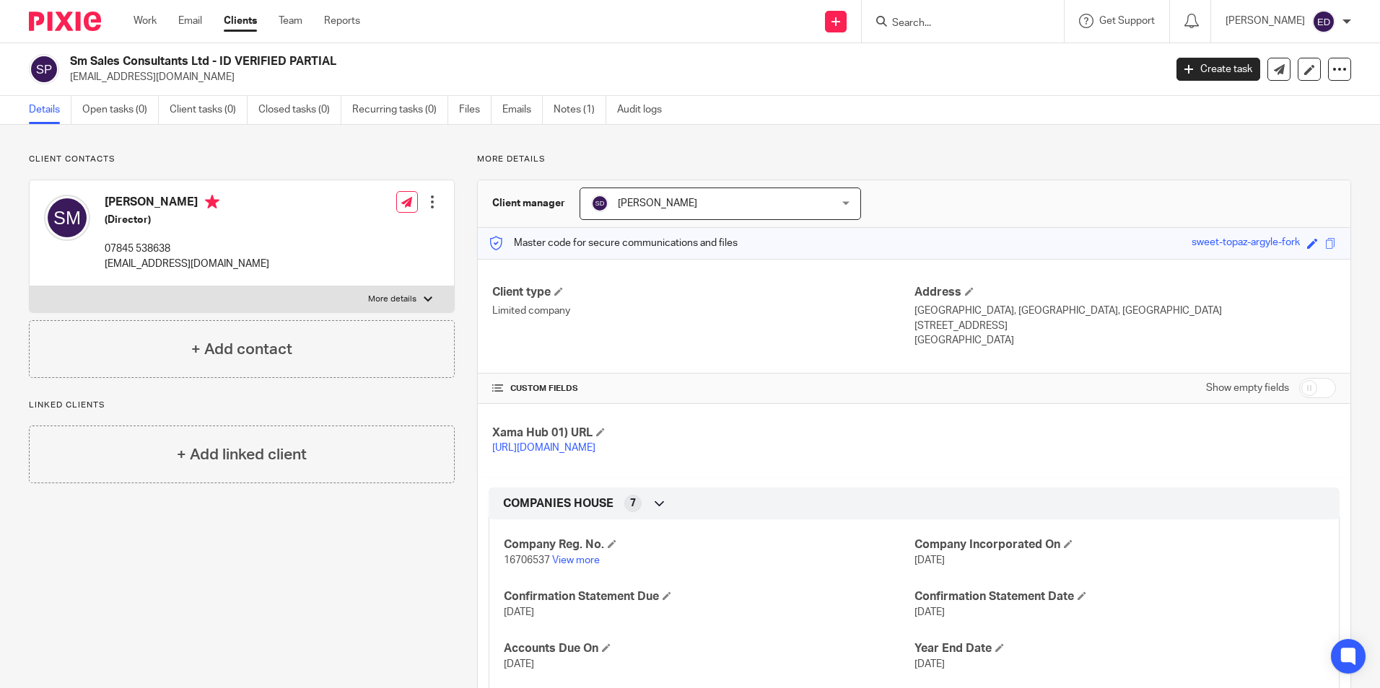
click at [967, 27] on input "Search" at bounding box center [955, 23] width 130 height 13
paste input "UNIT CONSULTANCY GROUP LTD"
type input "UNIT CONSULTANCY GROUP LTD"
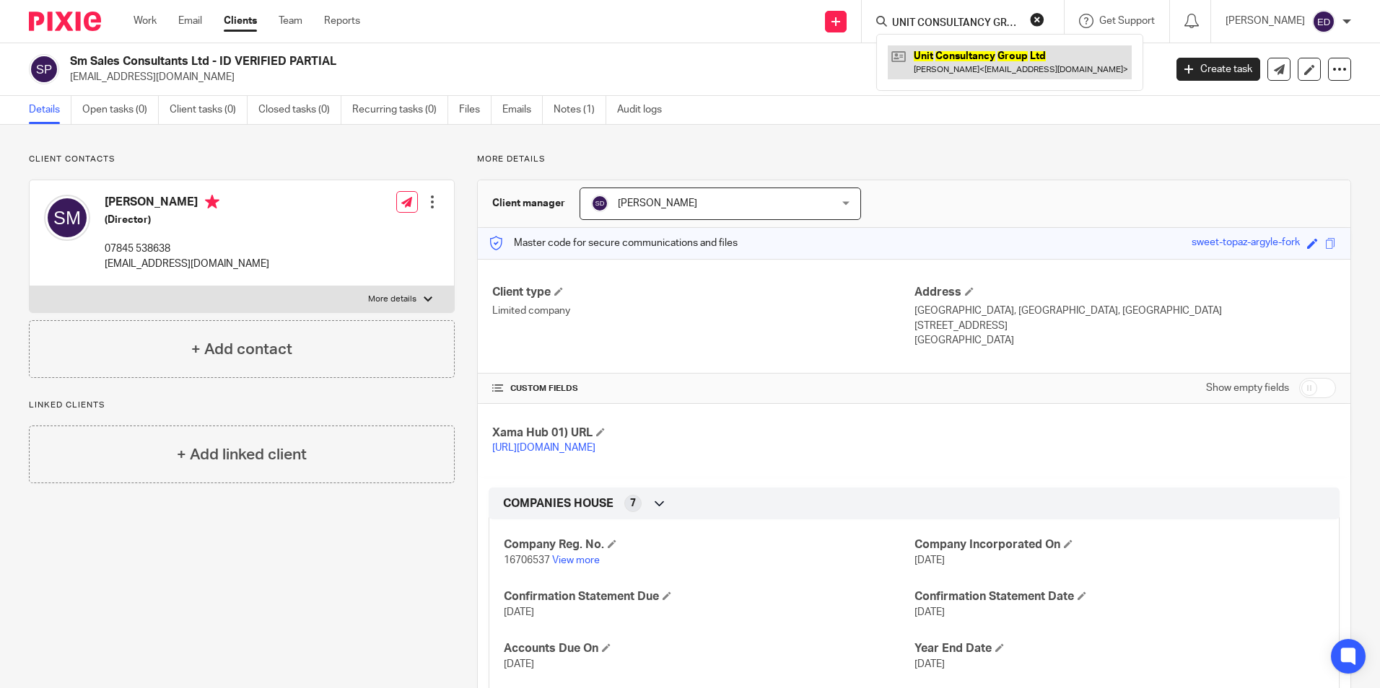
click at [994, 69] on link at bounding box center [1010, 61] width 244 height 33
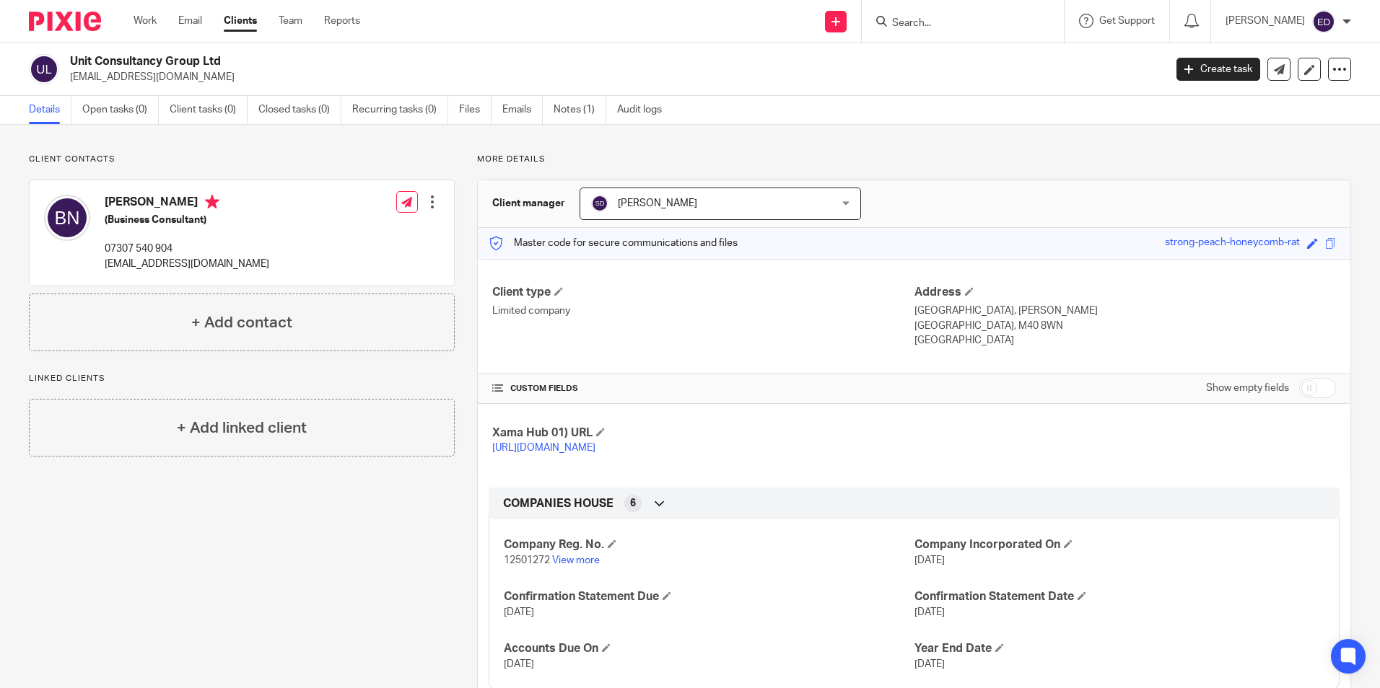
drag, startPoint x: 239, startPoint y: 69, endPoint x: 58, endPoint y: 66, distance: 180.4
click at [58, 67] on div "Unit Consultancy Group Ltd [EMAIL_ADDRESS][DOMAIN_NAME]" at bounding box center [592, 69] width 1126 height 30
copy div "Unit Consultancy Group Ltd"
click at [976, 32] on div at bounding box center [963, 21] width 202 height 43
click at [976, 26] on input "Search" at bounding box center [955, 23] width 130 height 13
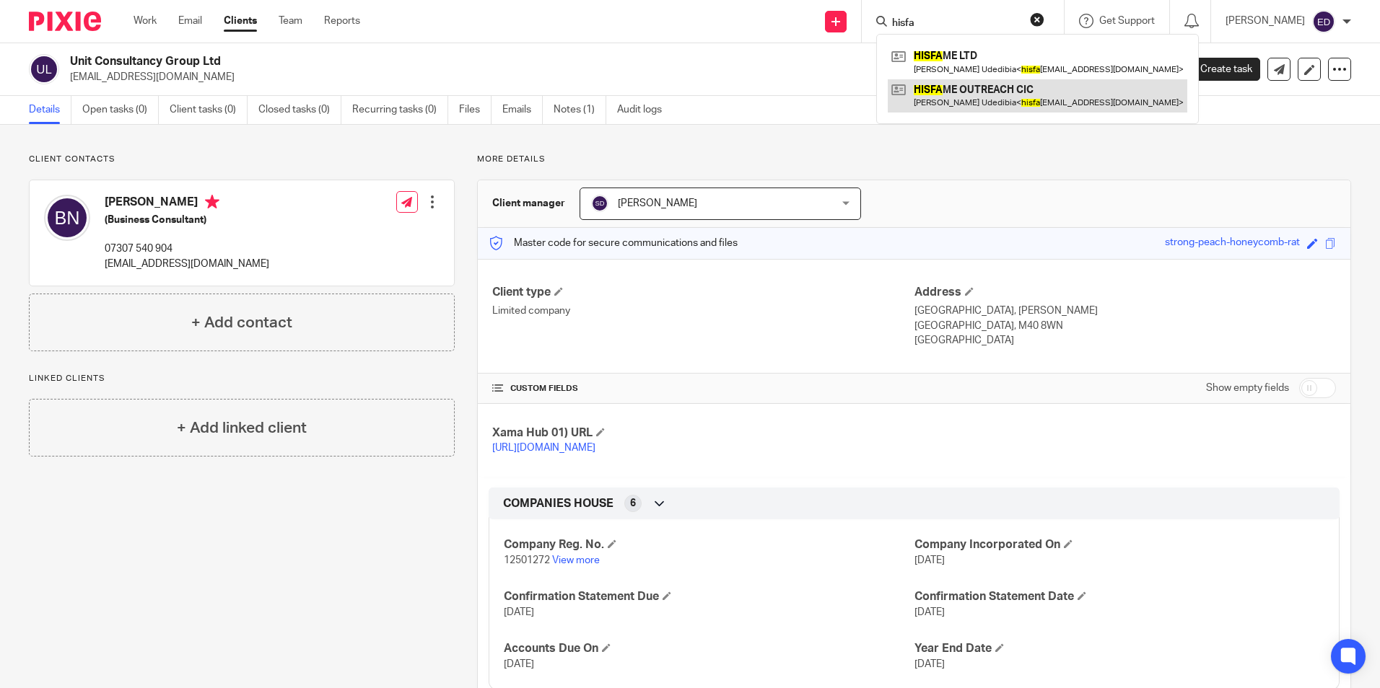
type input "hisfa"
click at [992, 94] on link at bounding box center [1037, 95] width 299 height 33
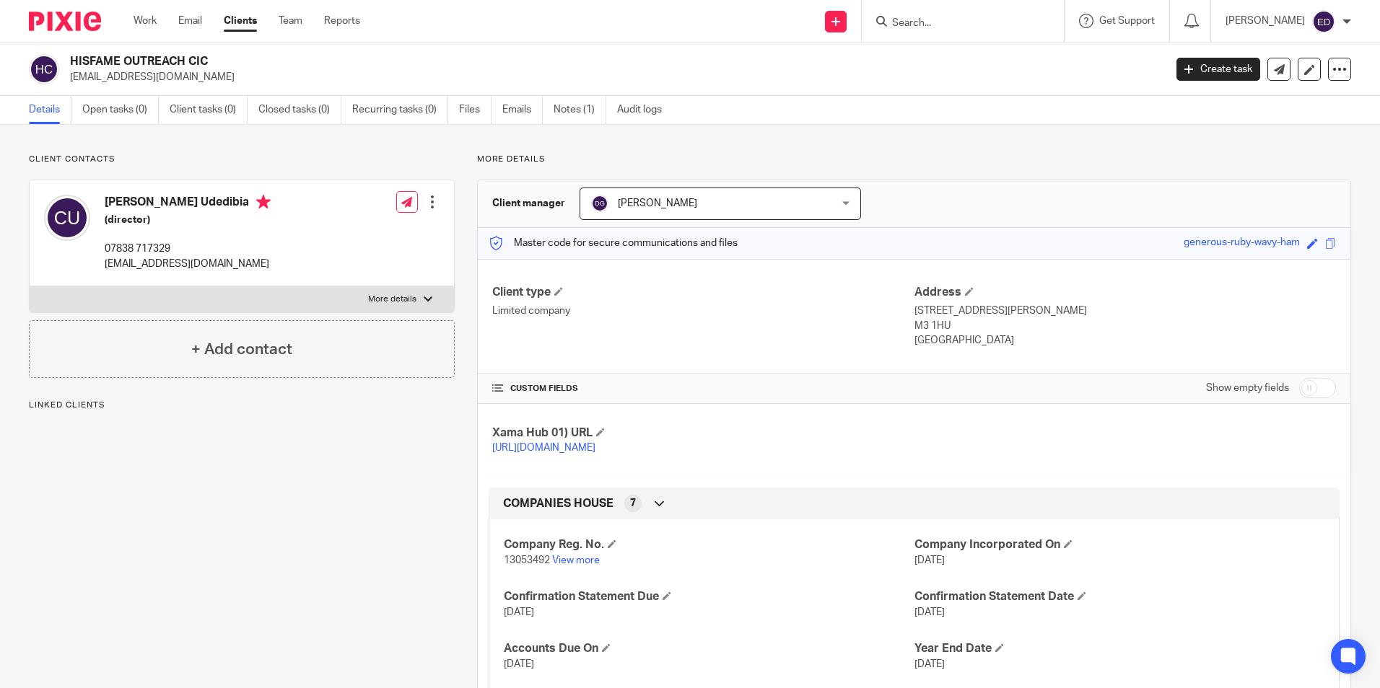
click at [1015, 29] on input "Search" at bounding box center [955, 23] width 130 height 13
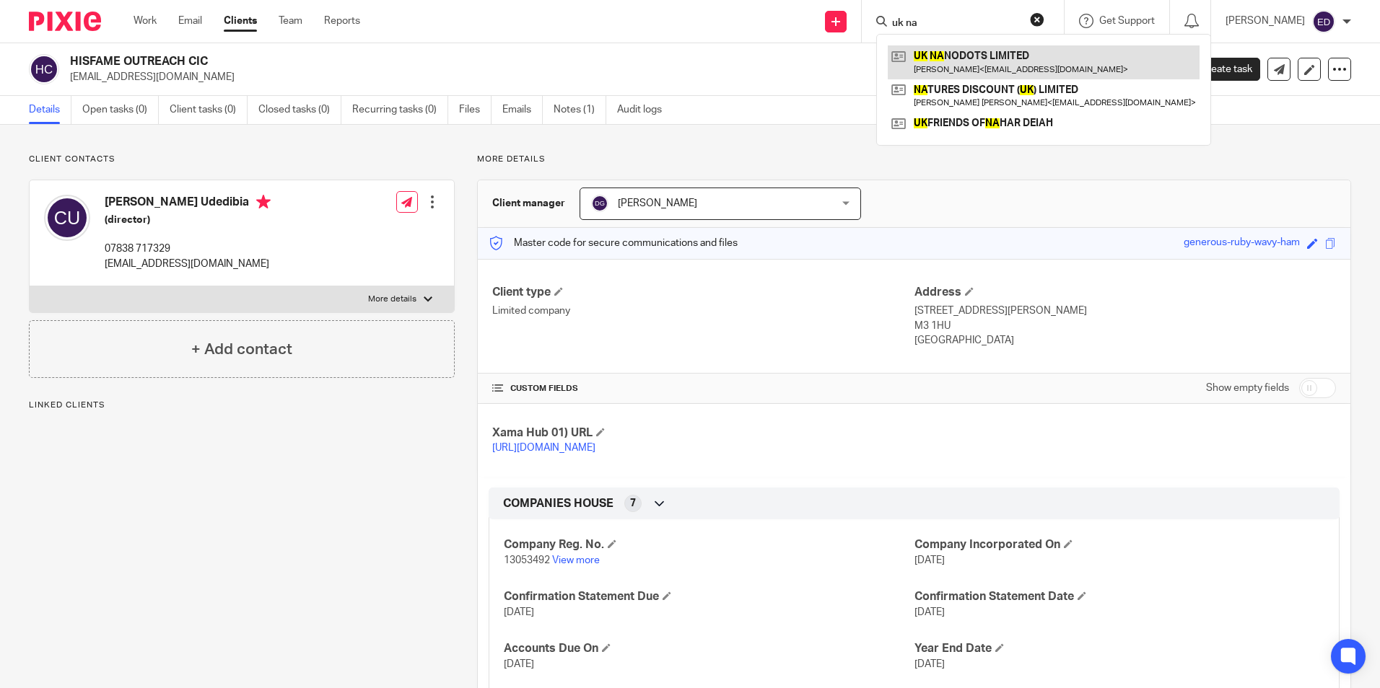
type input "uk na"
click at [1027, 56] on link at bounding box center [1044, 61] width 312 height 33
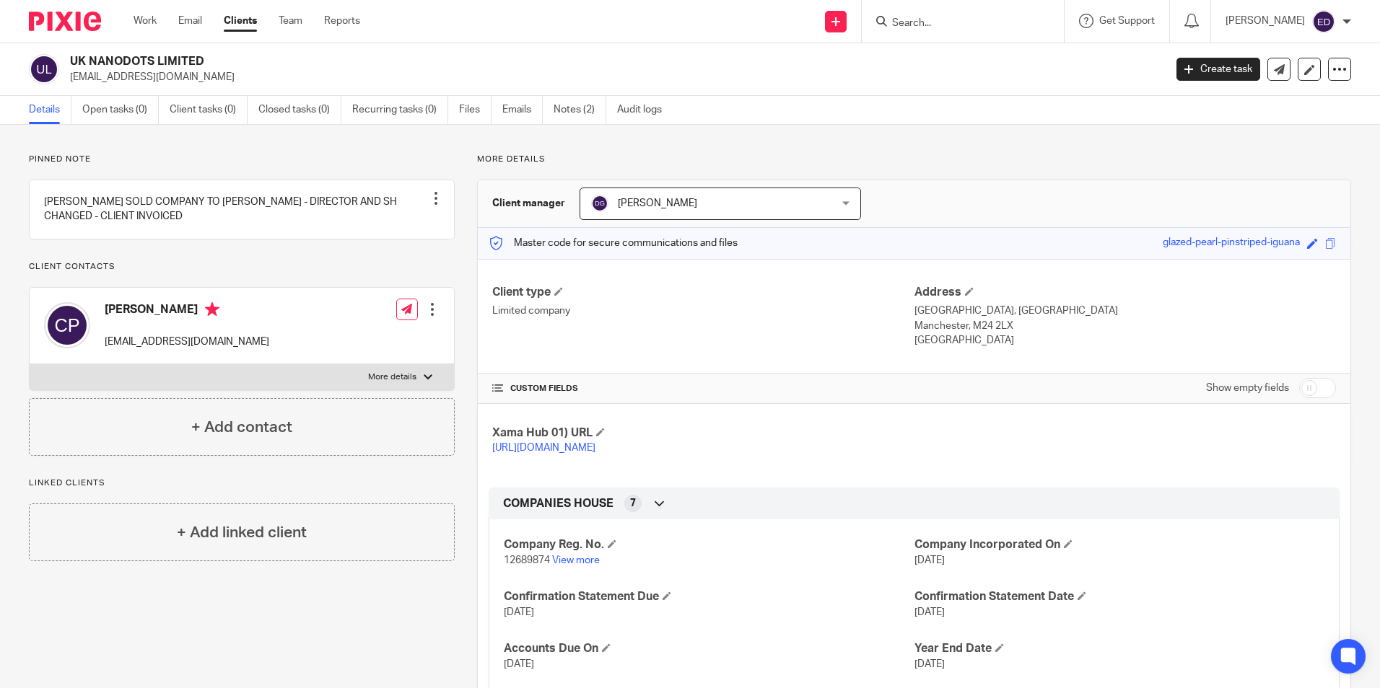
drag, startPoint x: 995, startPoint y: 9, endPoint x: 947, endPoint y: 18, distance: 48.4
paste input "FLEXON AUTOMOTIVE UK LTD"
type input "FLEXON AUTOMOTIVE UK LTD"
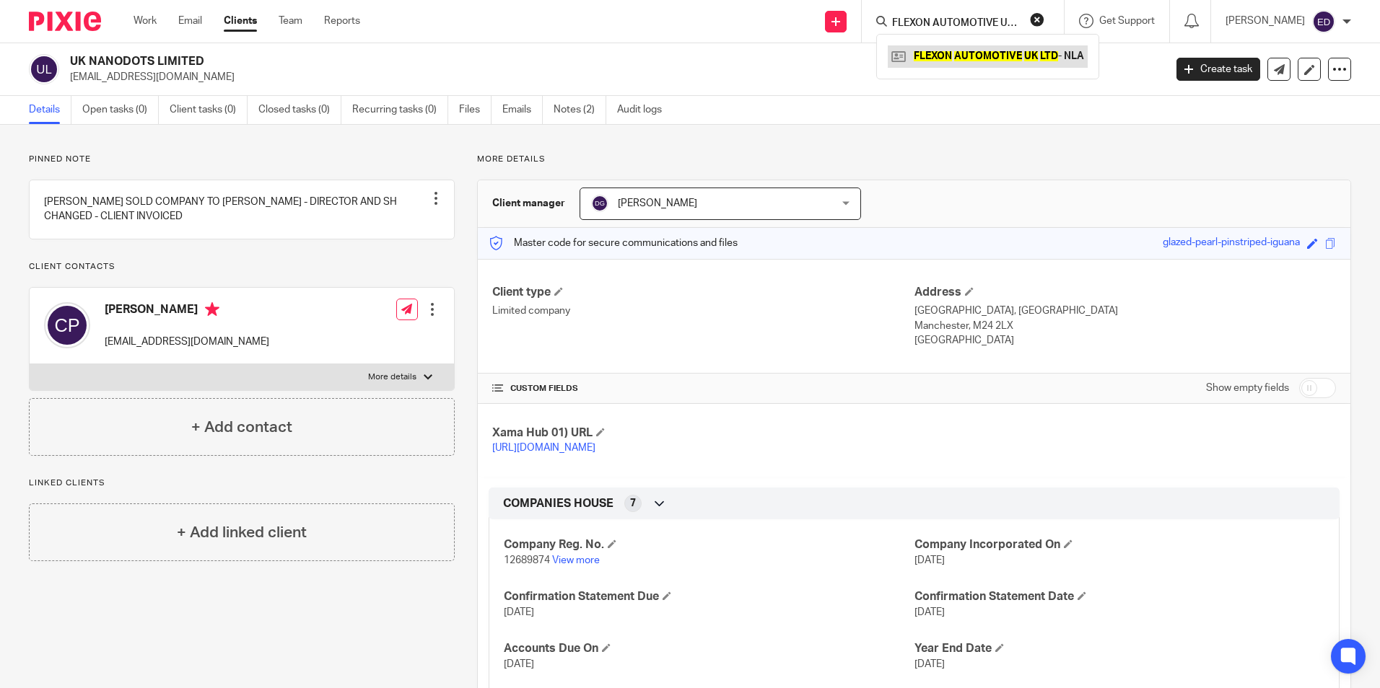
click at [976, 56] on link at bounding box center [988, 56] width 200 height 22
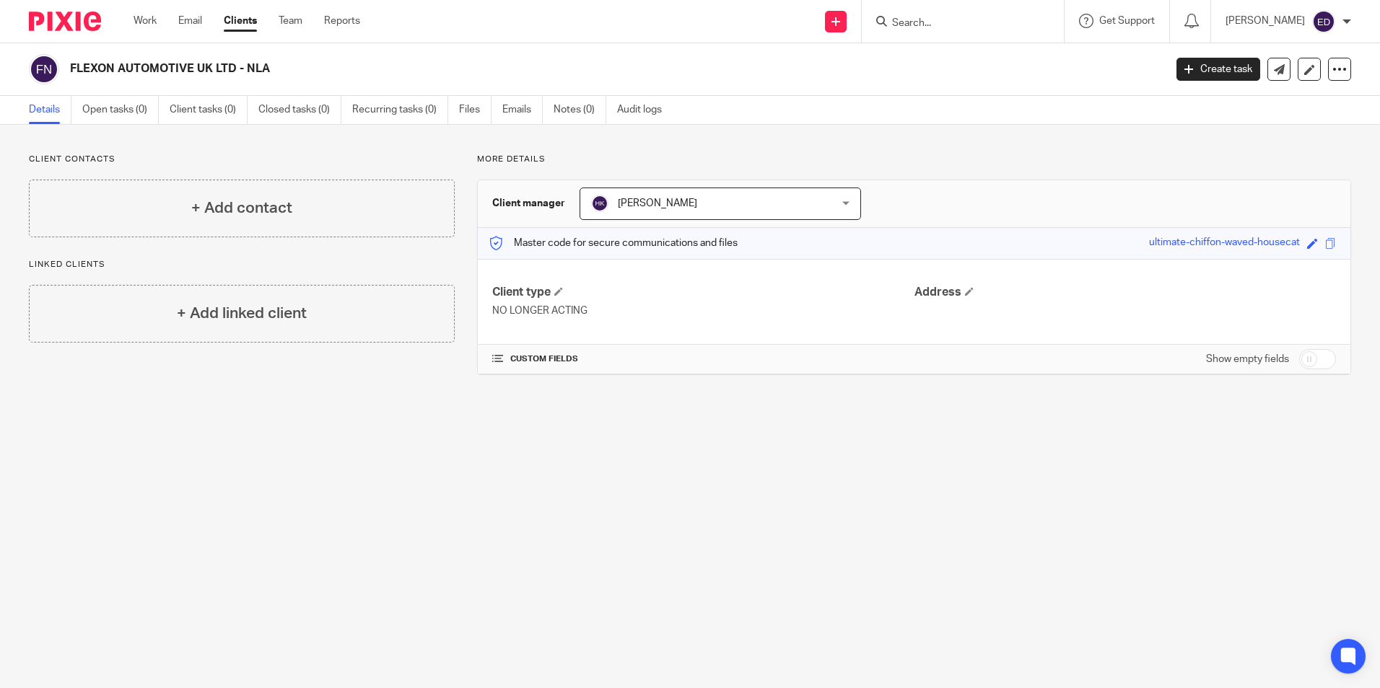
click at [1020, 18] on input "Search" at bounding box center [955, 23] width 130 height 13
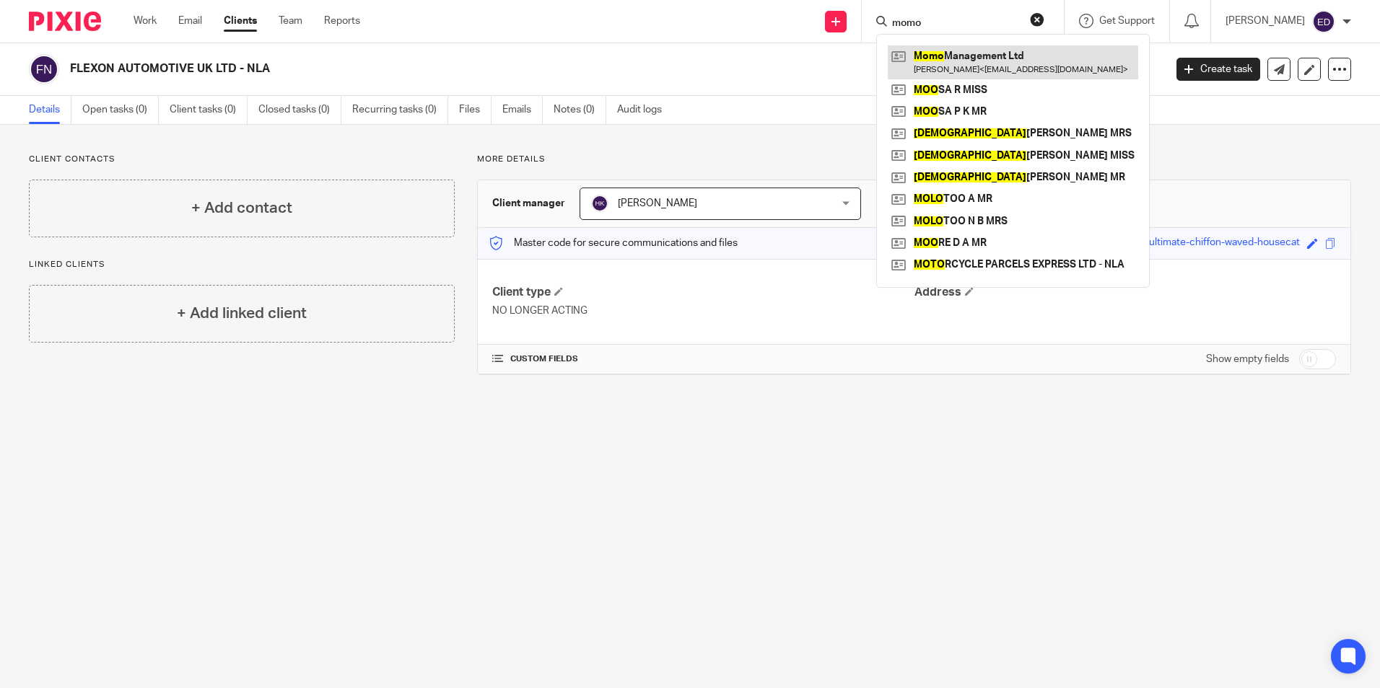
type input "momo"
click at [1027, 53] on link at bounding box center [1013, 61] width 250 height 33
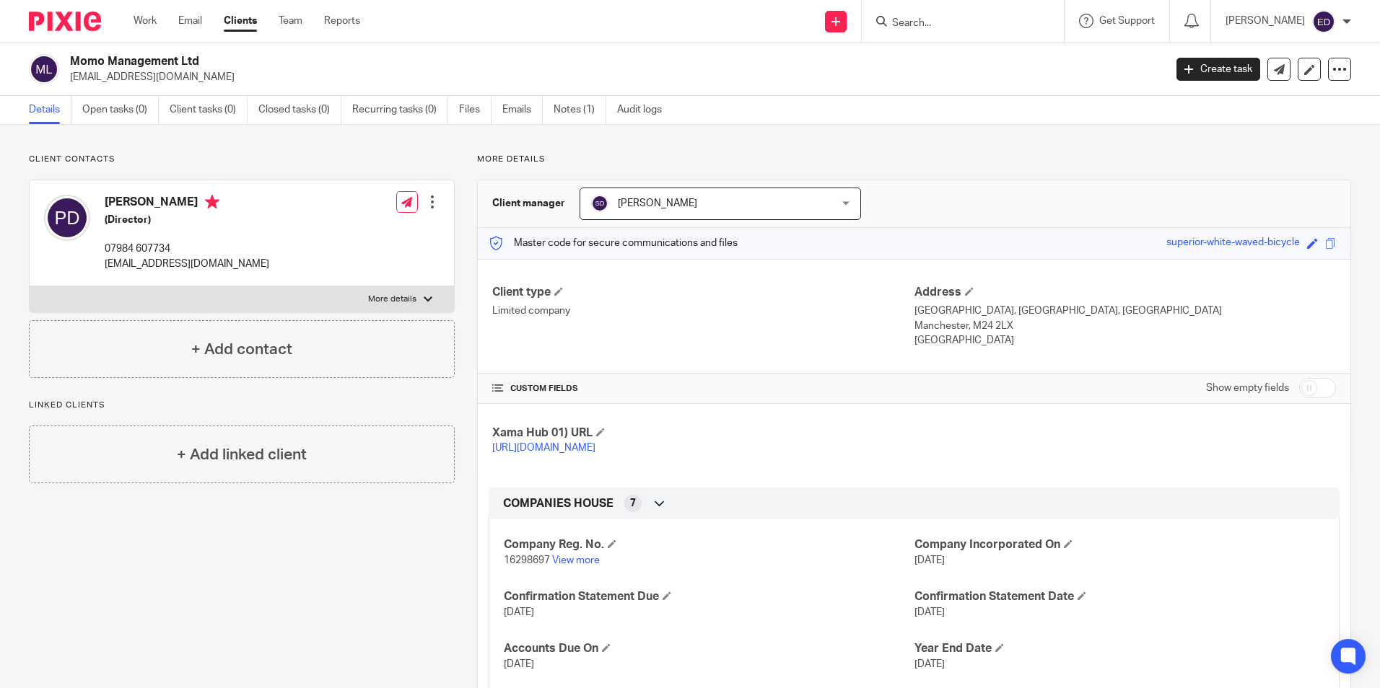
drag, startPoint x: 942, startPoint y: 13, endPoint x: 938, endPoint y: 20, distance: 8.1
paste input "PROP VENTURES LIMITED"
type input "PROP VENTURES LIMITED"
click at [1004, 53] on link at bounding box center [1010, 61] width 244 height 33
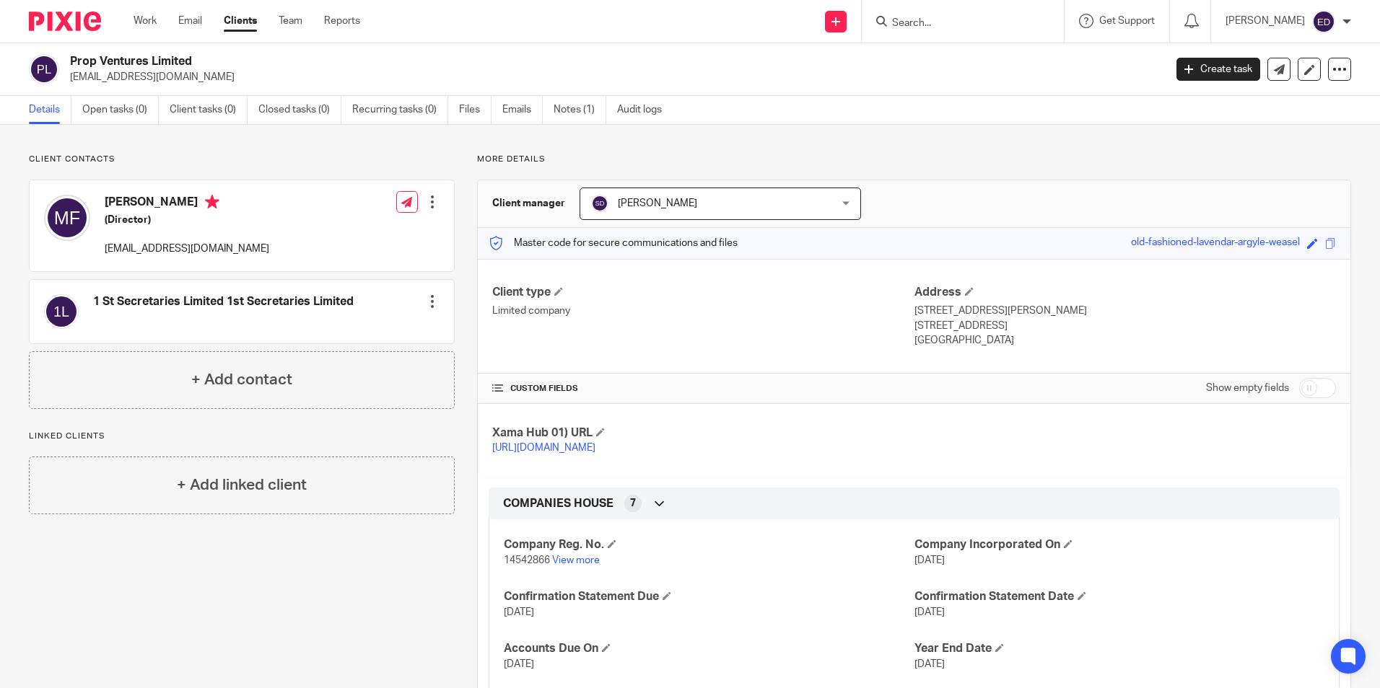
click at [1004, 22] on input "Search" at bounding box center [955, 23] width 130 height 13
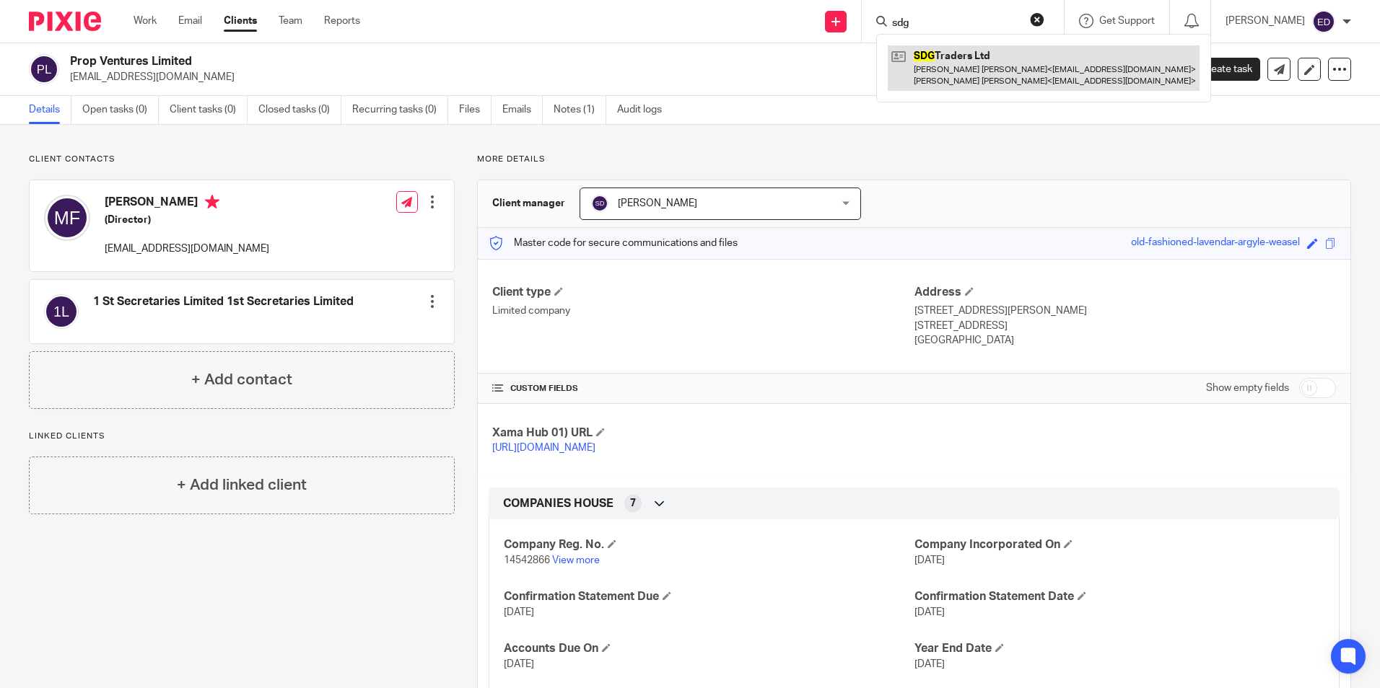
type input "sdg"
click at [990, 55] on link at bounding box center [1044, 67] width 312 height 45
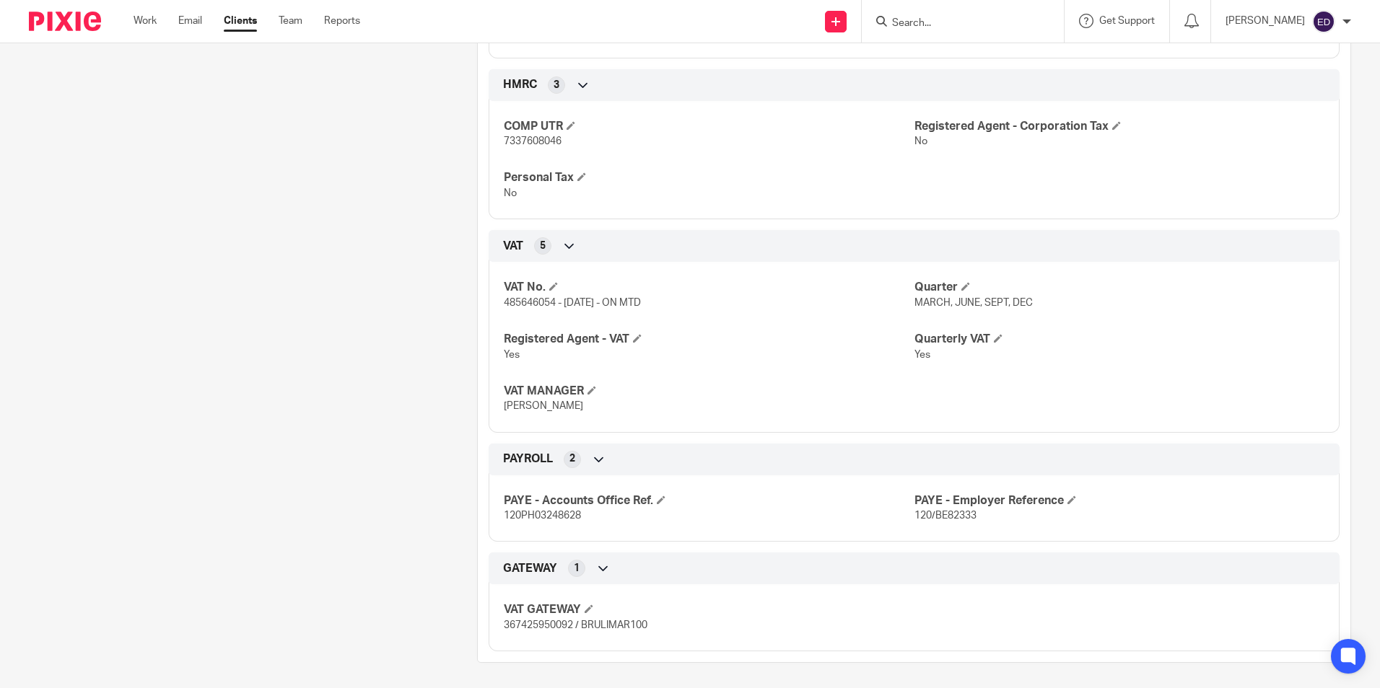
scroll to position [703, 0]
click at [959, 29] on input "Search" at bounding box center [955, 23] width 130 height 13
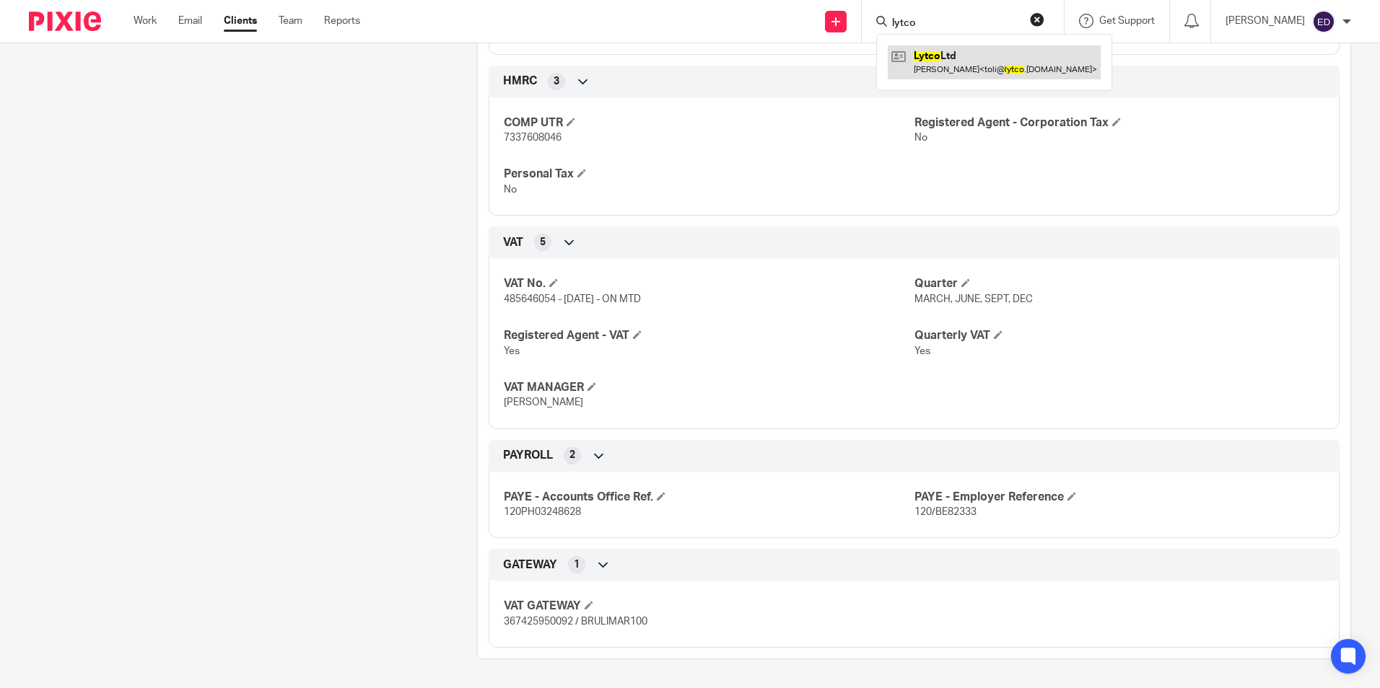
type input "lytco"
click at [960, 62] on link at bounding box center [994, 61] width 213 height 33
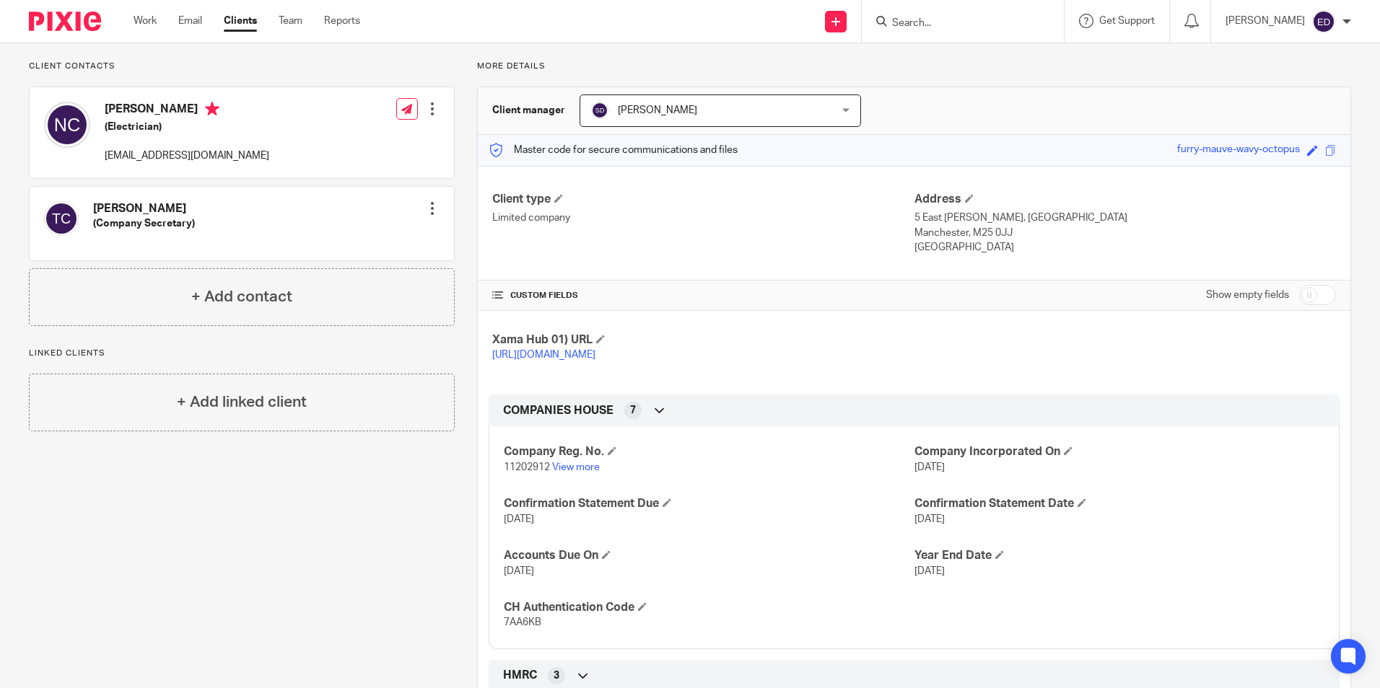
scroll to position [91, 0]
paste input "SHOWTIME PROMOTIONS LTD"
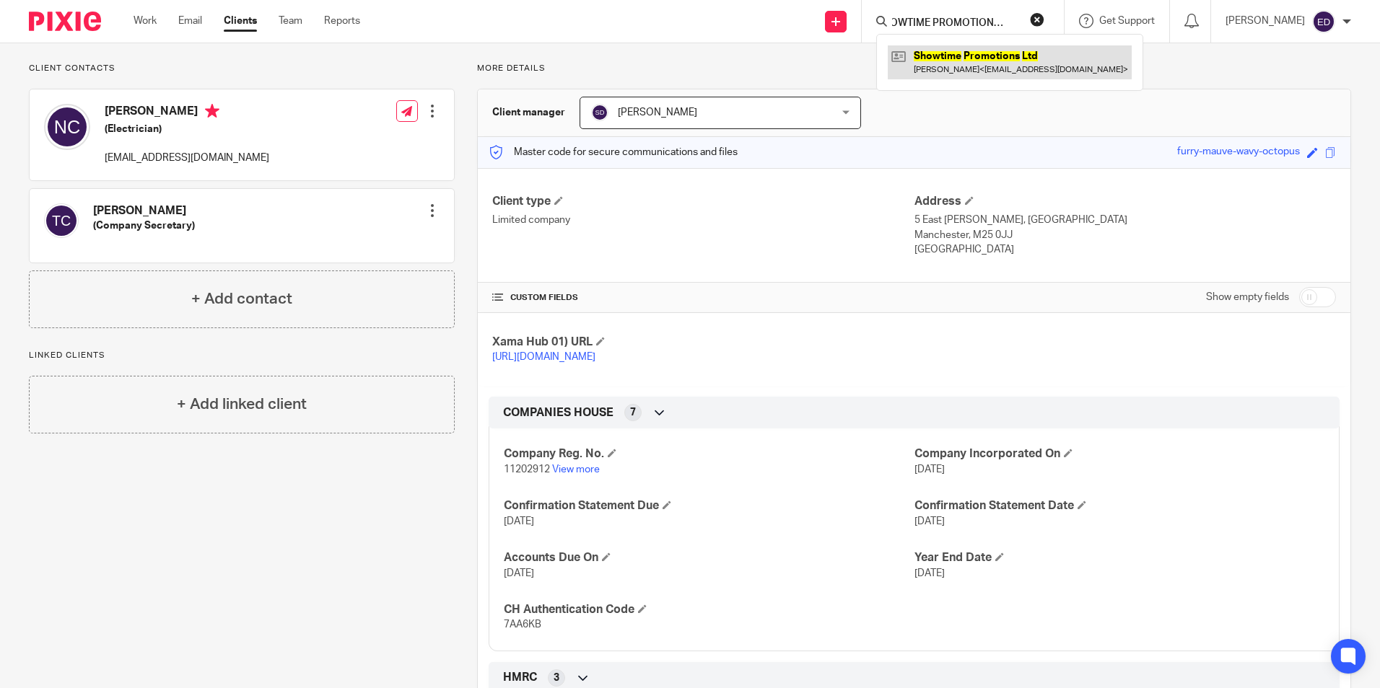
type input "SHOWTIME PROMOTIONS LTD"
click at [1010, 69] on link at bounding box center [1010, 61] width 244 height 33
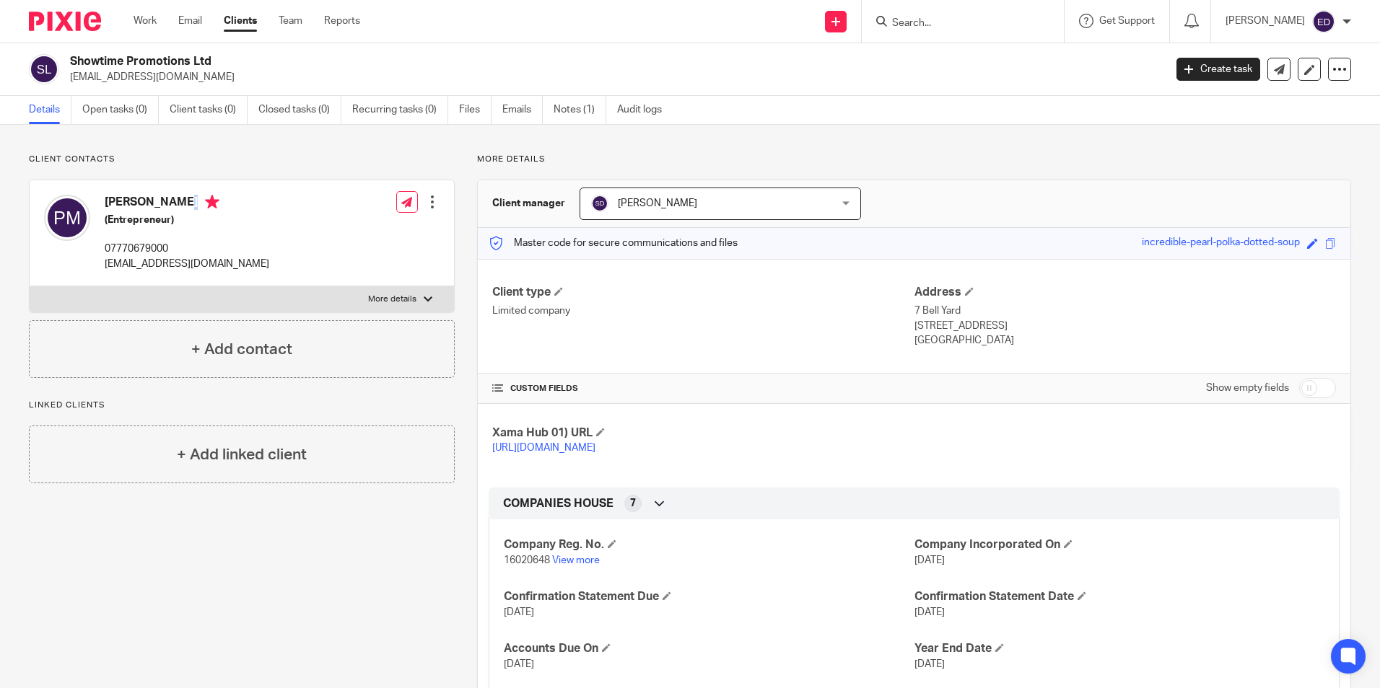
drag, startPoint x: 109, startPoint y: 205, endPoint x: 254, endPoint y: 199, distance: 145.2
click at [254, 199] on h4 "[PERSON_NAME]" at bounding box center [187, 204] width 165 height 18
drag, startPoint x: 255, startPoint y: 198, endPoint x: 245, endPoint y: 218, distance: 21.6
click at [245, 218] on h5 "(Entrepreneur)" at bounding box center [187, 220] width 165 height 14
drag, startPoint x: 102, startPoint y: 204, endPoint x: 243, endPoint y: 202, distance: 141.4
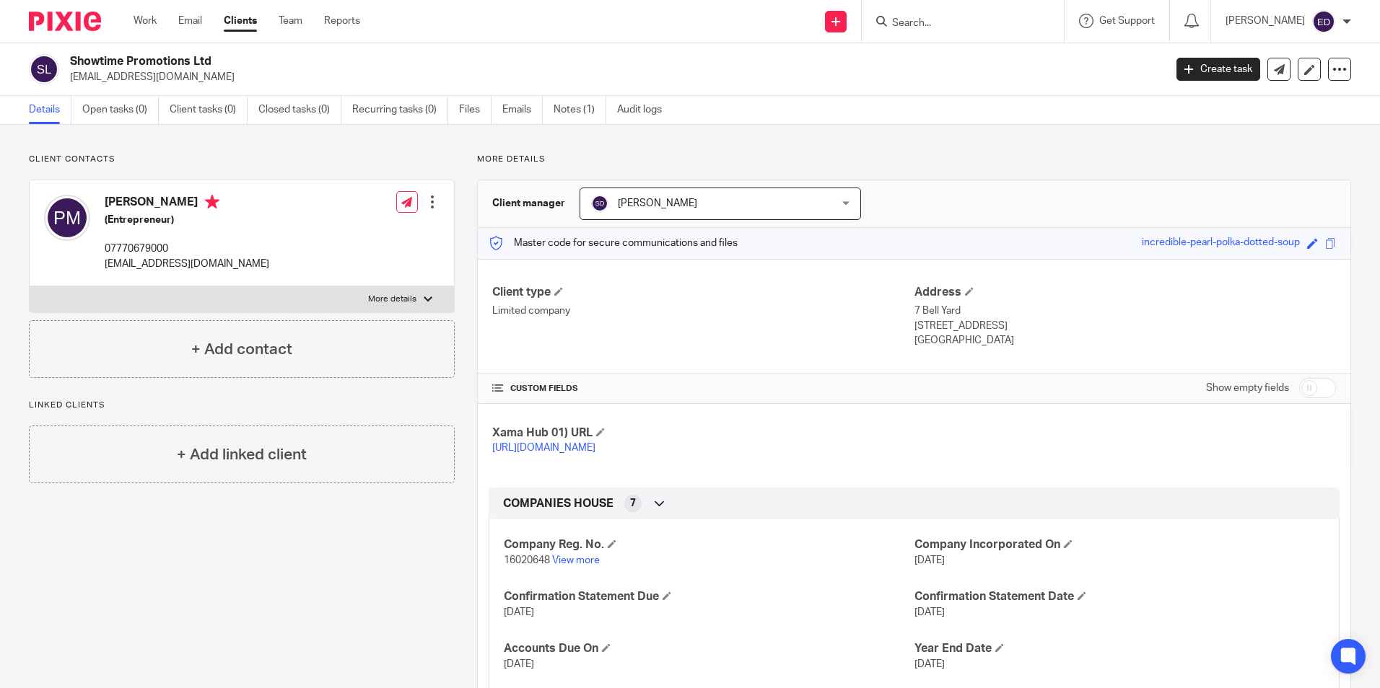
click at [243, 202] on div "Prosper Richard Marshall (Entrepreneur) 07770679000 prospermarshall@yahoo.com" at bounding box center [156, 233] width 225 height 91
drag, startPoint x: 243, startPoint y: 202, endPoint x: 229, endPoint y: 201, distance: 13.7
copy h4 "[PERSON_NAME]"
drag, startPoint x: 103, startPoint y: 256, endPoint x: 175, endPoint y: 248, distance: 72.0
click at [175, 248] on div "Prosper Richard Marshall (Entrepreneur) 07770679000 prospermarshall@yahoo.com" at bounding box center [156, 233] width 225 height 91
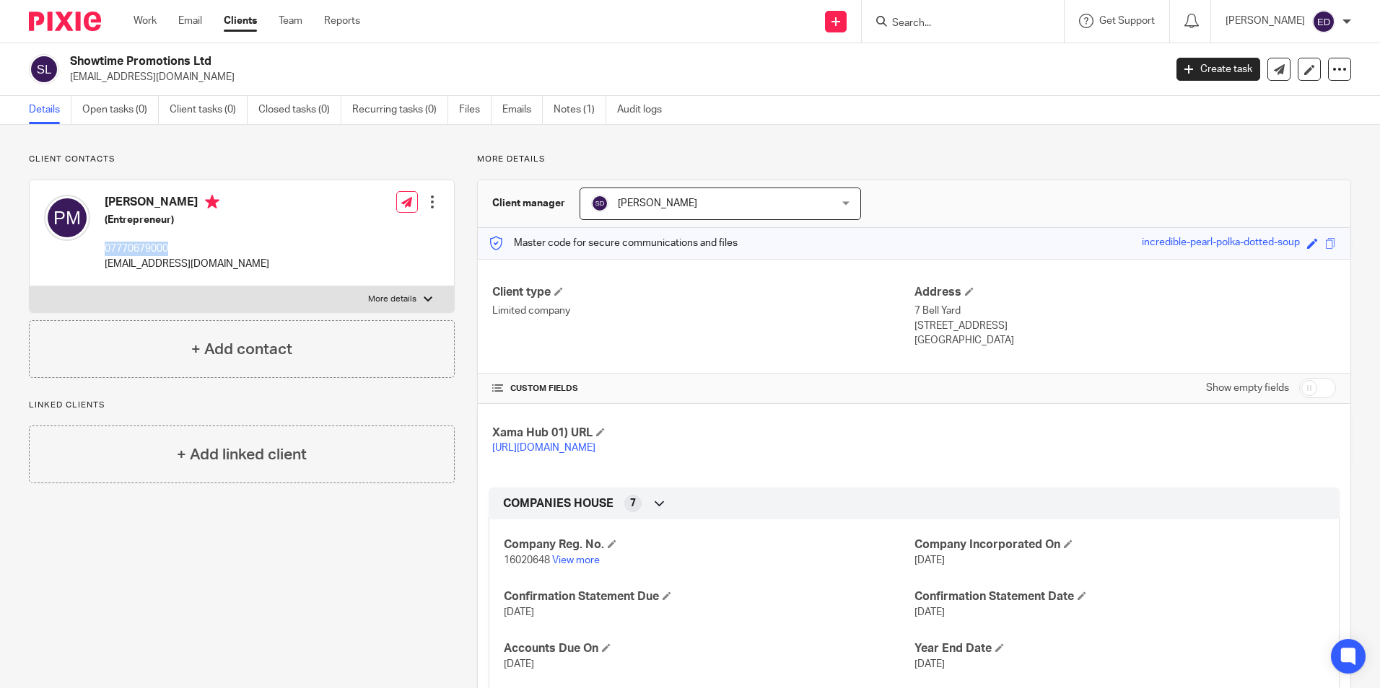
copy p "07770679000"
drag, startPoint x: 102, startPoint y: 267, endPoint x: 246, endPoint y: 268, distance: 144.3
click at [246, 268] on div "Prosper Richard Marshall (Entrepreneur) 07770679000 prospermarshall@yahoo.com" at bounding box center [156, 233] width 225 height 91
copy p "[EMAIL_ADDRESS][DOMAIN_NAME]"
click at [888, 455] on p "https://platform.xamatech.com/portal/crm/clients/276378c0-8353-11f0-a2c1-8f30ee…" at bounding box center [702, 448] width 421 height 14
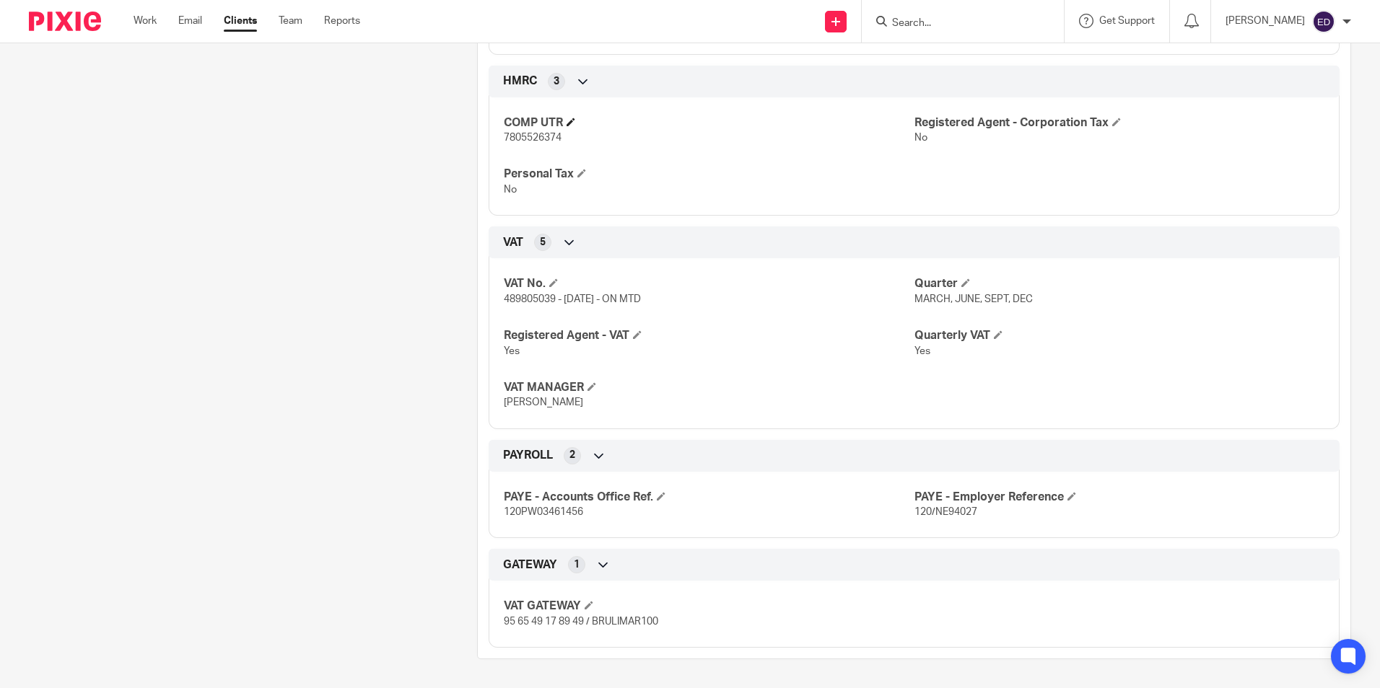
scroll to position [703, 0]
